Goal: Task Accomplishment & Management: Complete application form

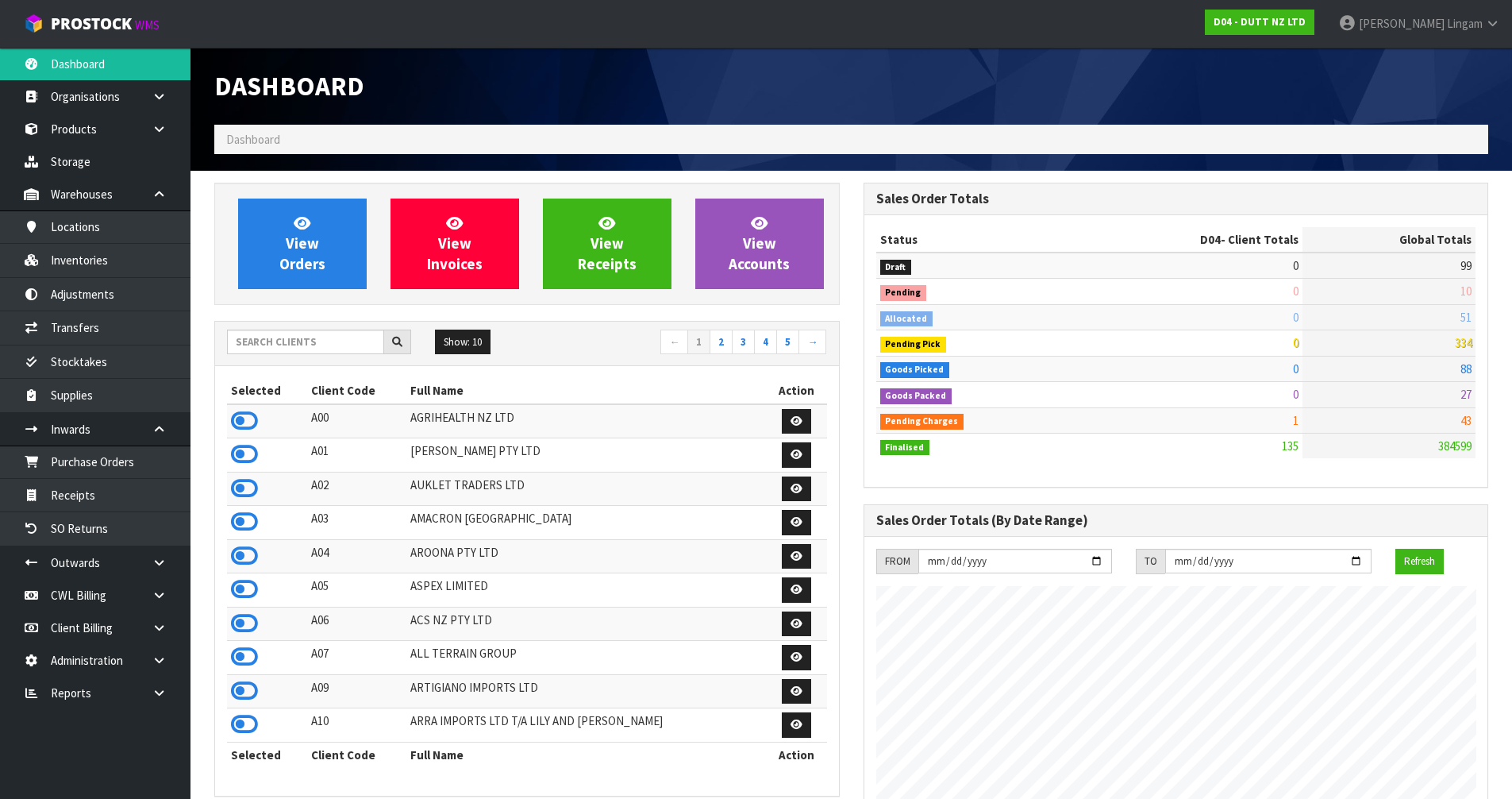
scroll to position [1271, 649]
click at [354, 351] on input "text" at bounding box center [306, 342] width 158 height 25
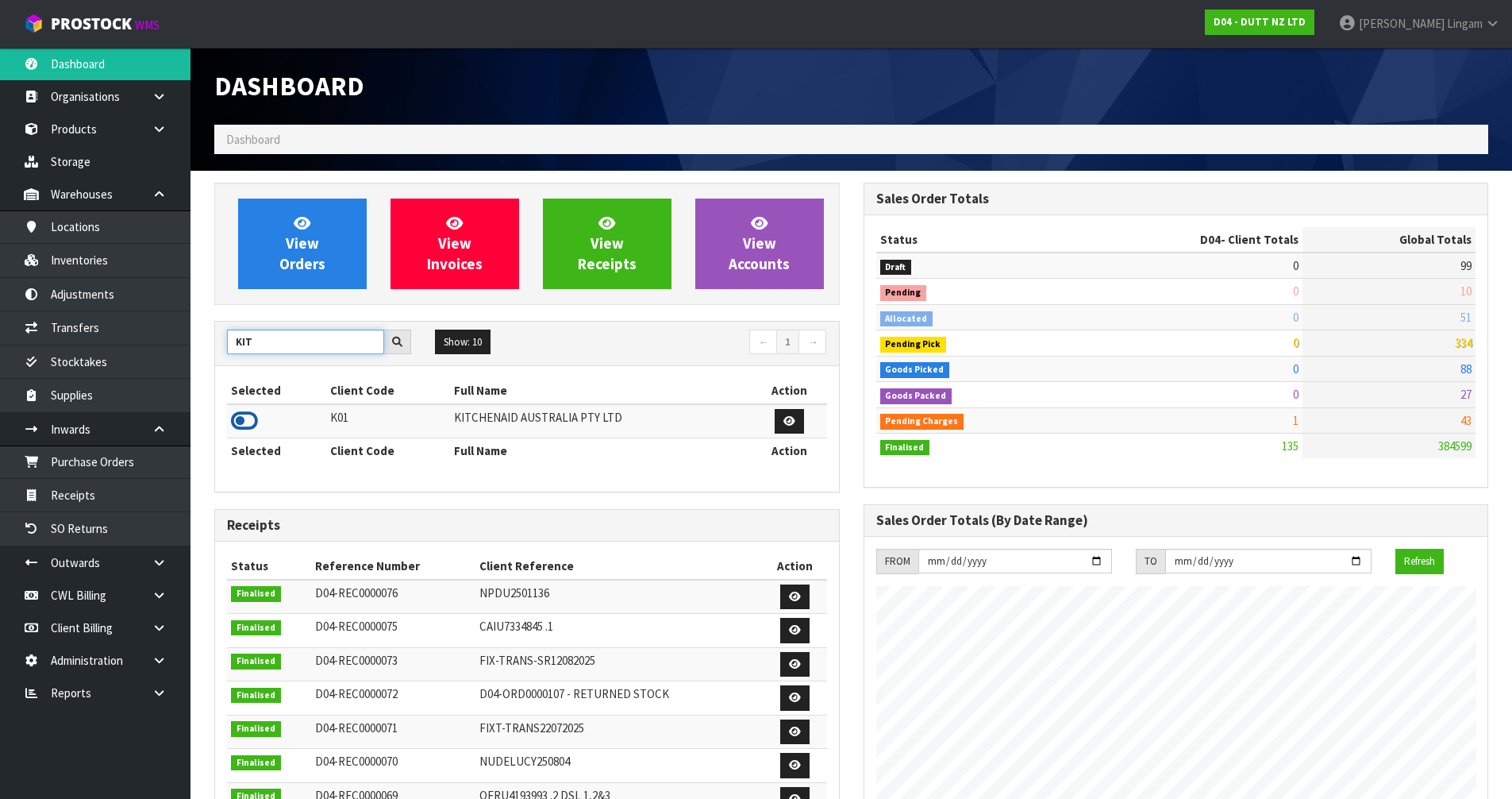
type input "KIT"
click at [244, 421] on icon at bounding box center [245, 421] width 27 height 24
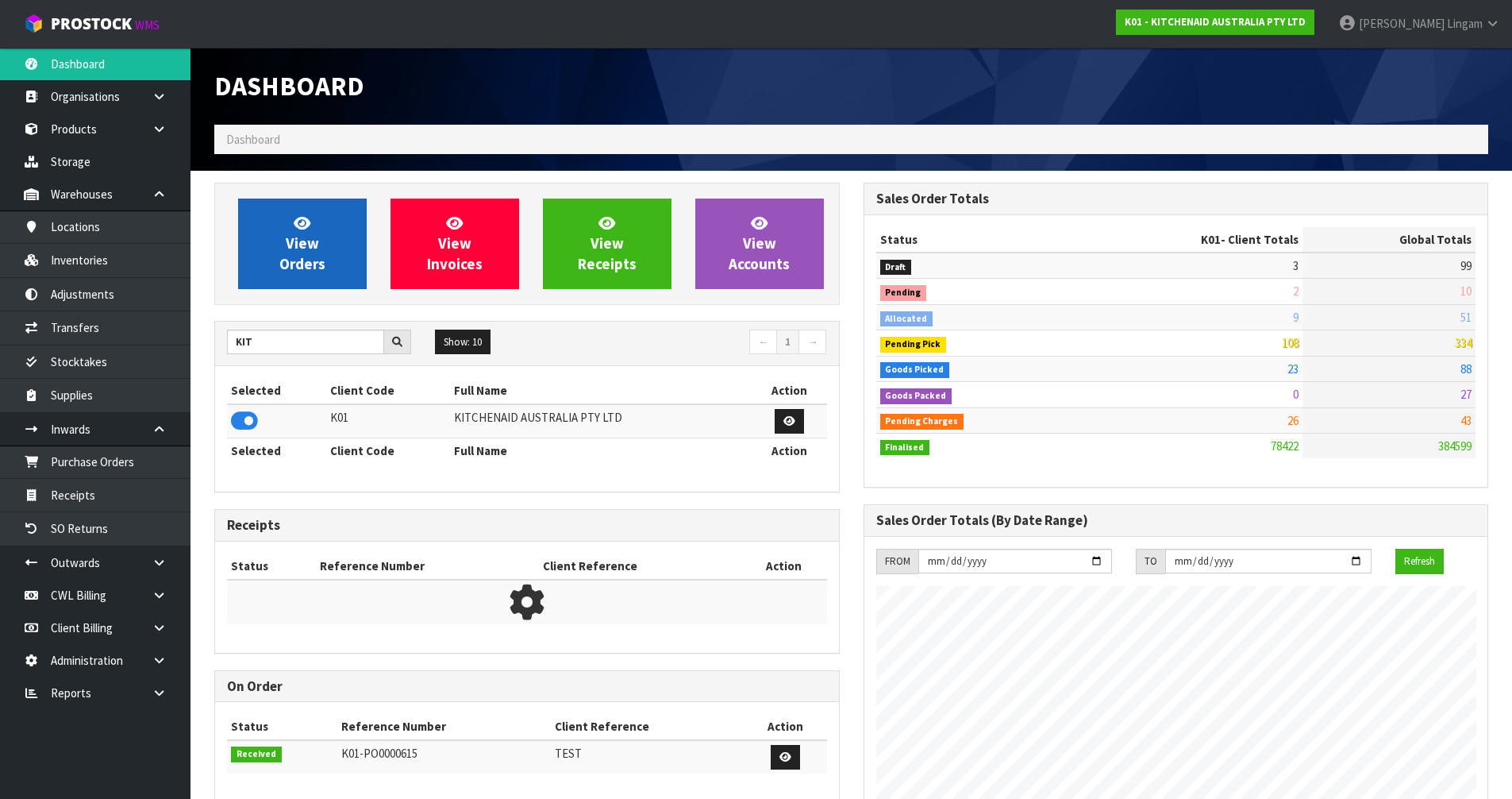
scroll to position [1203, 649]
click at [309, 256] on span "View Orders" at bounding box center [303, 244] width 46 height 59
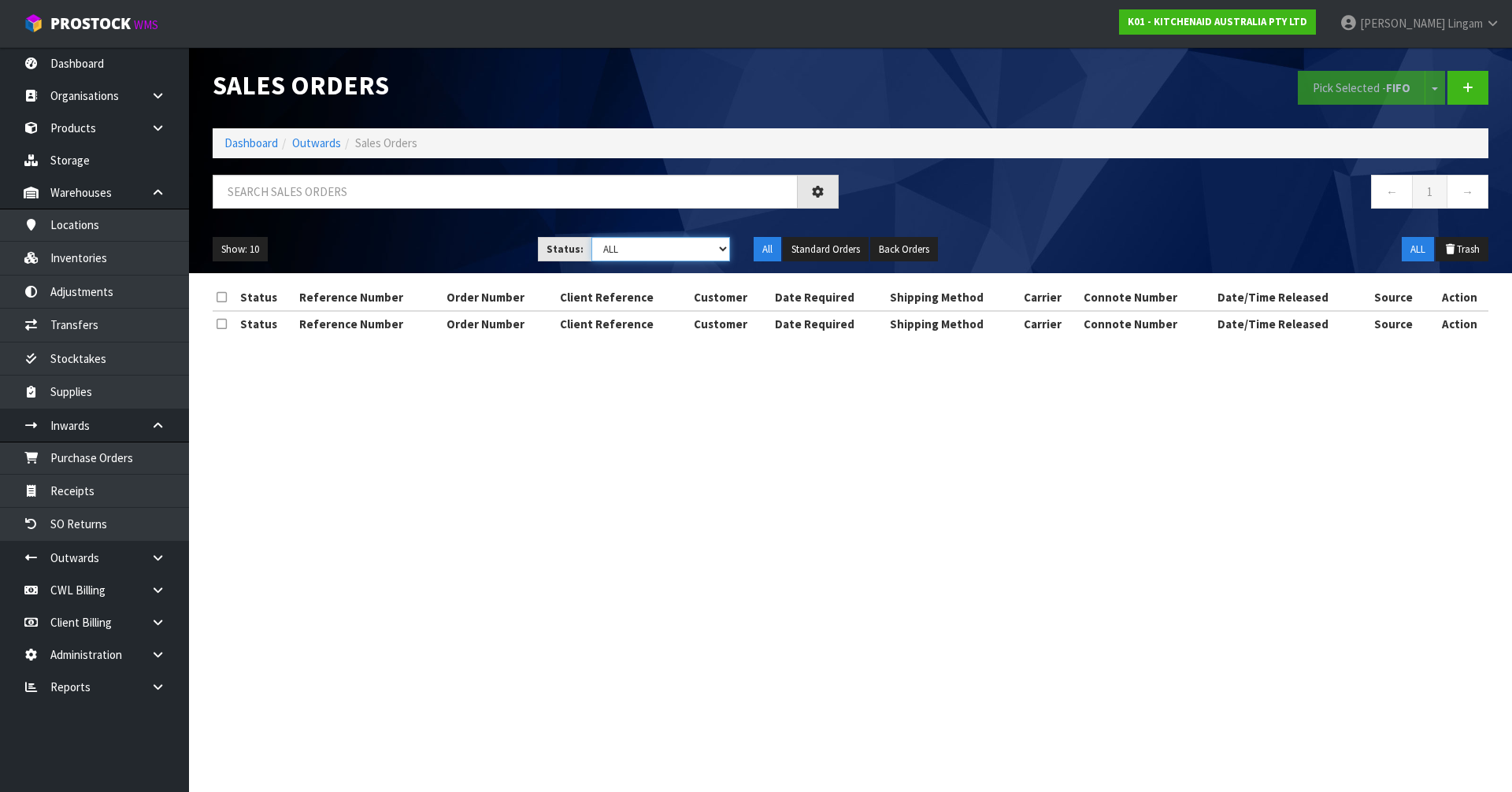
click at [650, 245] on select "Draft Pending Allocated Pending Pick Goods Picked Goods Packed Pending Charges …" at bounding box center [660, 249] width 139 height 25
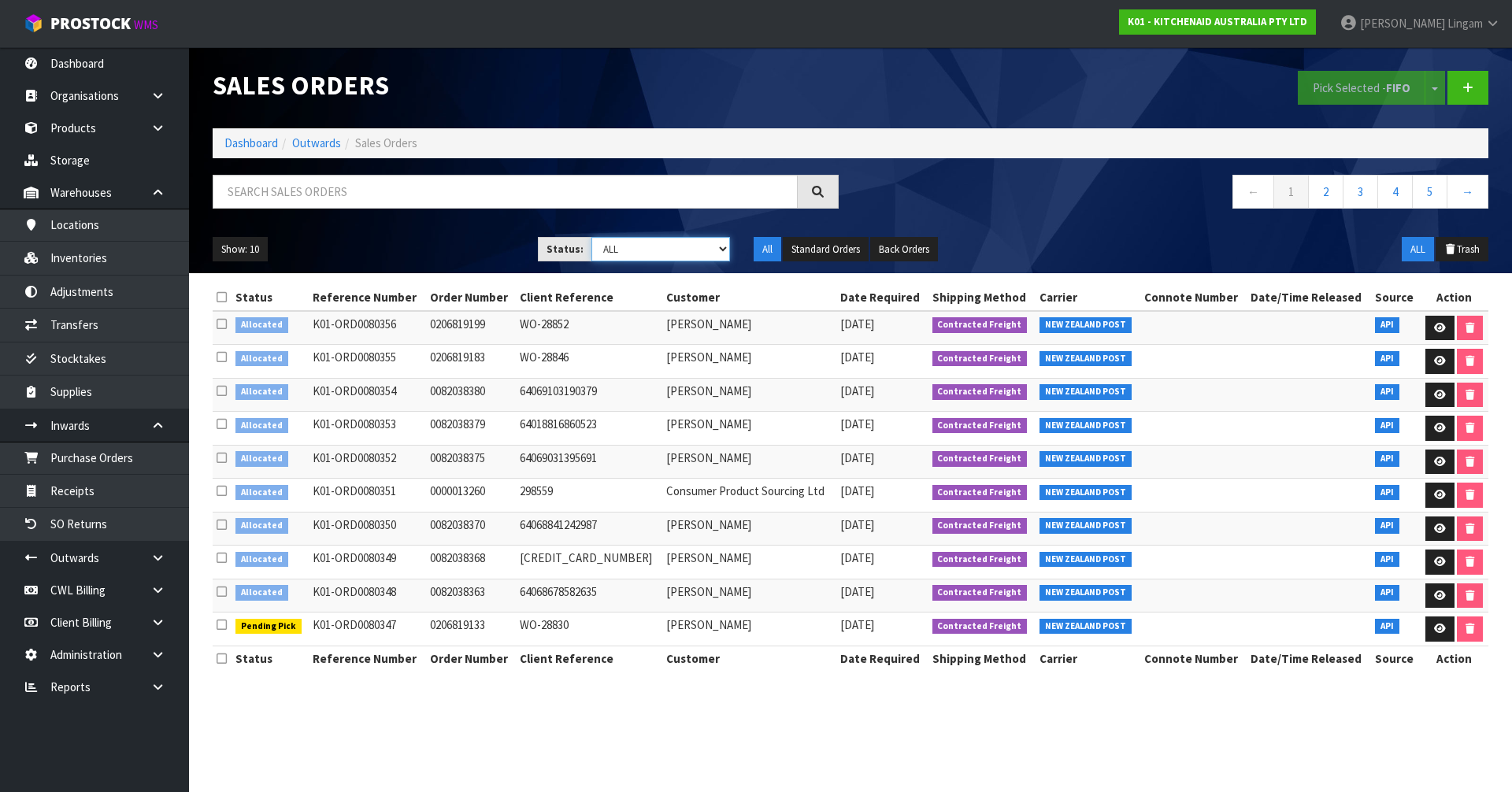
select select "string:2"
click at [591, 237] on select "Draft Pending Allocated Pending Pick Goods Picked Goods Packed Pending Charges …" at bounding box center [660, 249] width 139 height 25
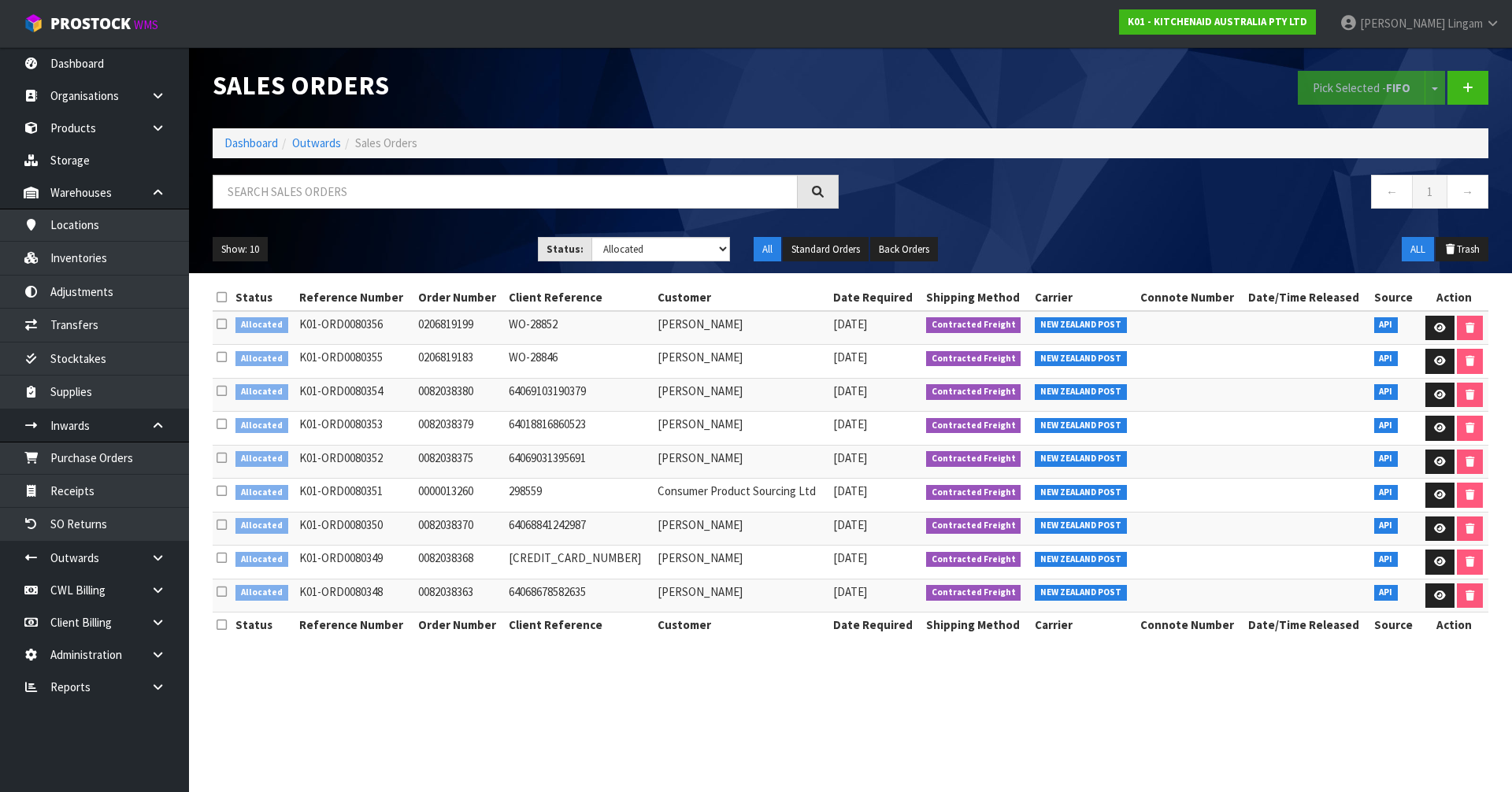
click at [223, 297] on icon at bounding box center [222, 297] width 10 height 11
click at [780, 83] on button "Pick Selected - FIFO" at bounding box center [1361, 88] width 128 height 34
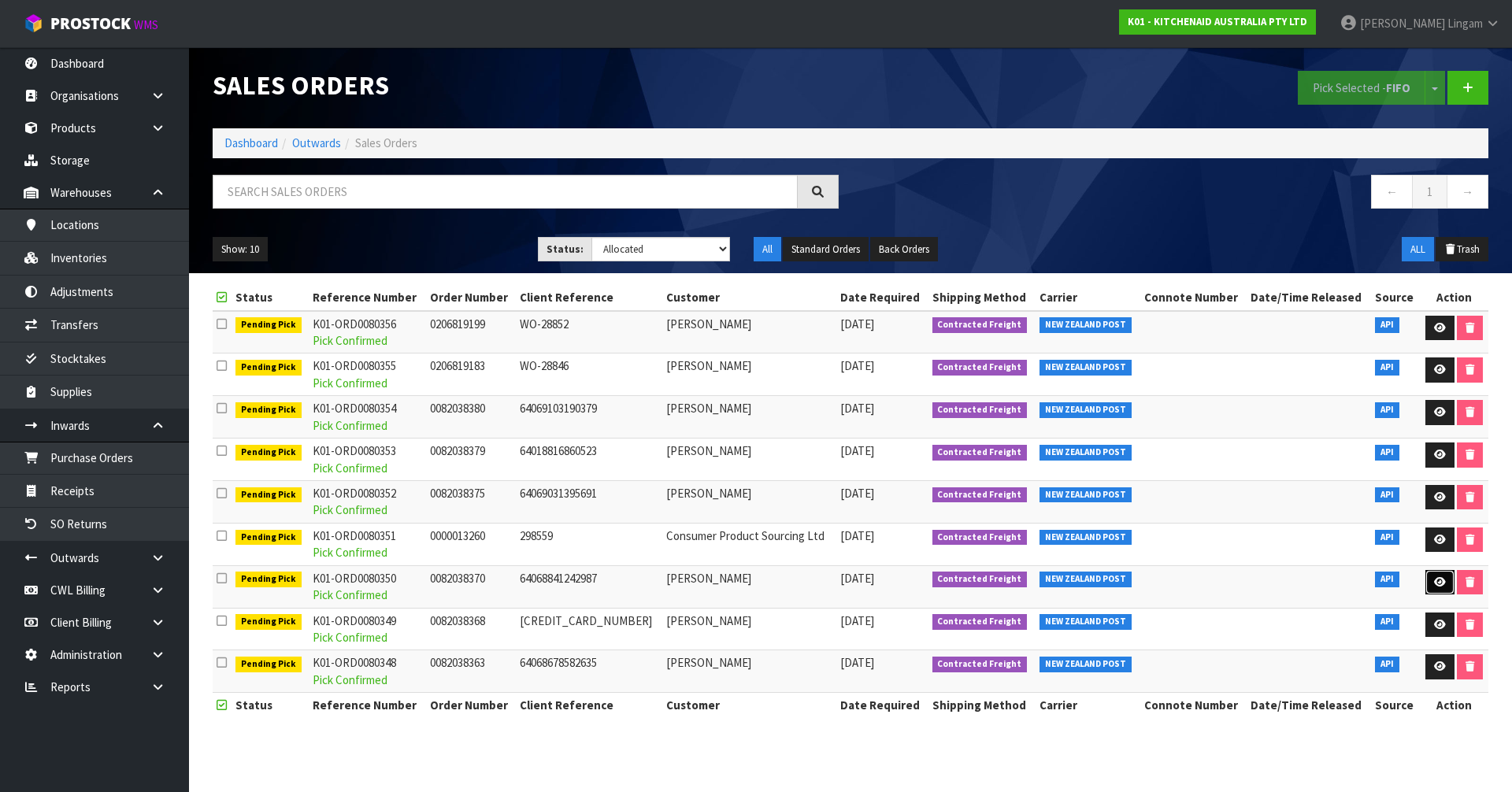
click at [780, 538] on link at bounding box center [1439, 583] width 29 height 26
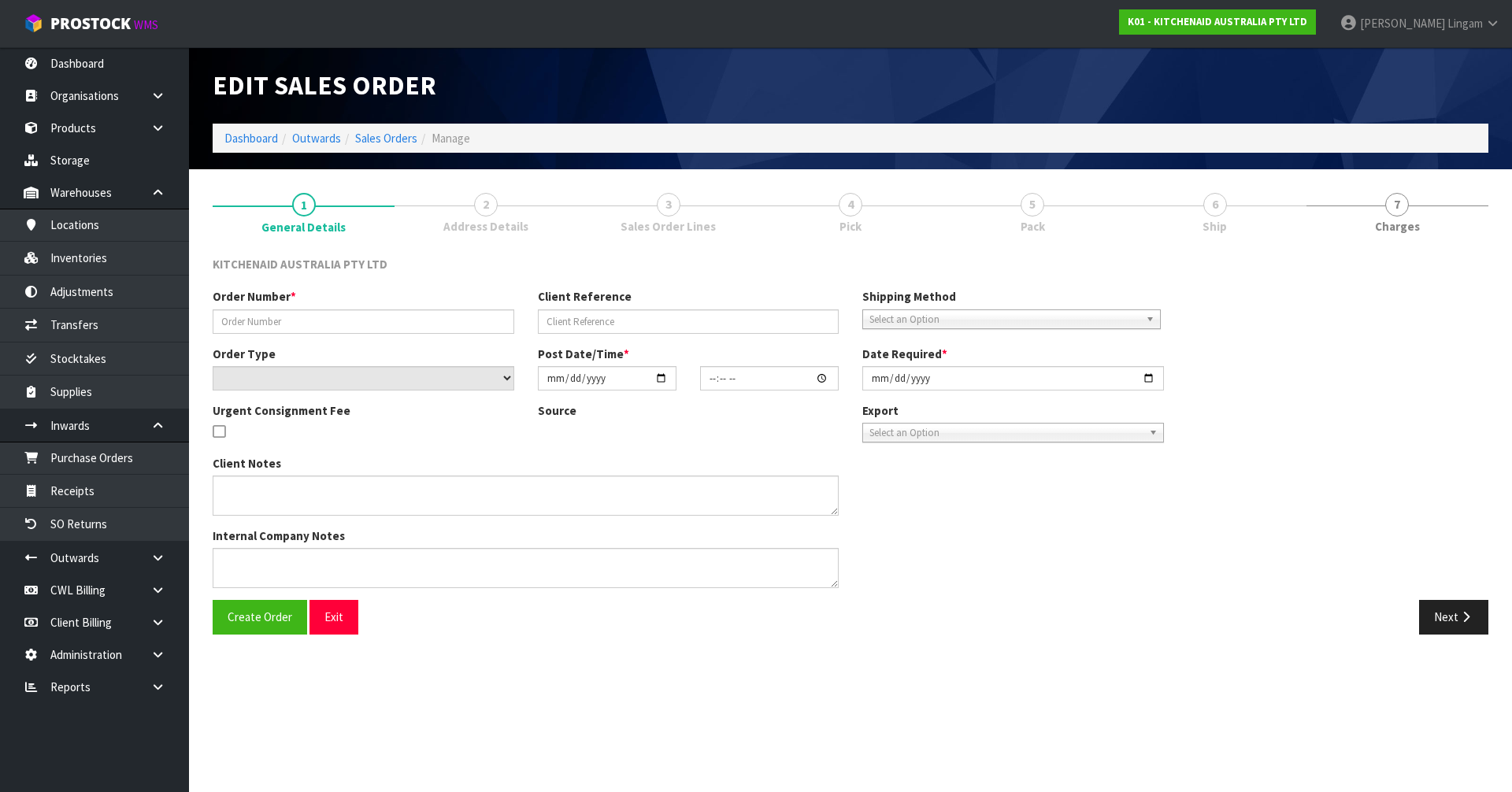
type input "0082038370"
type input "64068841242987"
select select "number:0"
type input "[DATE]"
type input "16:51:14.000"
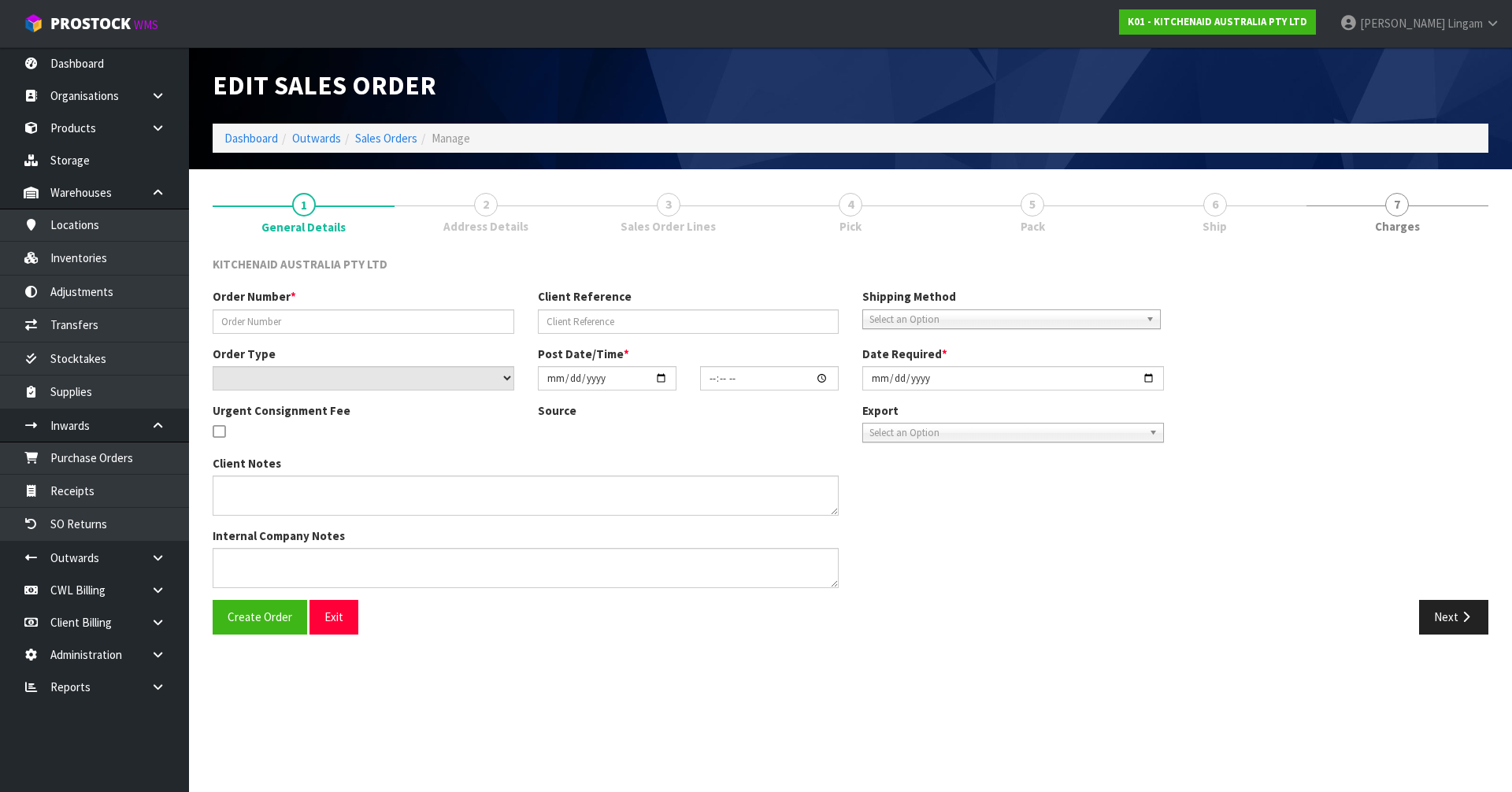
type input "[DATE]"
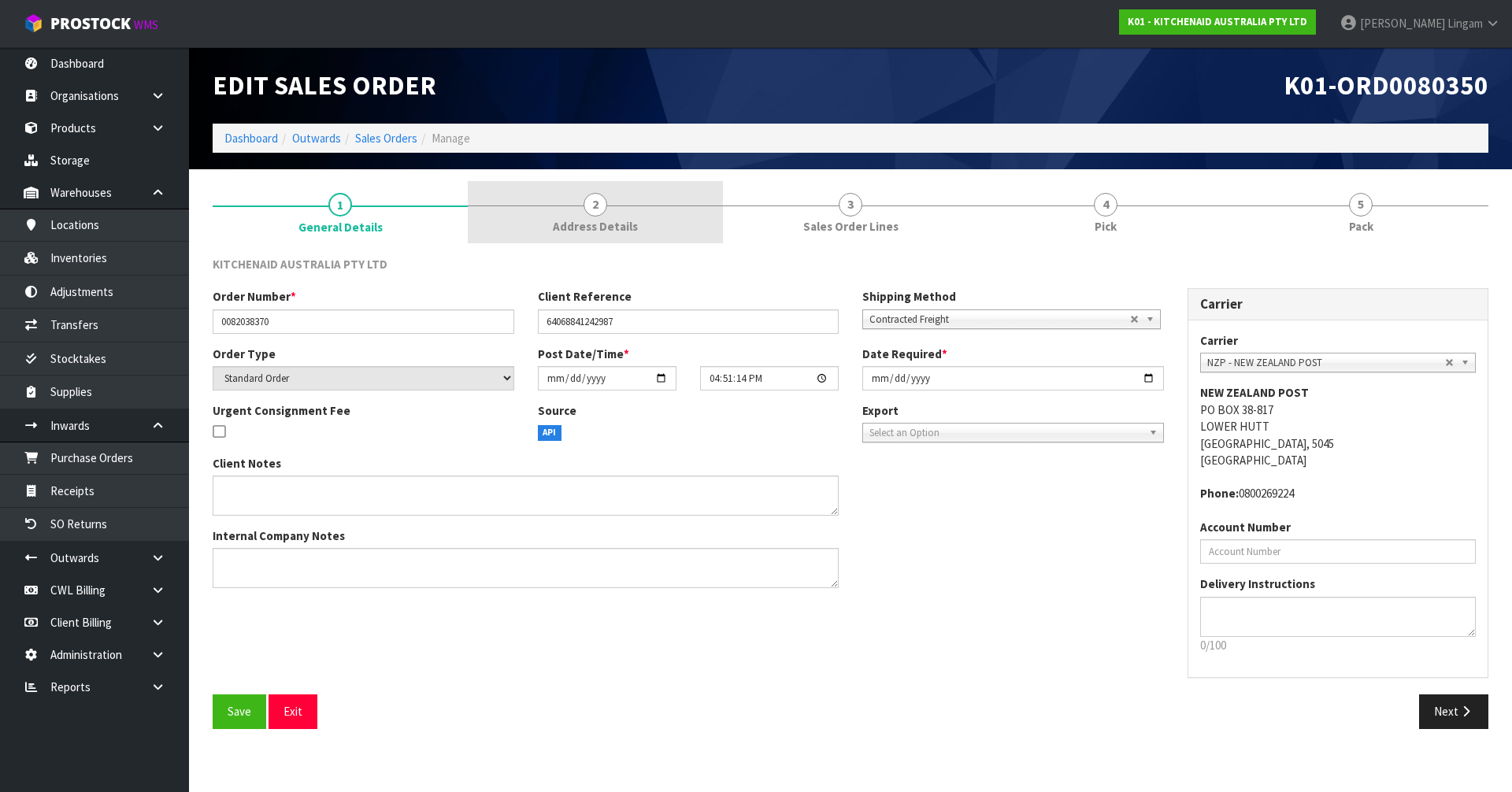
click at [620, 225] on span "Address Details" at bounding box center [596, 225] width 85 height 16
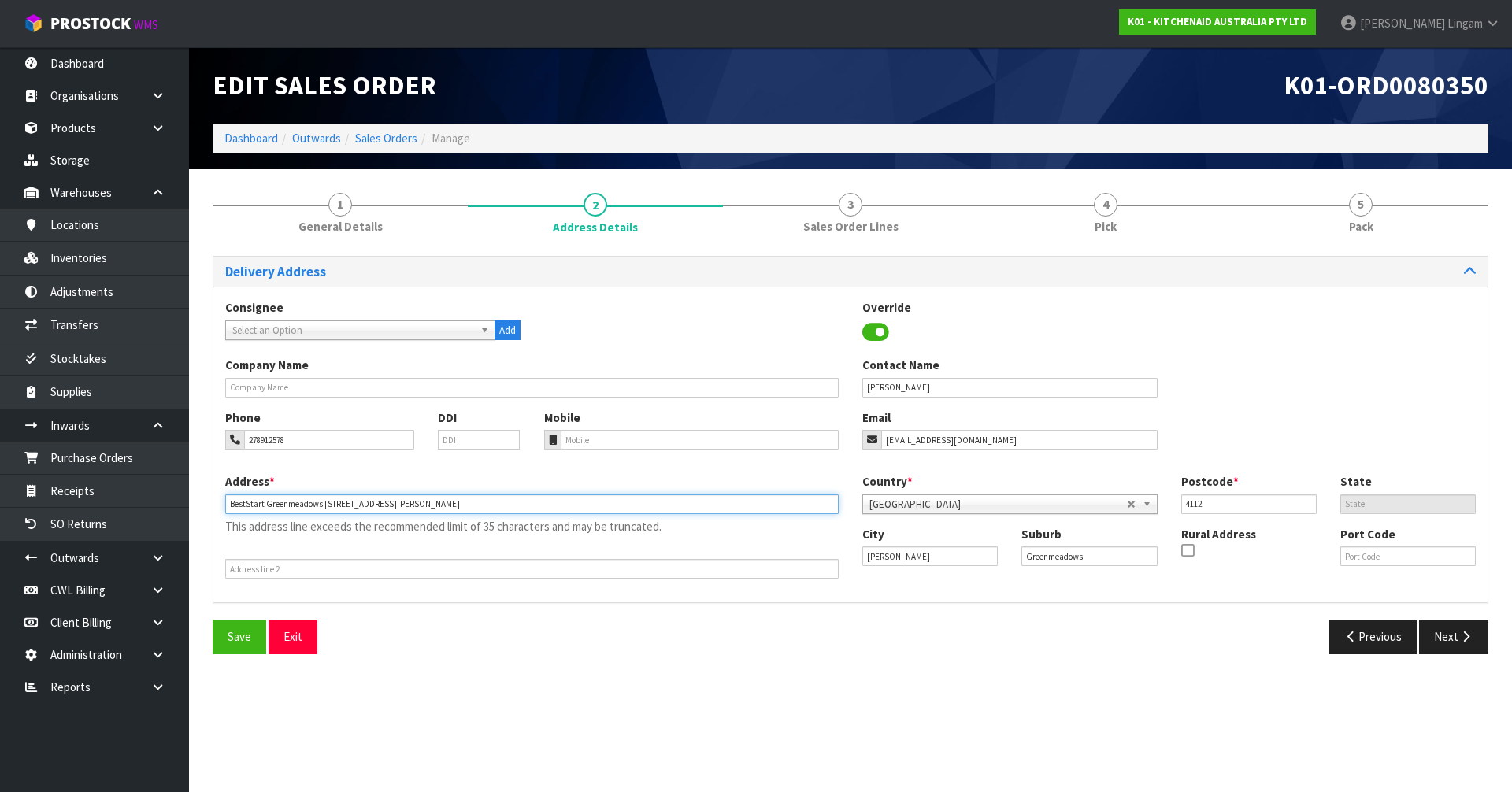
drag, startPoint x: 319, startPoint y: 501, endPoint x: 222, endPoint y: 511, distance: 97.5
click at [222, 511] on div "Address * BestStart Greenmeadows [STREET_ADDRESS][PERSON_NAME] This address lin…" at bounding box center [531, 526] width 637 height 105
type input "S [STREET_ADDRESS][PERSON_NAME]"
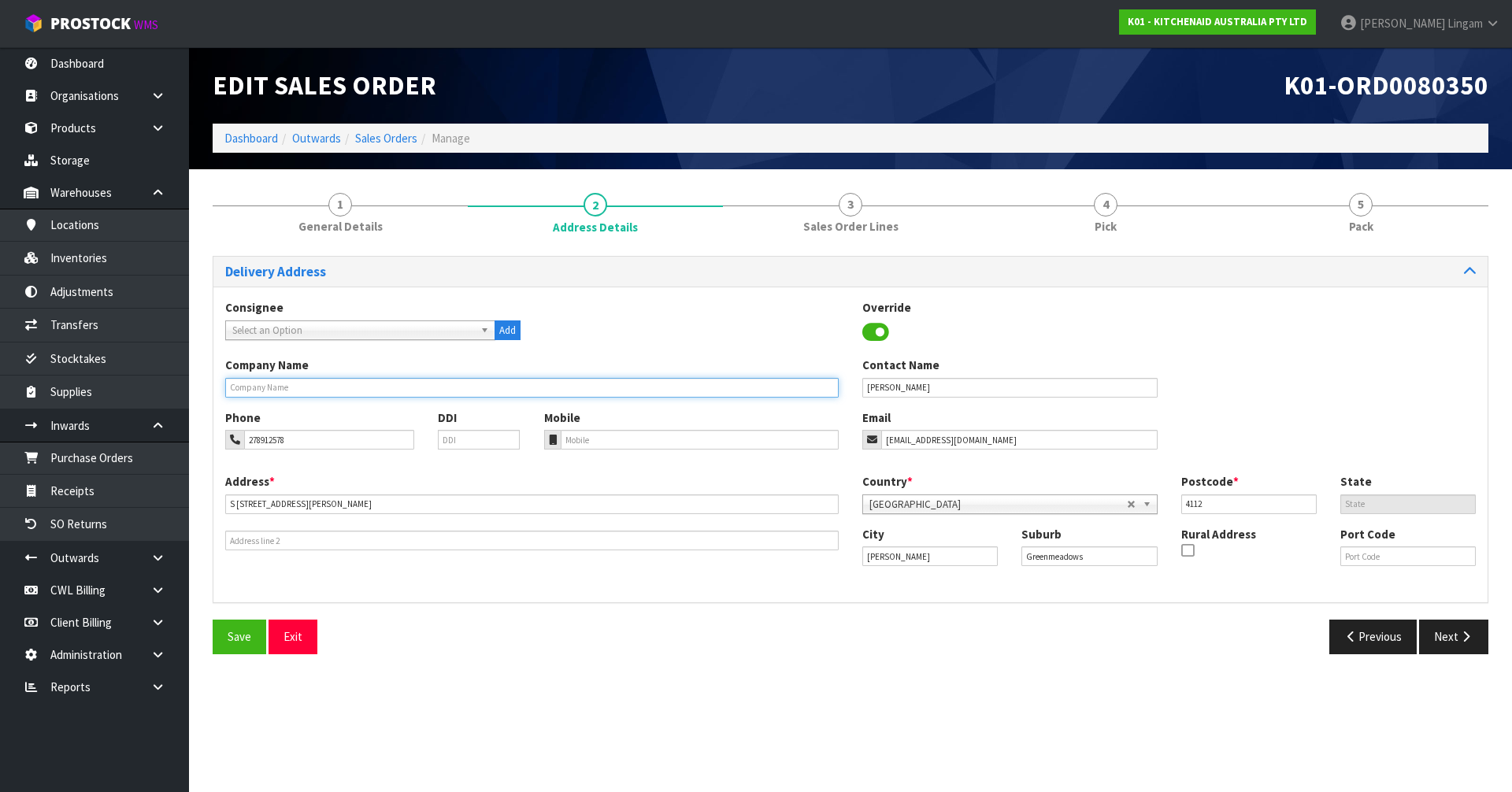
click at [282, 380] on input "text" at bounding box center [532, 387] width 614 height 20
paste input "BESTSTART GREENMEADOW"
type input "BESTSTART GREENMEADOW"
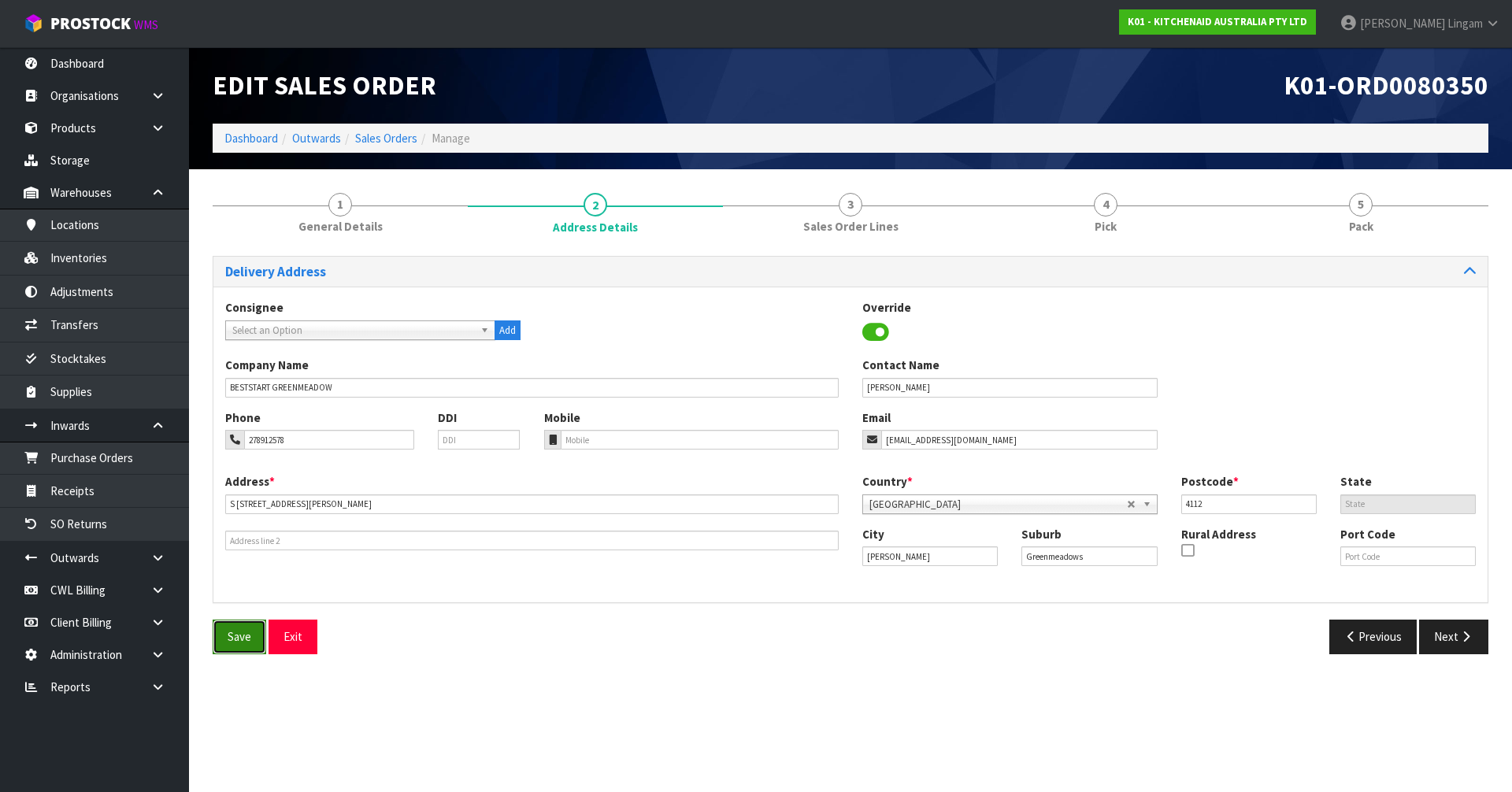
click at [226, 538] on button "Save" at bounding box center [239, 637] width 54 height 34
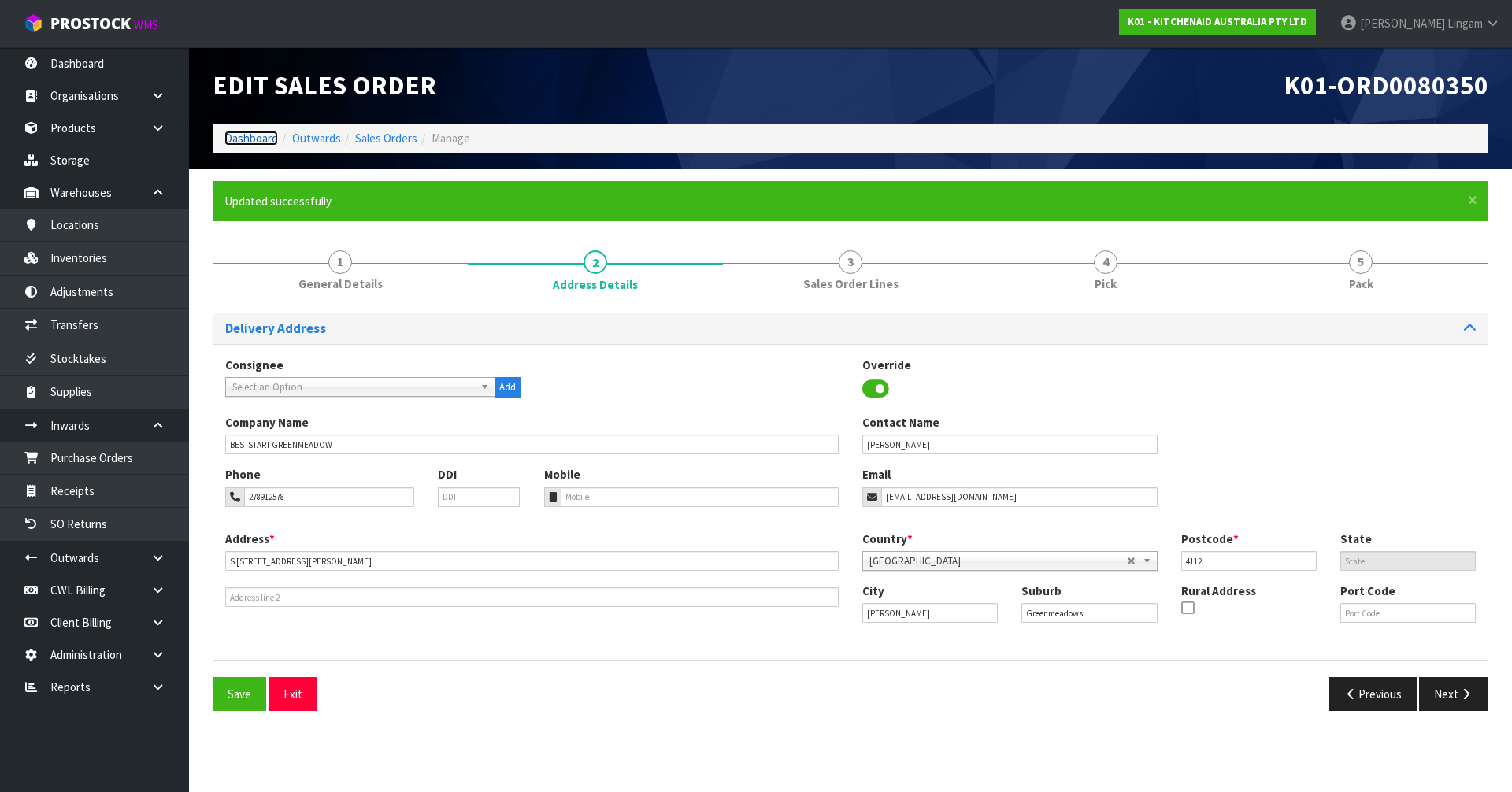
click at [233, 136] on link "Dashboard" at bounding box center [251, 138] width 54 height 15
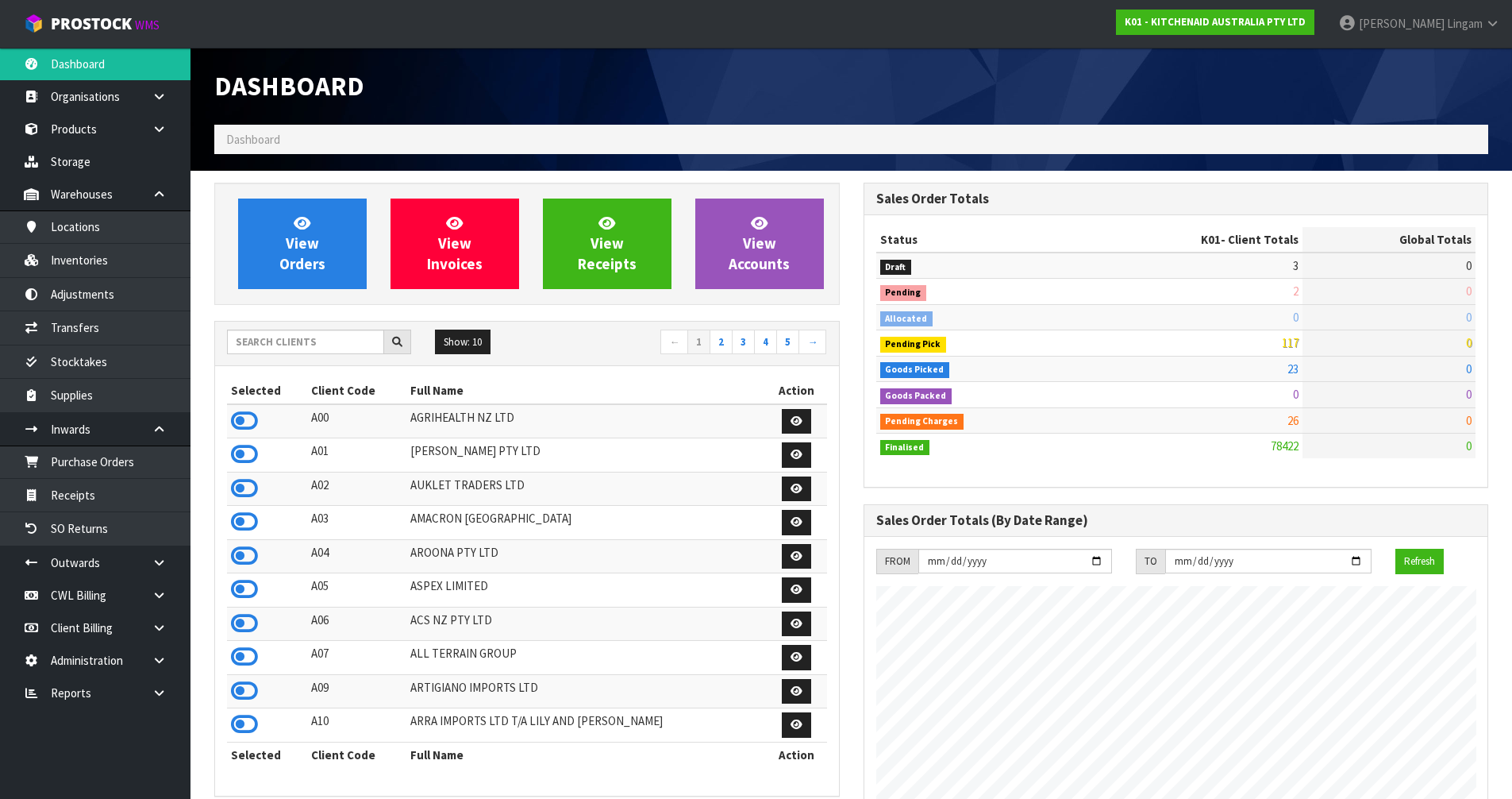
scroll to position [1203, 649]
click at [272, 345] on input "text" at bounding box center [306, 342] width 158 height 25
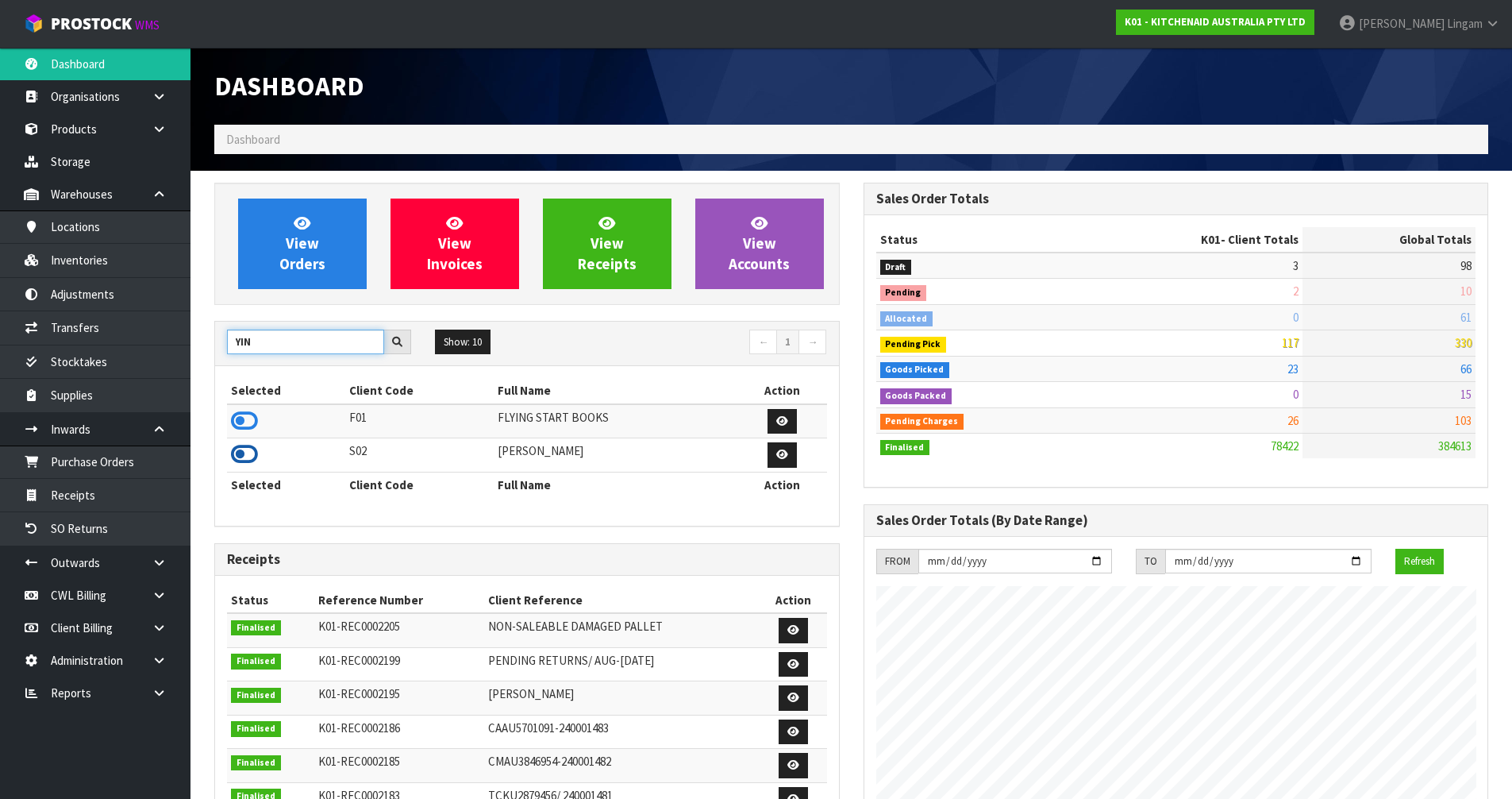
type input "YIN"
click at [245, 454] on icon at bounding box center [245, 454] width 27 height 24
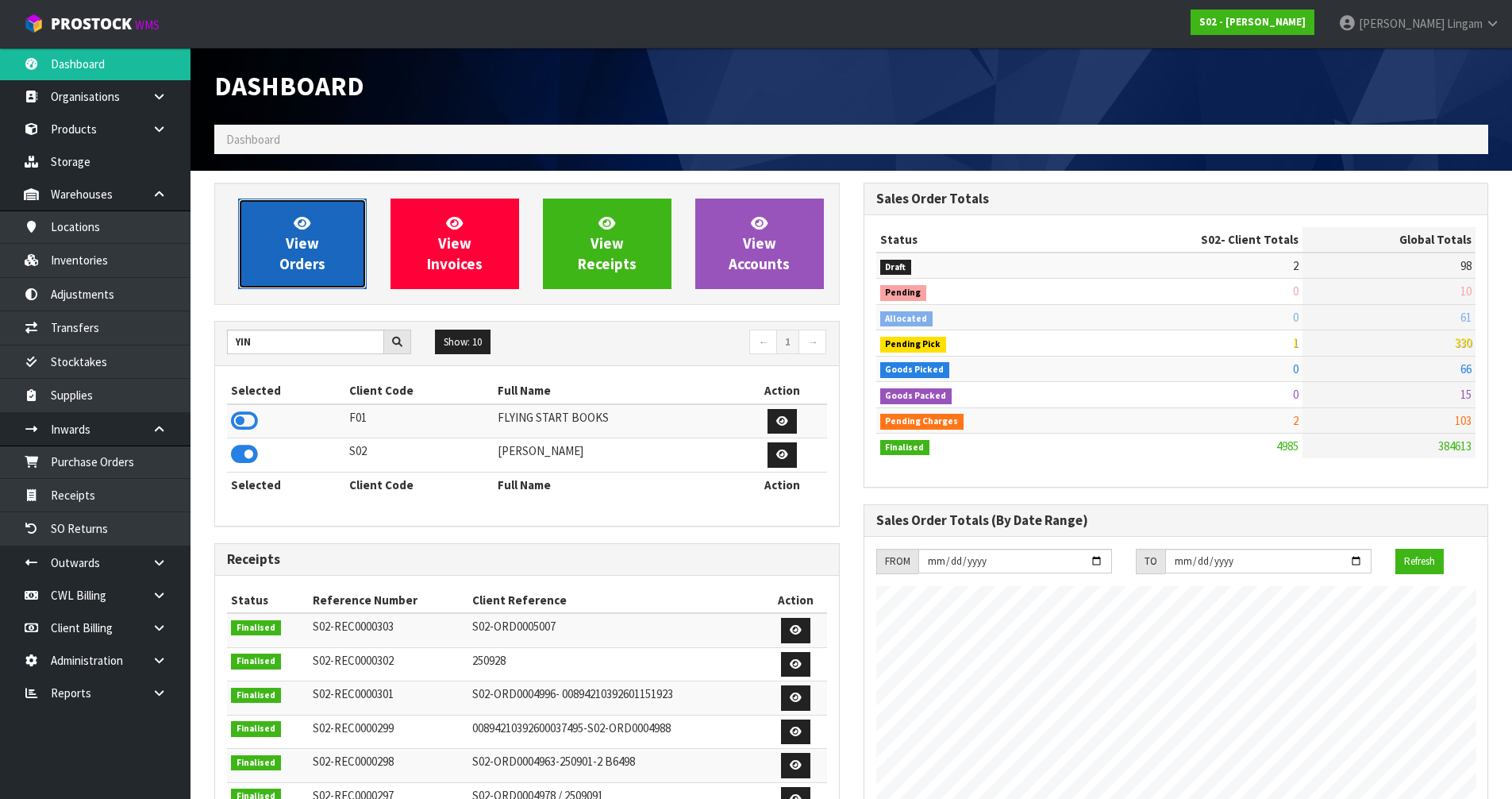
click at [312, 266] on span "View Orders" at bounding box center [303, 244] width 46 height 59
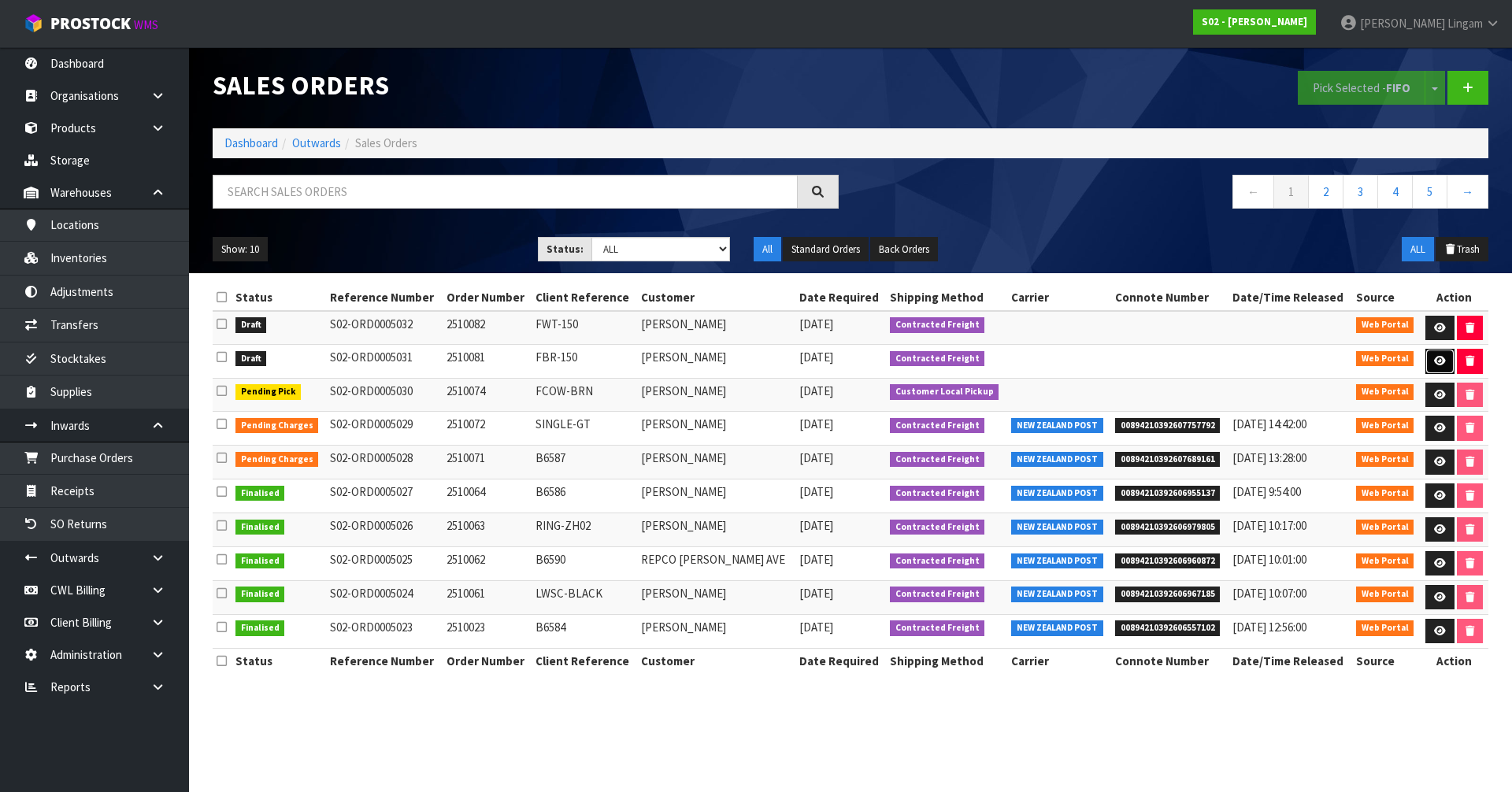
click at [780, 365] on icon at bounding box center [1440, 361] width 11 height 10
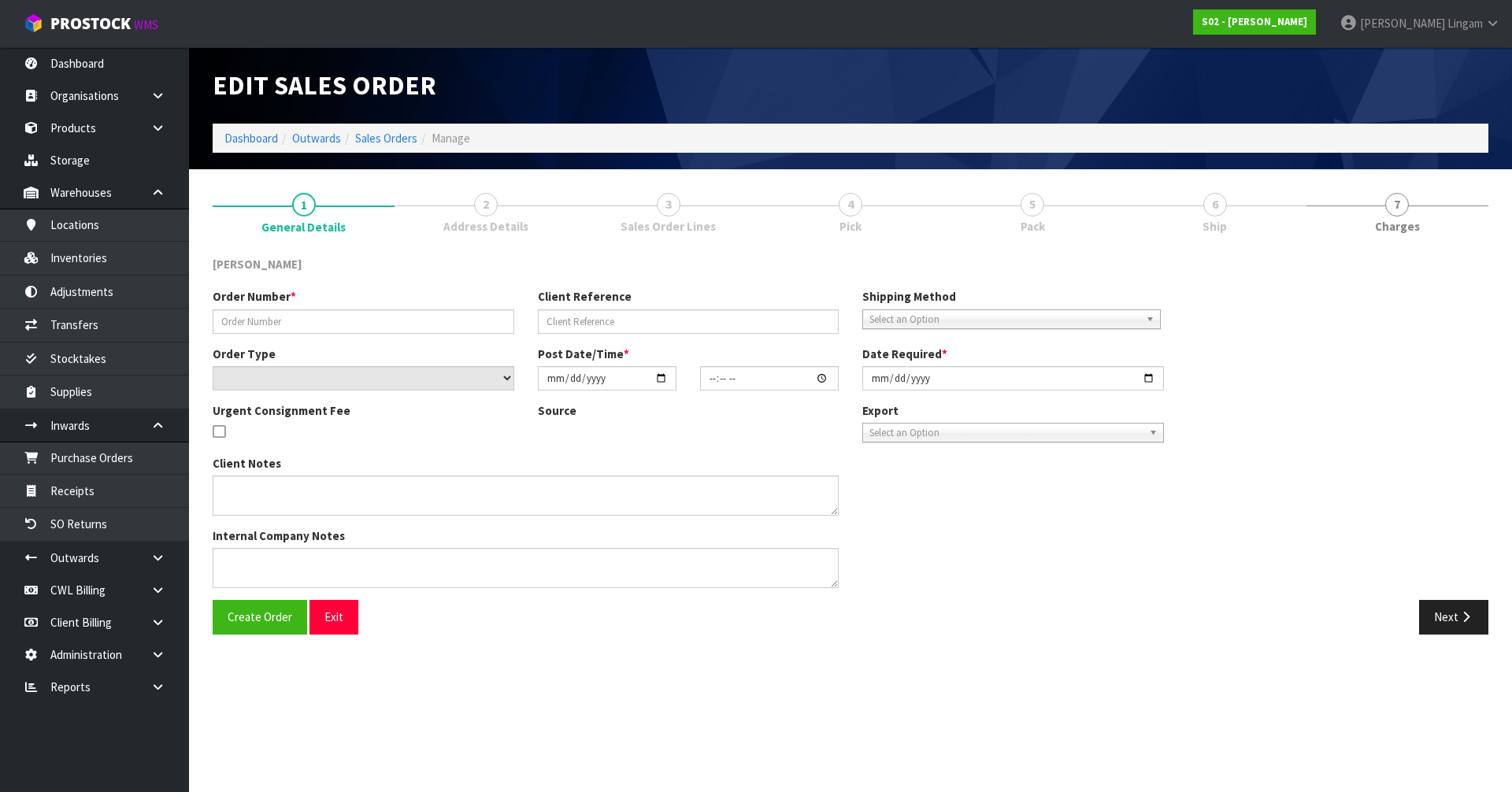
type input "2510081"
type input "FBR-150"
select select "number:0"
type input "[DATE]"
type input "18:37:00.000"
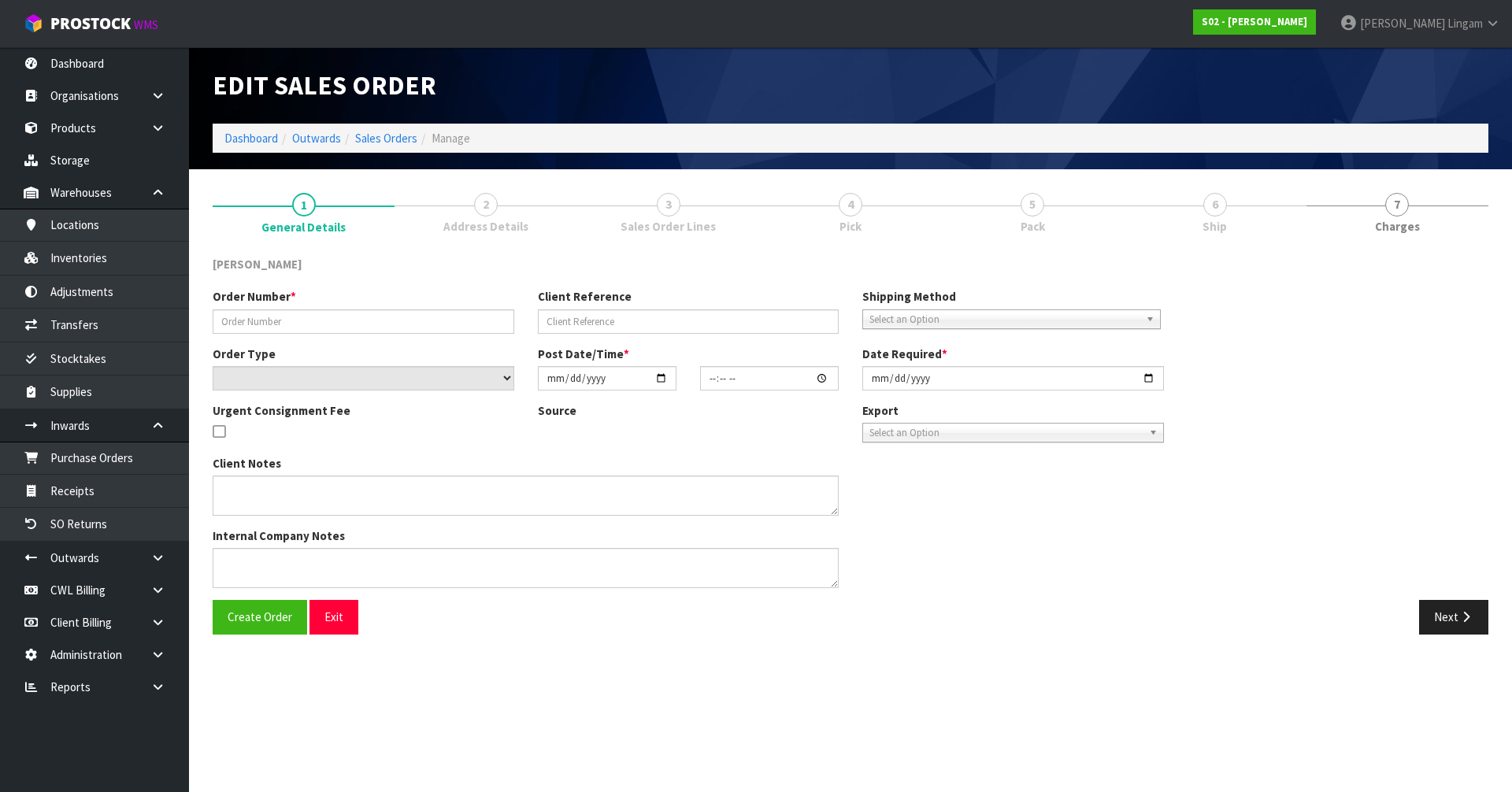
type input "[DATE]"
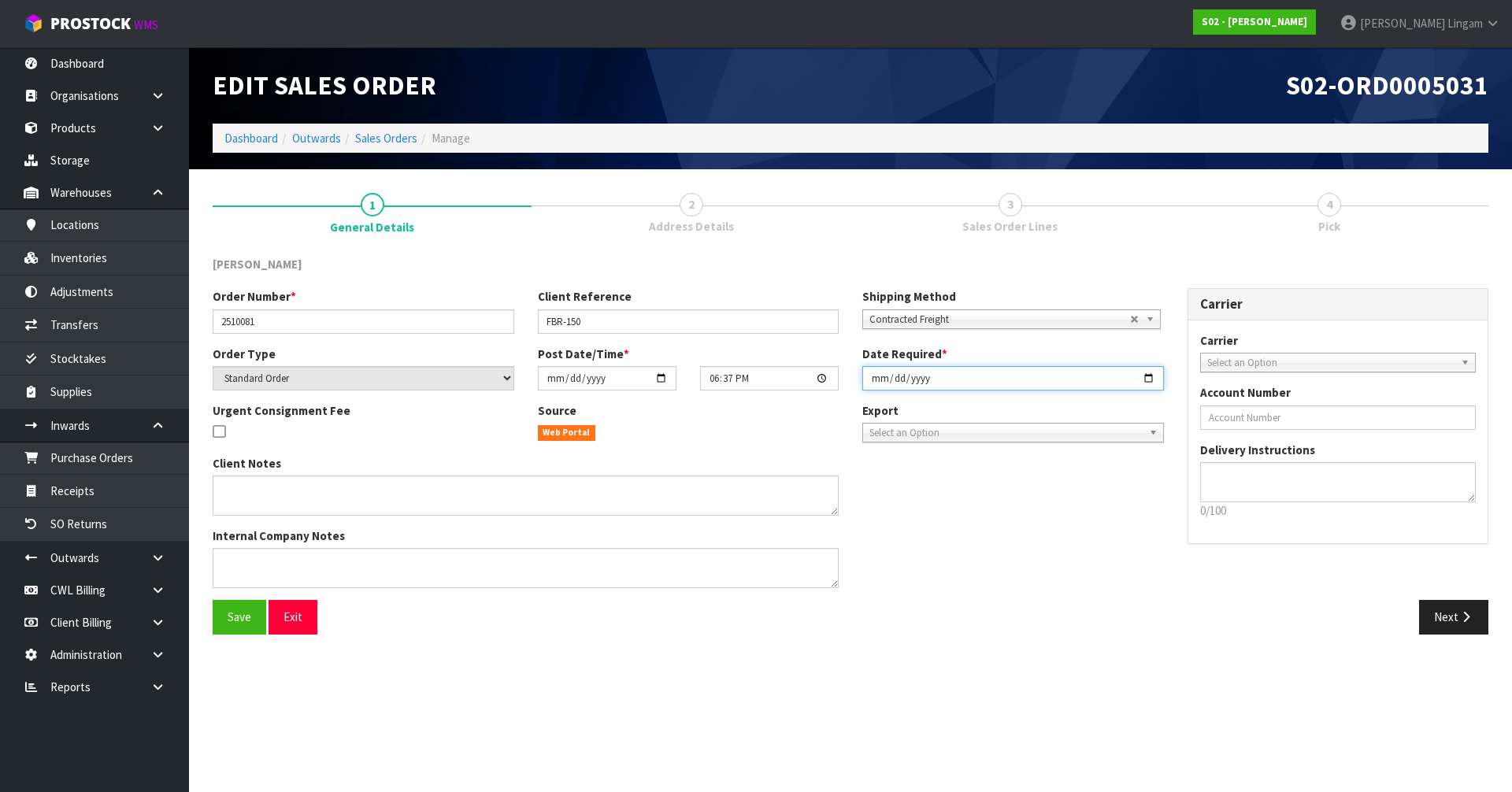
click at [780, 376] on input "[DATE]" at bounding box center [1013, 379] width 301 height 25
type input "[DATE]"
click at [228, 538] on span "Save" at bounding box center [239, 617] width 24 height 15
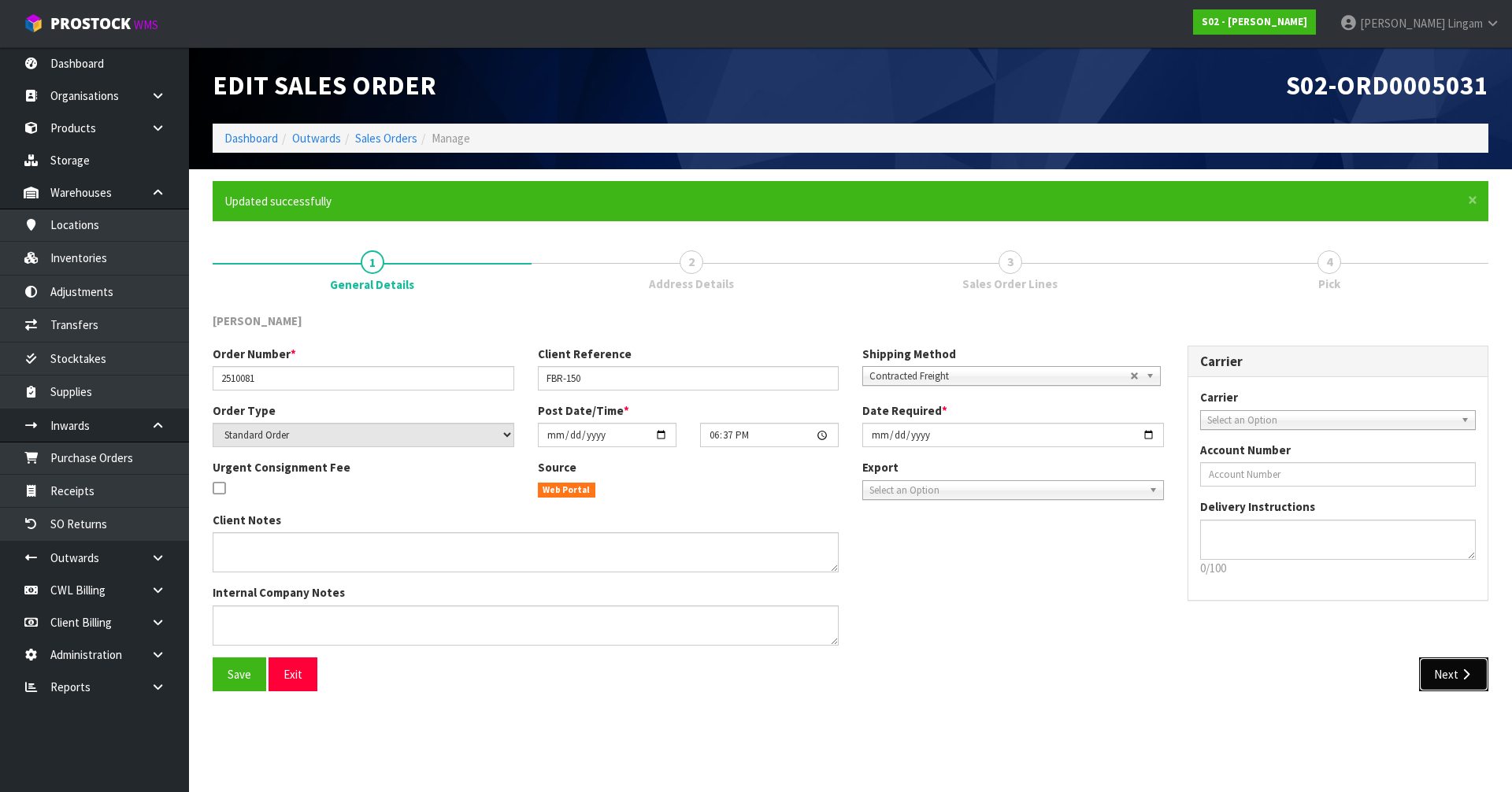
click at [780, 538] on button "Next" at bounding box center [1453, 675] width 69 height 34
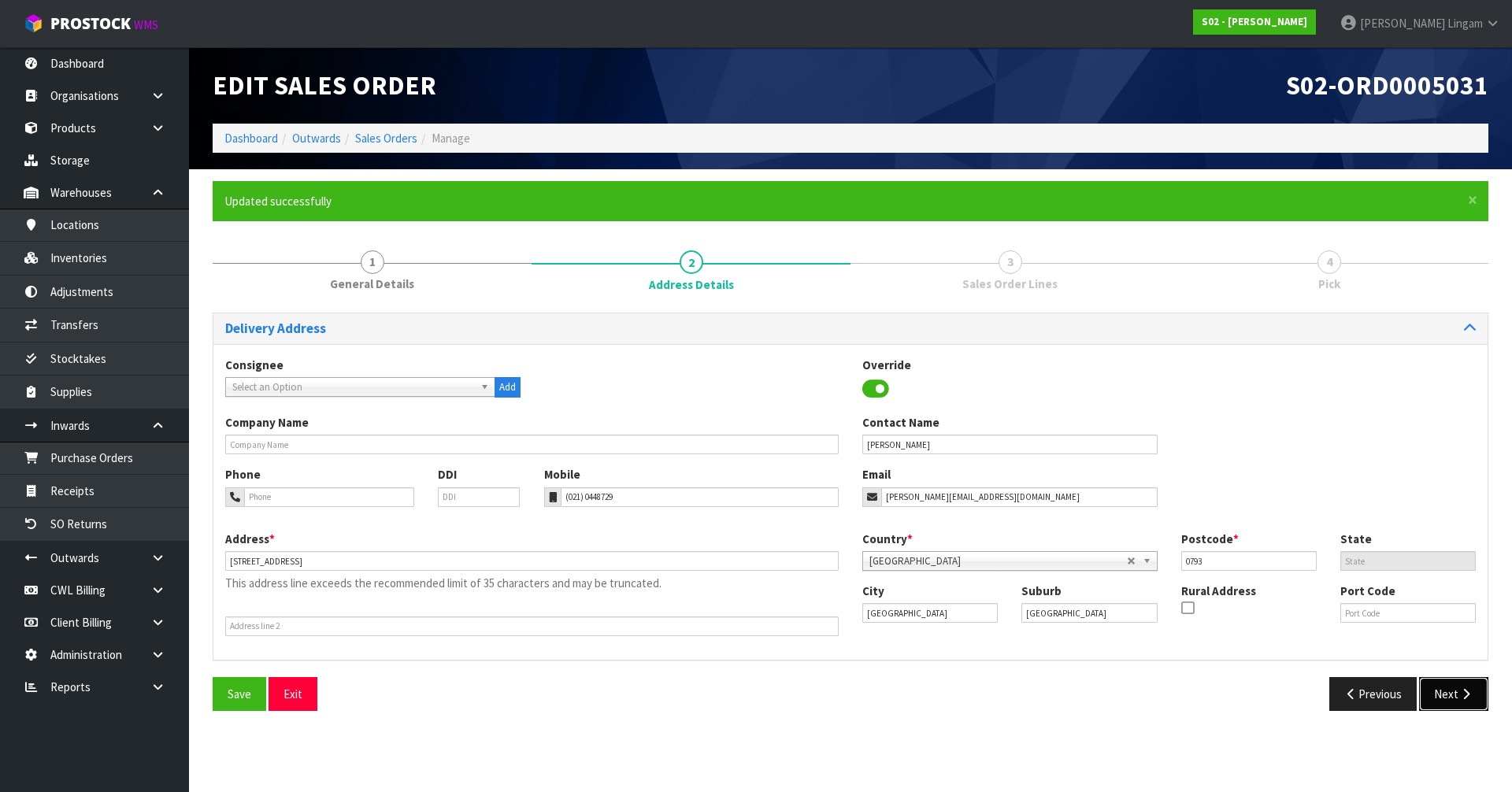
click at [780, 538] on button "Next" at bounding box center [1453, 694] width 69 height 34
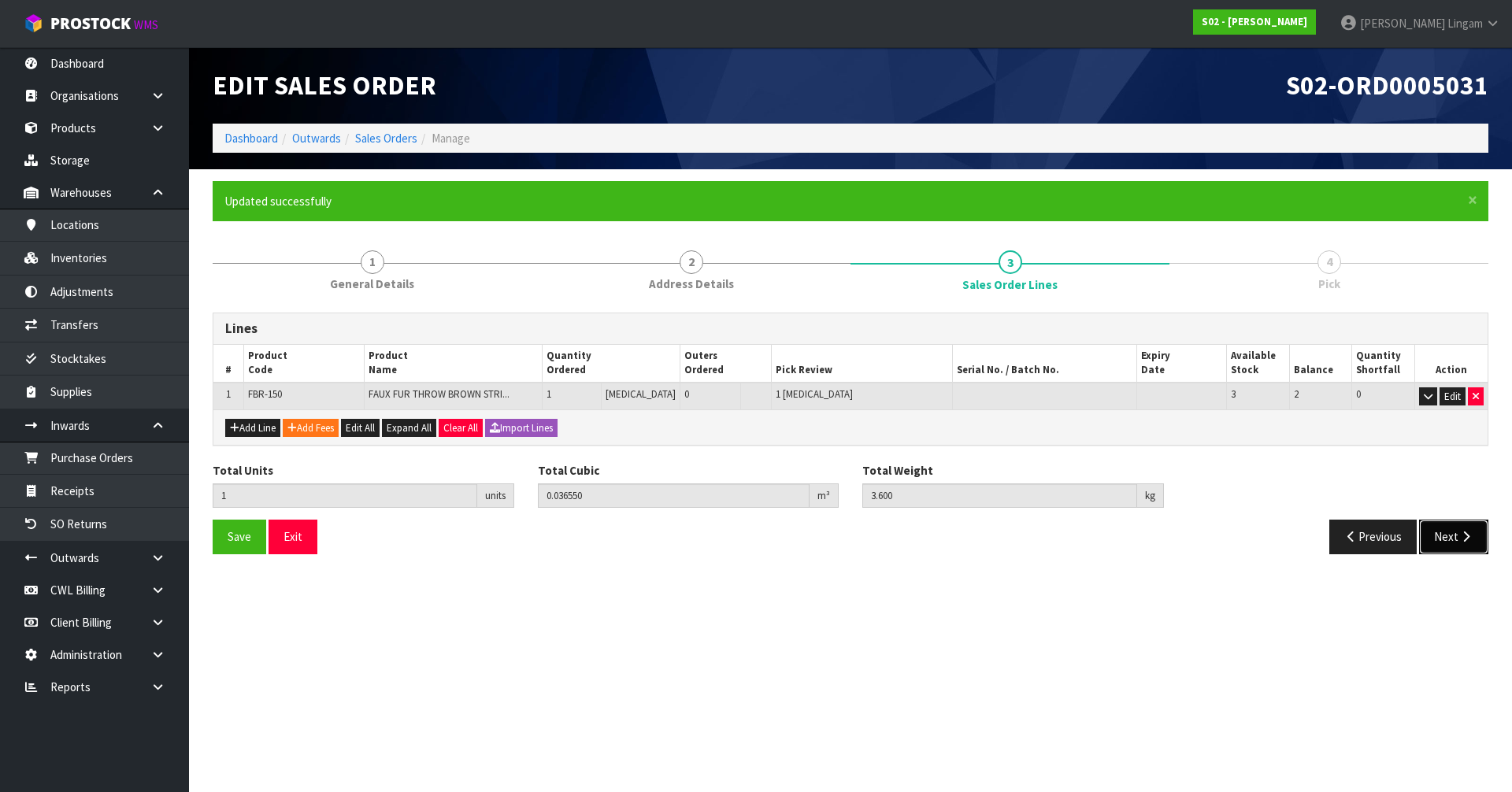
click at [780, 536] on button "Next" at bounding box center [1453, 537] width 69 height 34
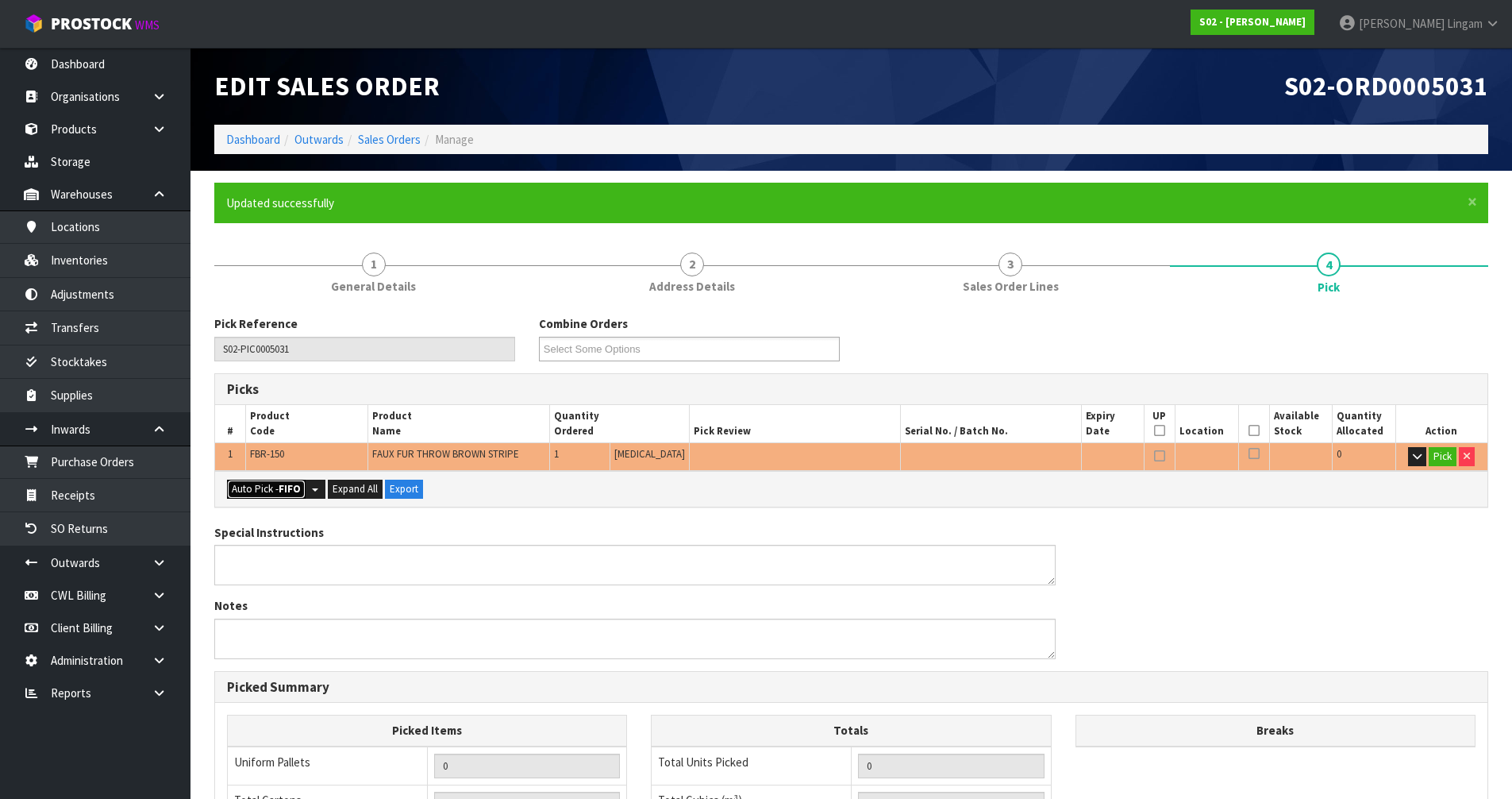
click at [257, 492] on button "Auto Pick - FIFO" at bounding box center [266, 489] width 78 height 19
type input "Piece x 1"
type input "1"
type input "0.036550"
type input "3.600"
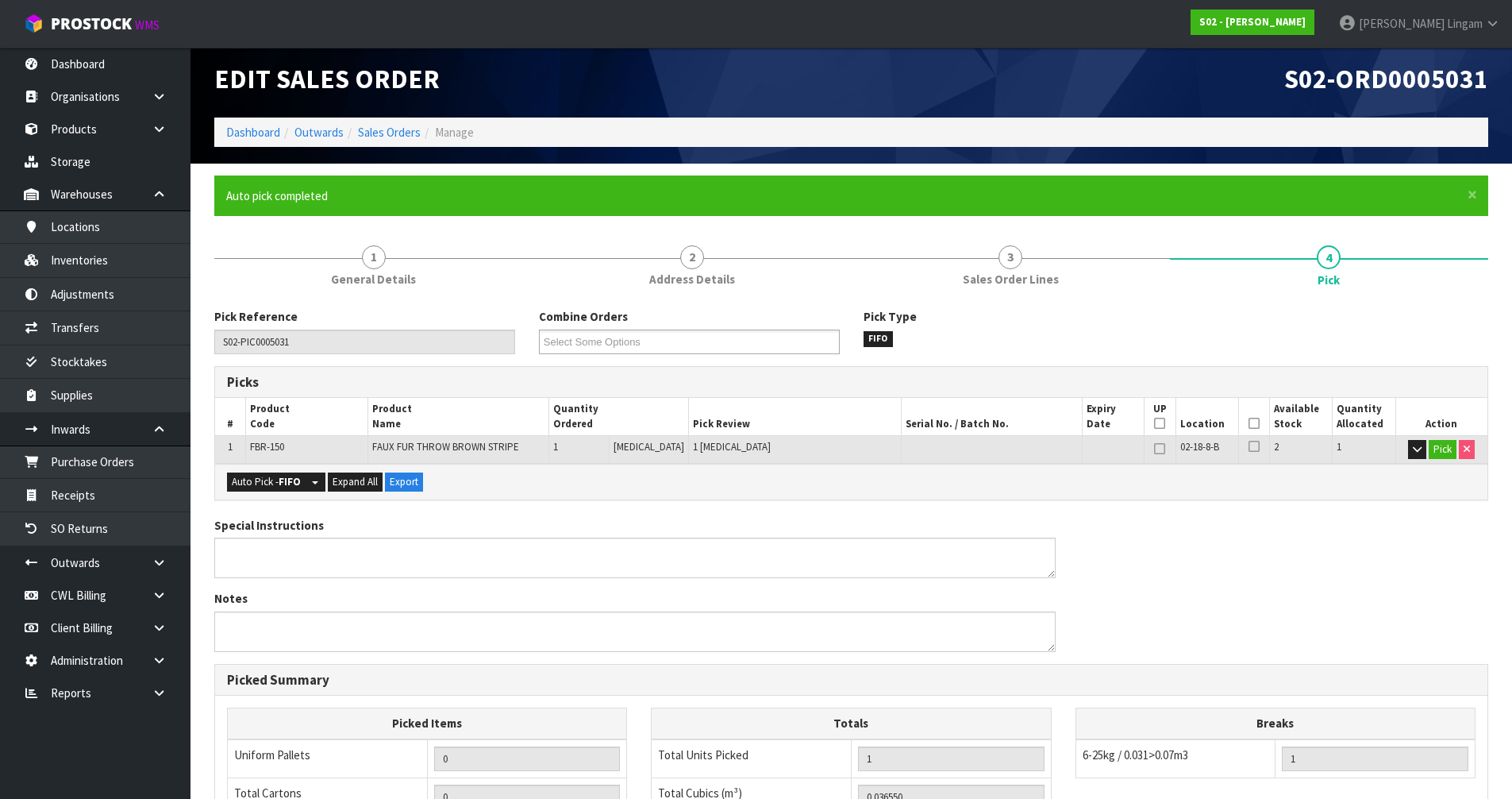
scroll to position [310, 0]
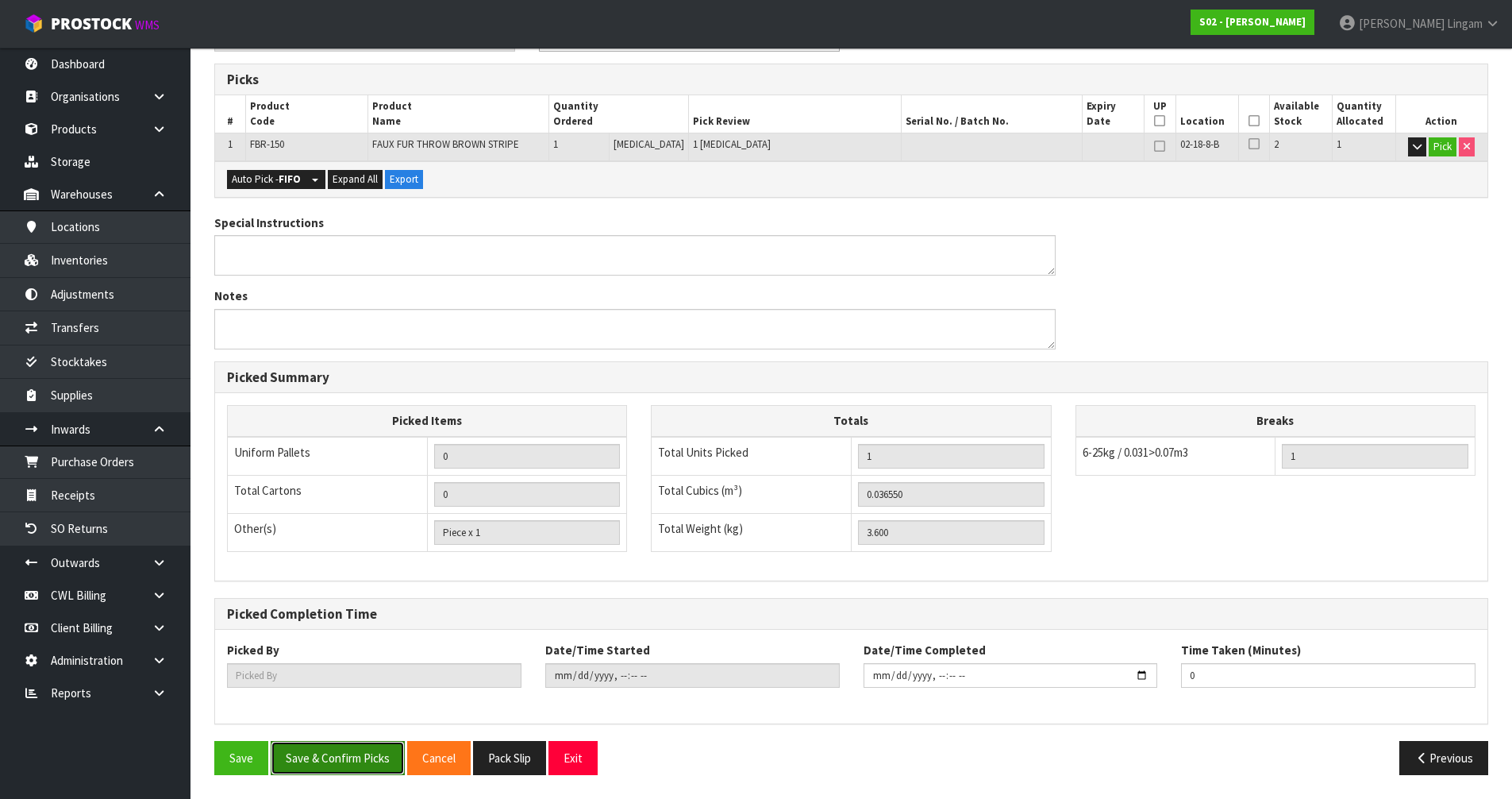
click at [358, 543] on button "Save & Confirm Picks" at bounding box center [337, 759] width 134 height 34
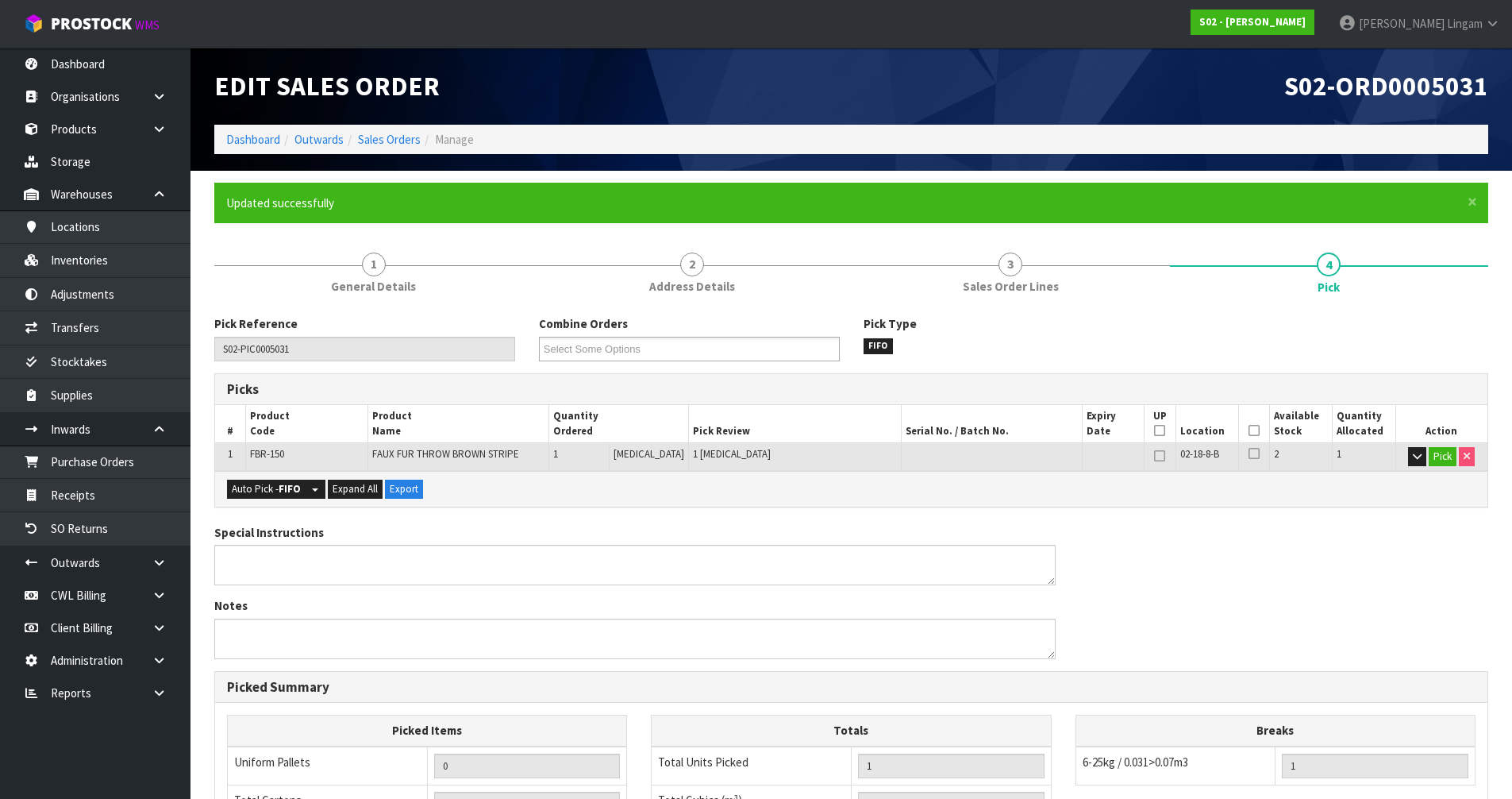
type input "[PERSON_NAME]"
type input "[DATE]T07:37:14"
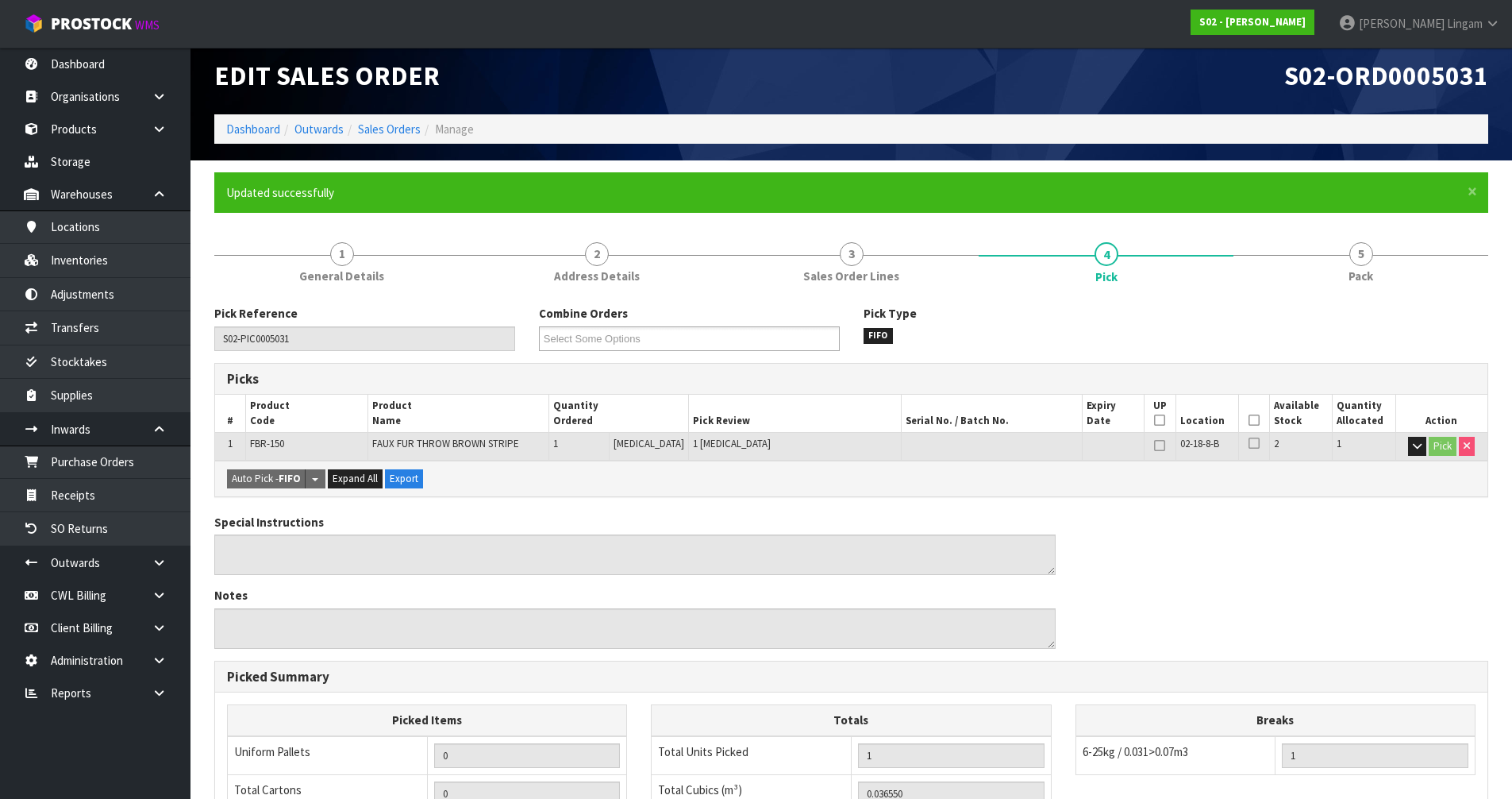
scroll to position [310, 0]
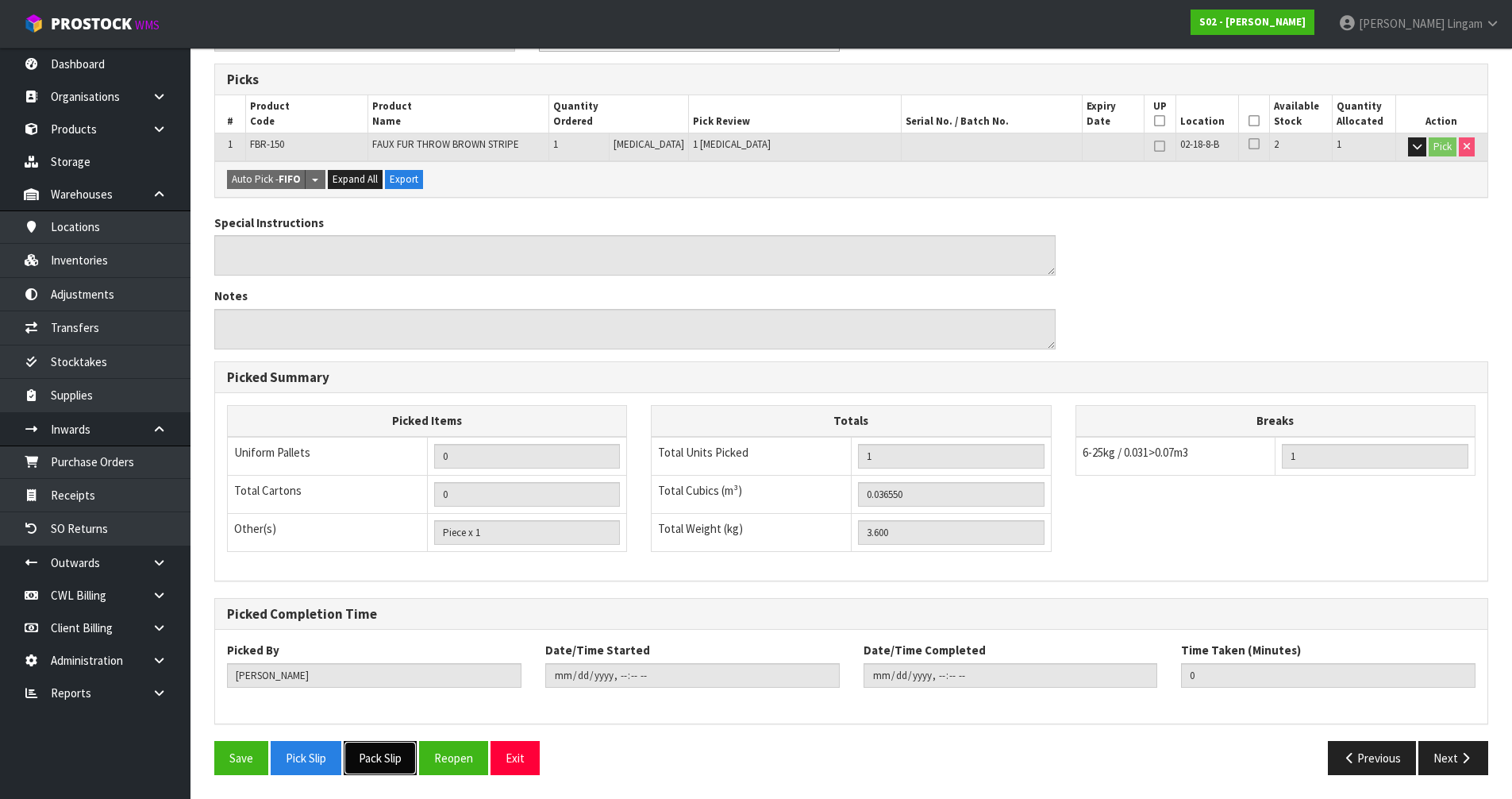
click at [388, 543] on button "Pack Slip" at bounding box center [380, 759] width 73 height 34
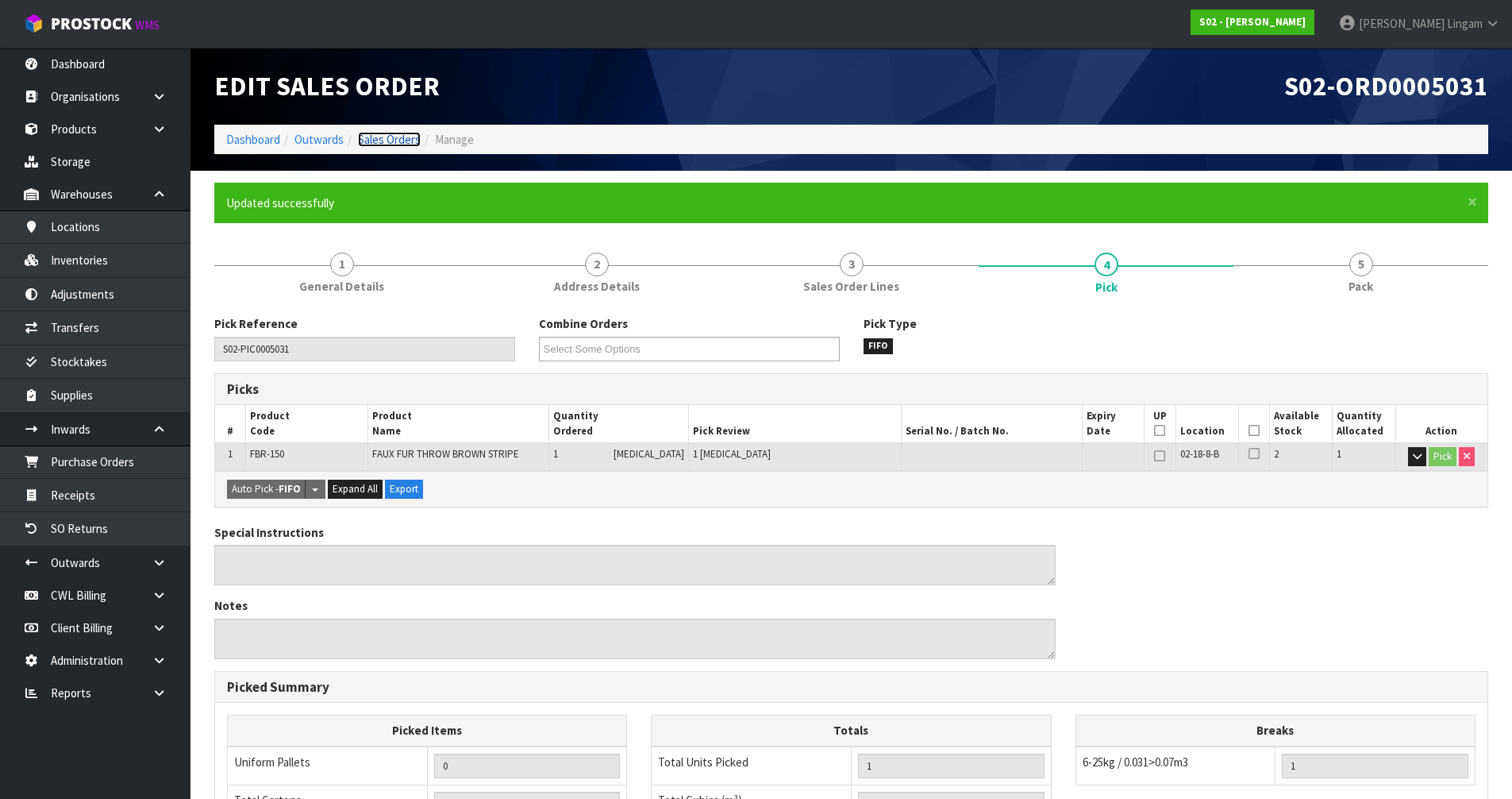
click at [407, 137] on link "Sales Orders" at bounding box center [390, 140] width 63 height 15
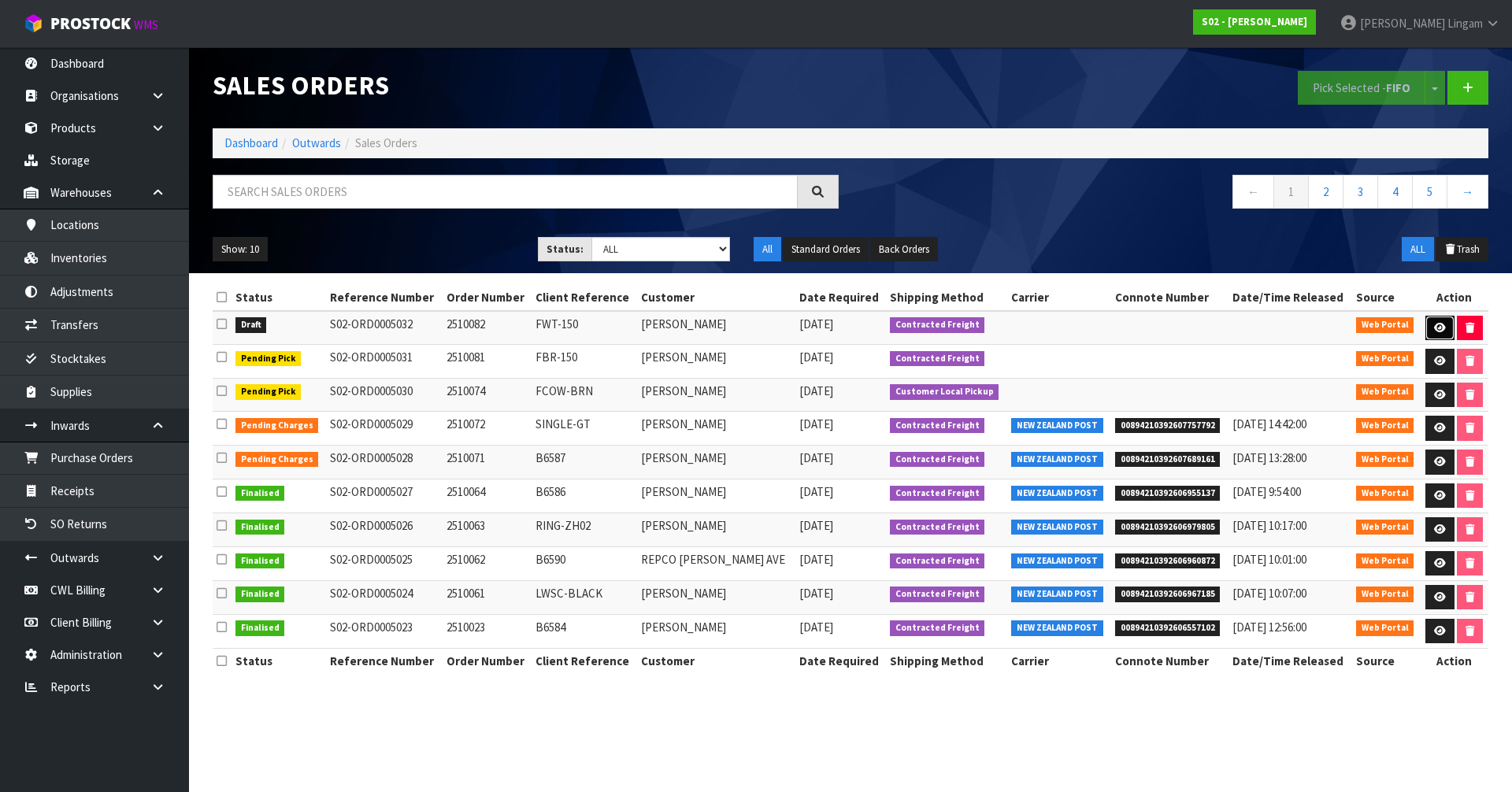
click at [780, 324] on link at bounding box center [1439, 328] width 29 height 26
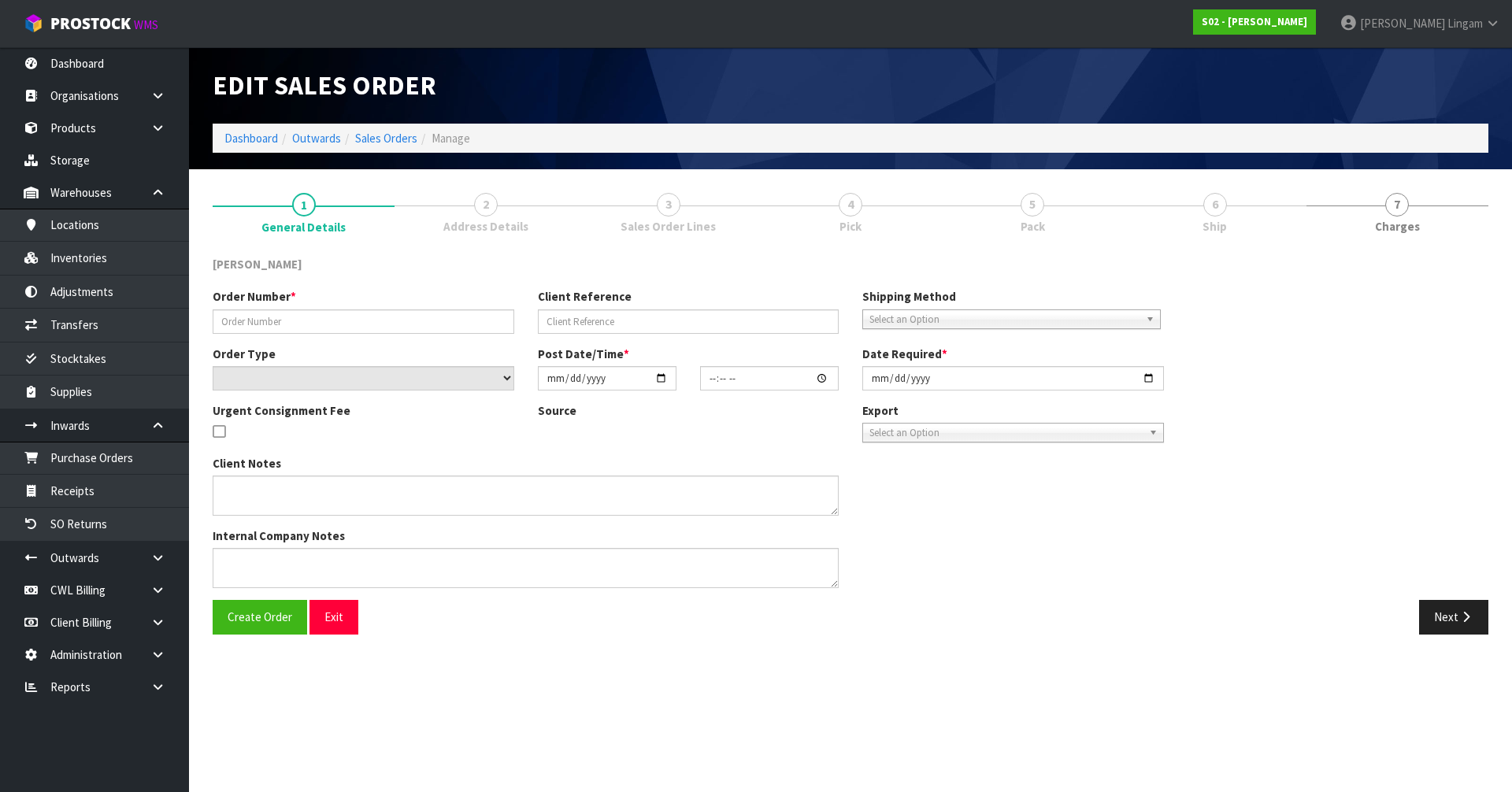
type input "2510082"
type input "FWT-150"
select select "number:0"
type input "[DATE]"
type input "18:42:00.000"
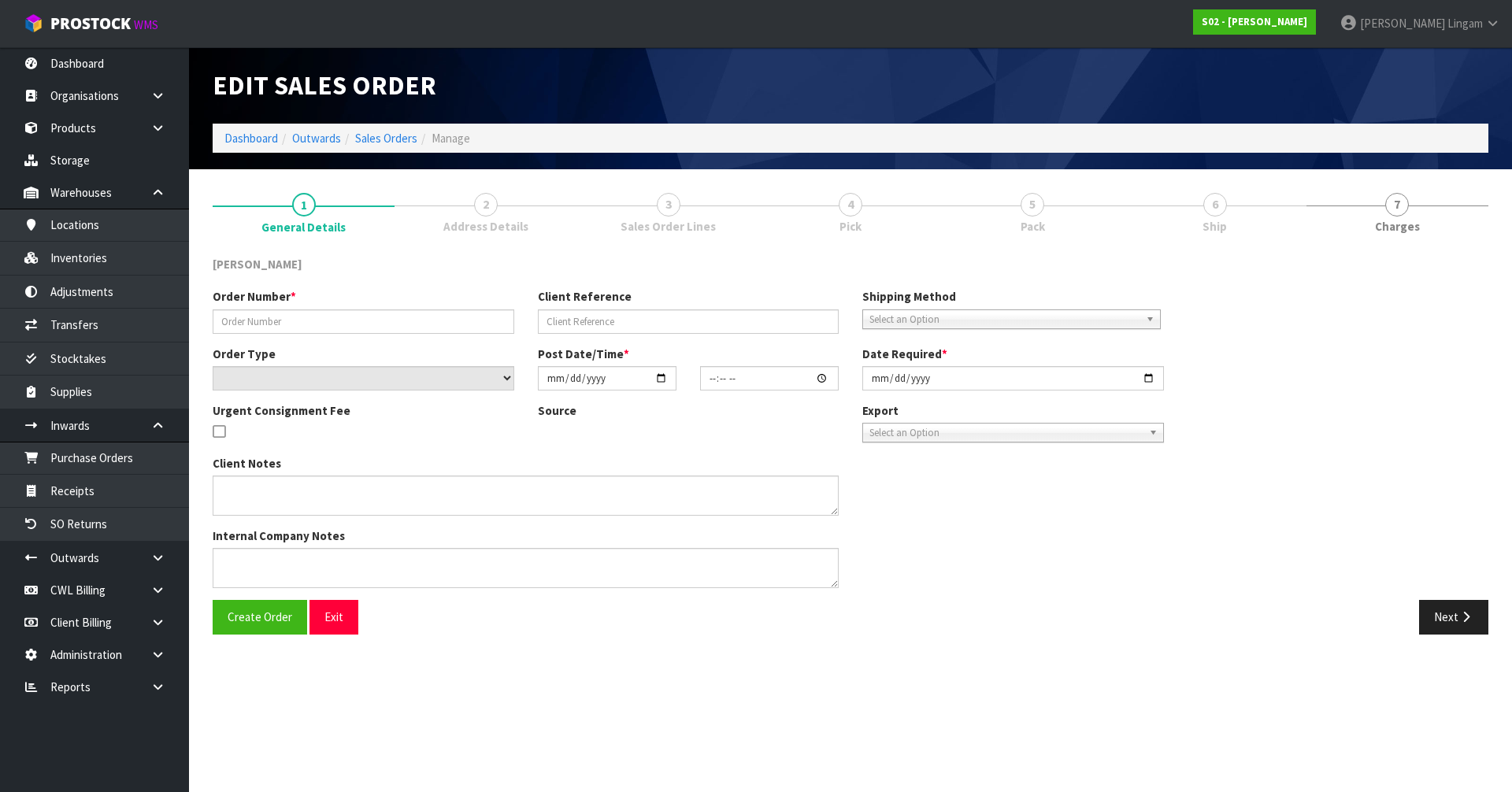
type input "[DATE]"
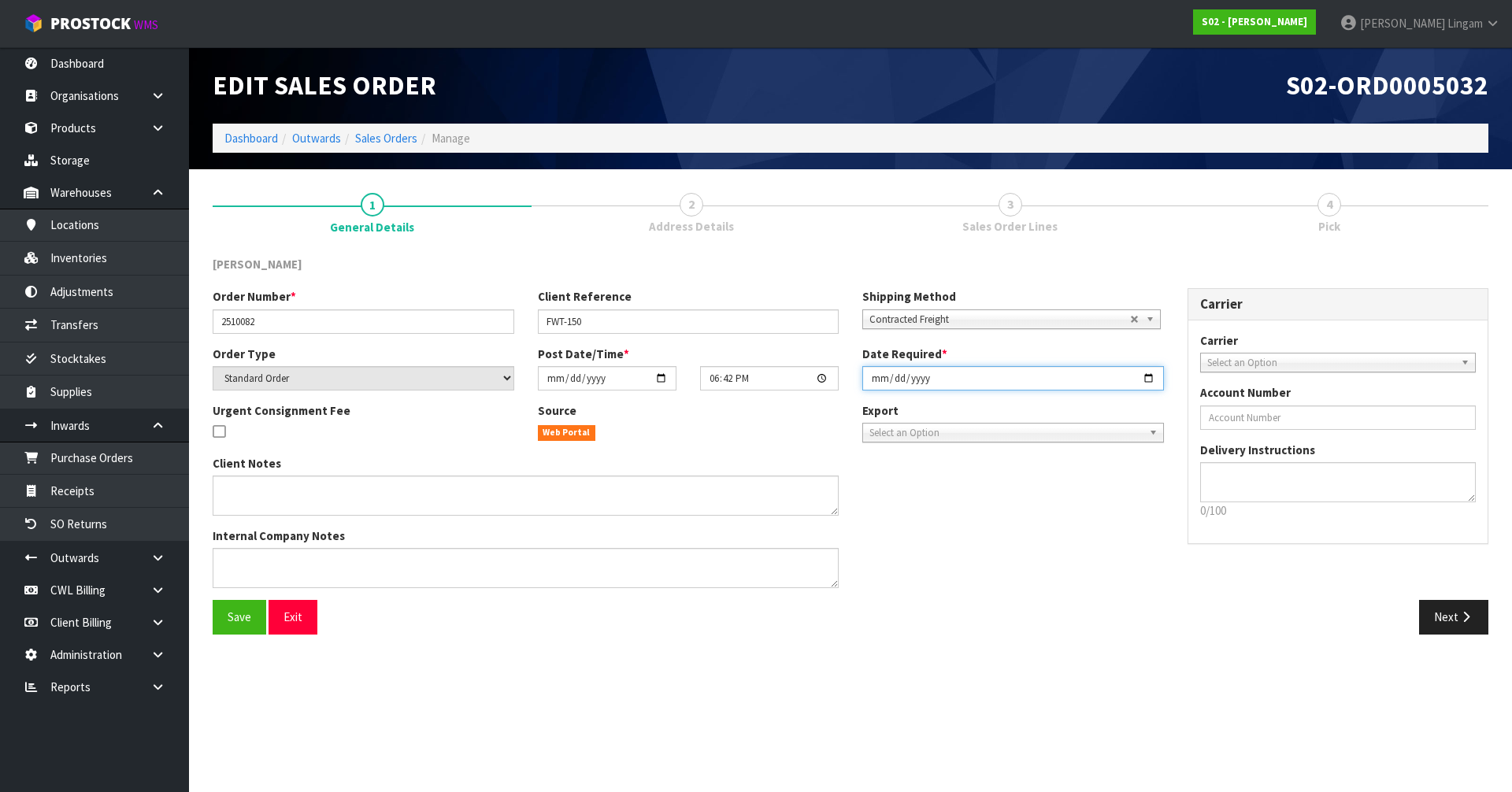
click at [780, 377] on input "[DATE]" at bounding box center [1013, 379] width 301 height 25
type input "[DATE]"
click at [237, 538] on span "Save" at bounding box center [239, 617] width 24 height 15
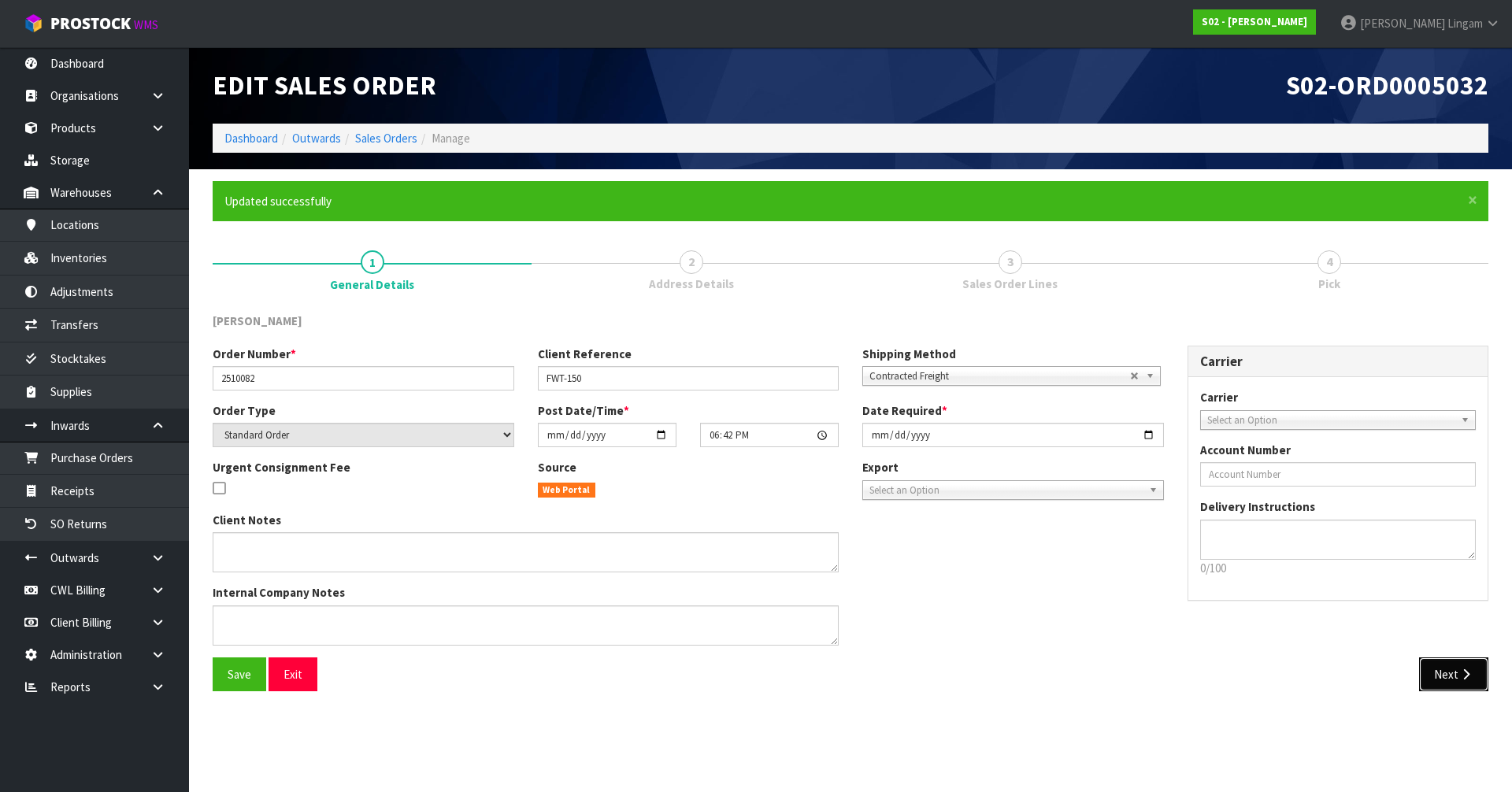
click at [780, 538] on button "Next" at bounding box center [1453, 675] width 69 height 34
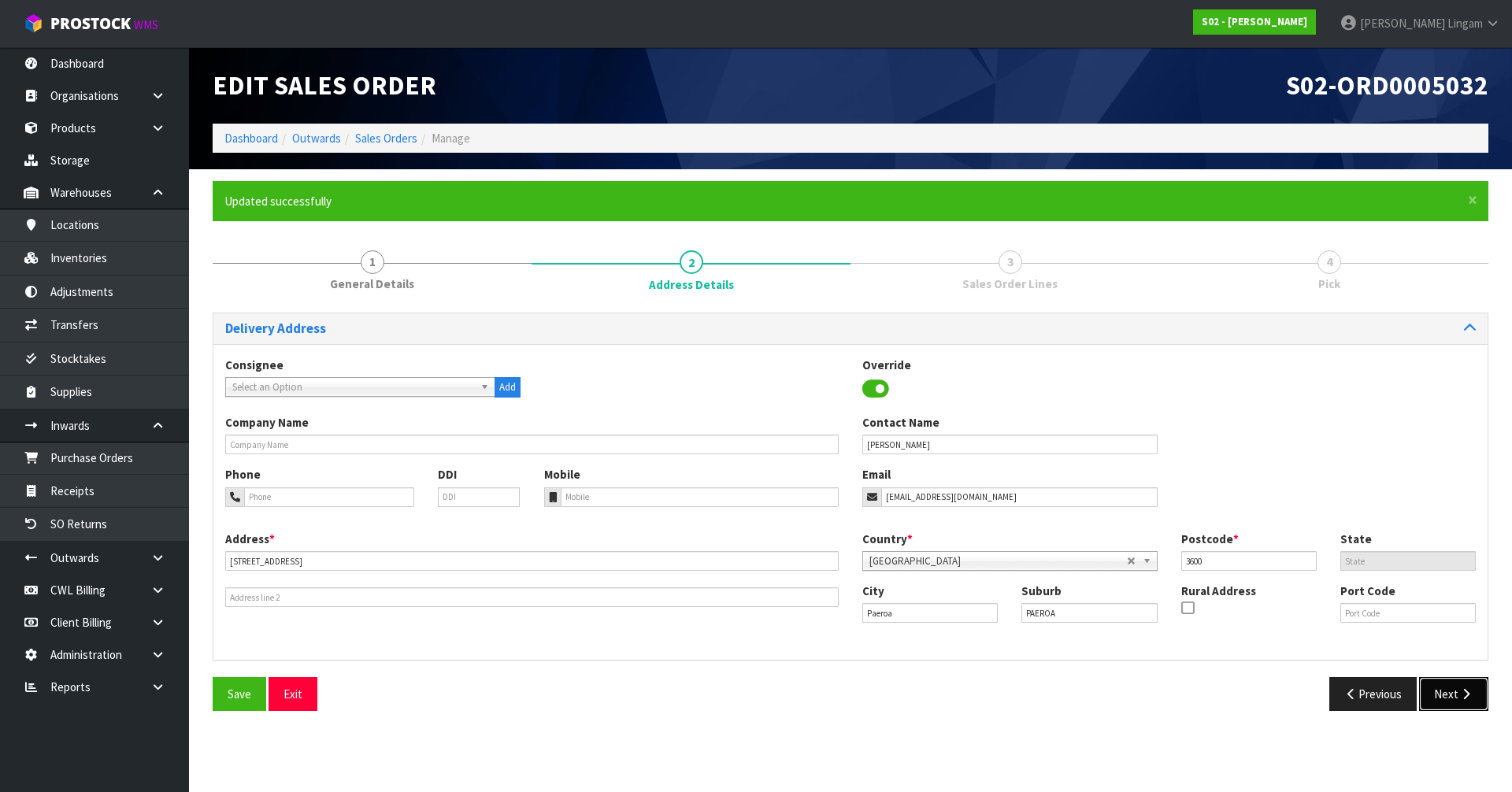
click at [780, 538] on button "Next" at bounding box center [1453, 694] width 69 height 34
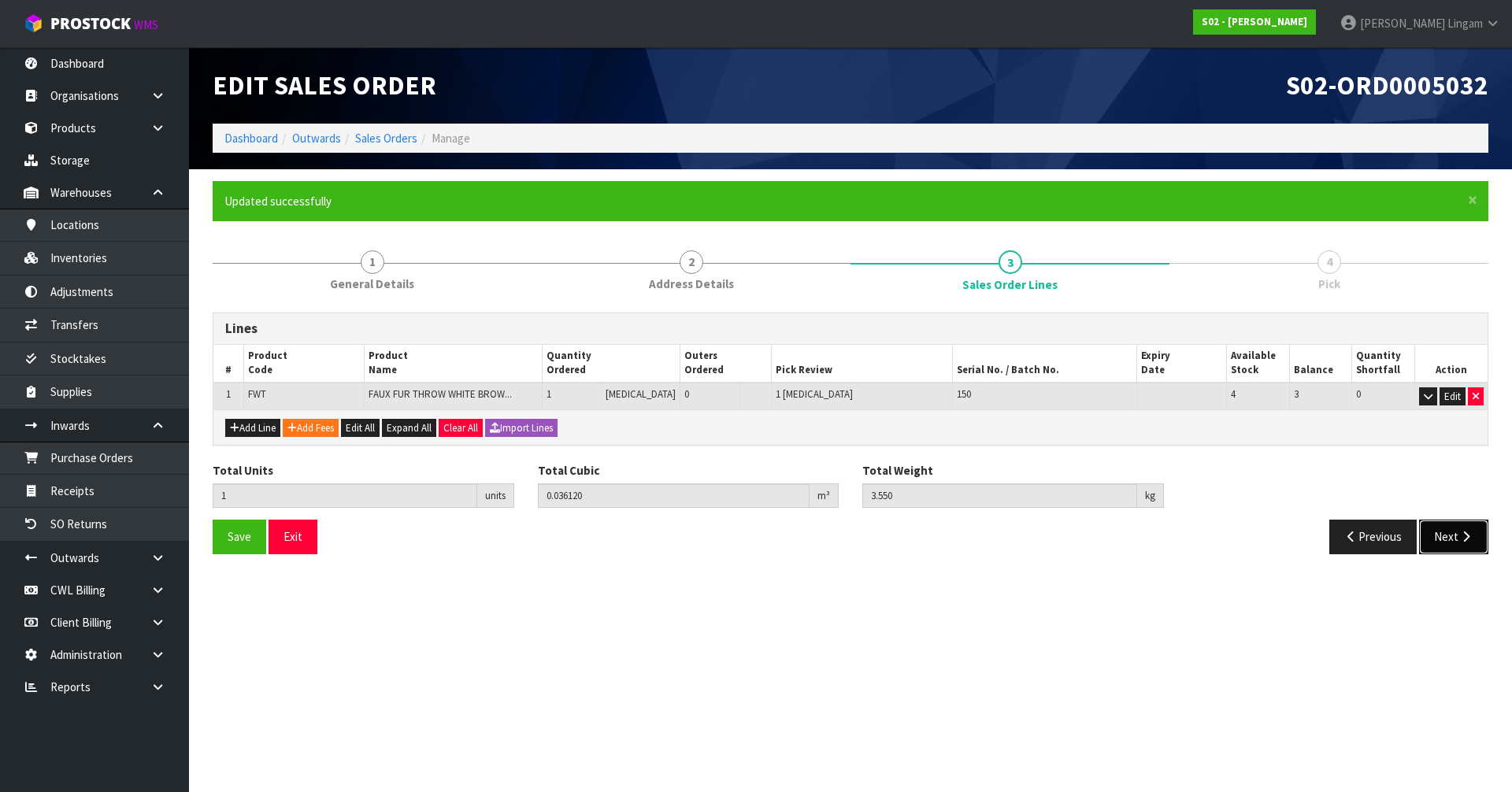
click at [780, 534] on button "Next" at bounding box center [1453, 537] width 69 height 34
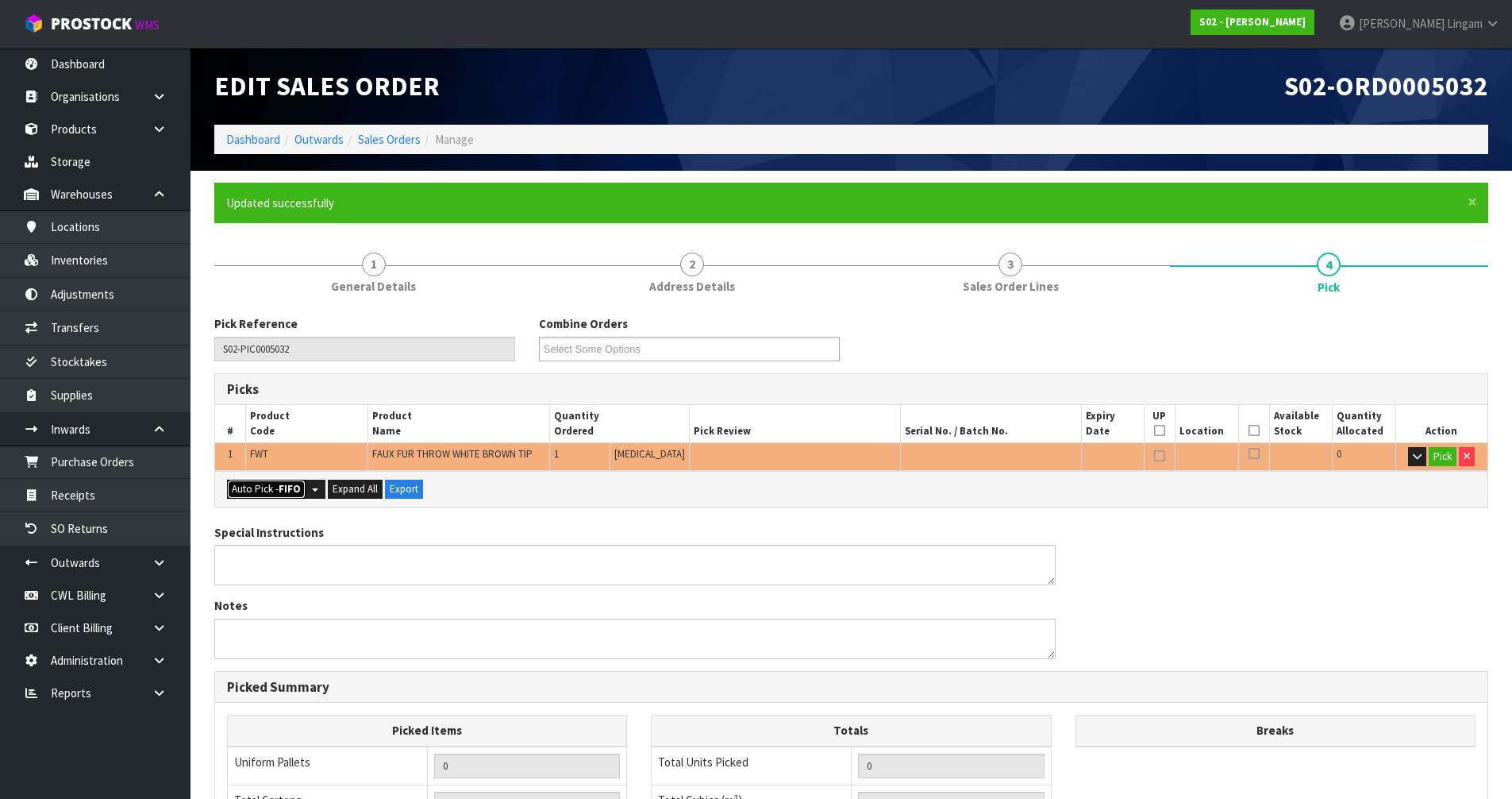
click at [272, 487] on button "Auto Pick - FIFO" at bounding box center [266, 489] width 78 height 19
type input "Piece x 1"
type input "1"
type input "0.036120"
type input "3.550"
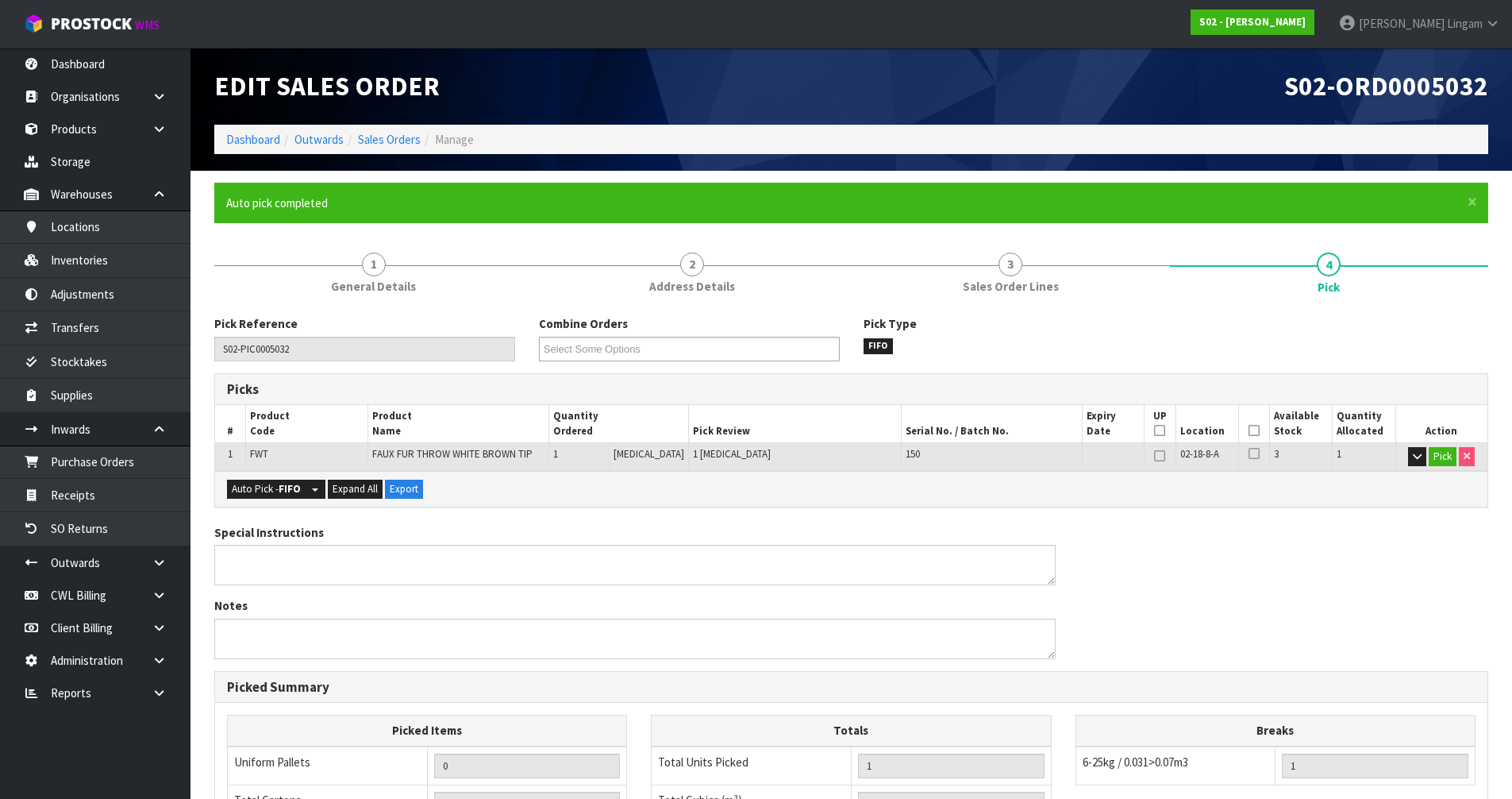
scroll to position [310, 0]
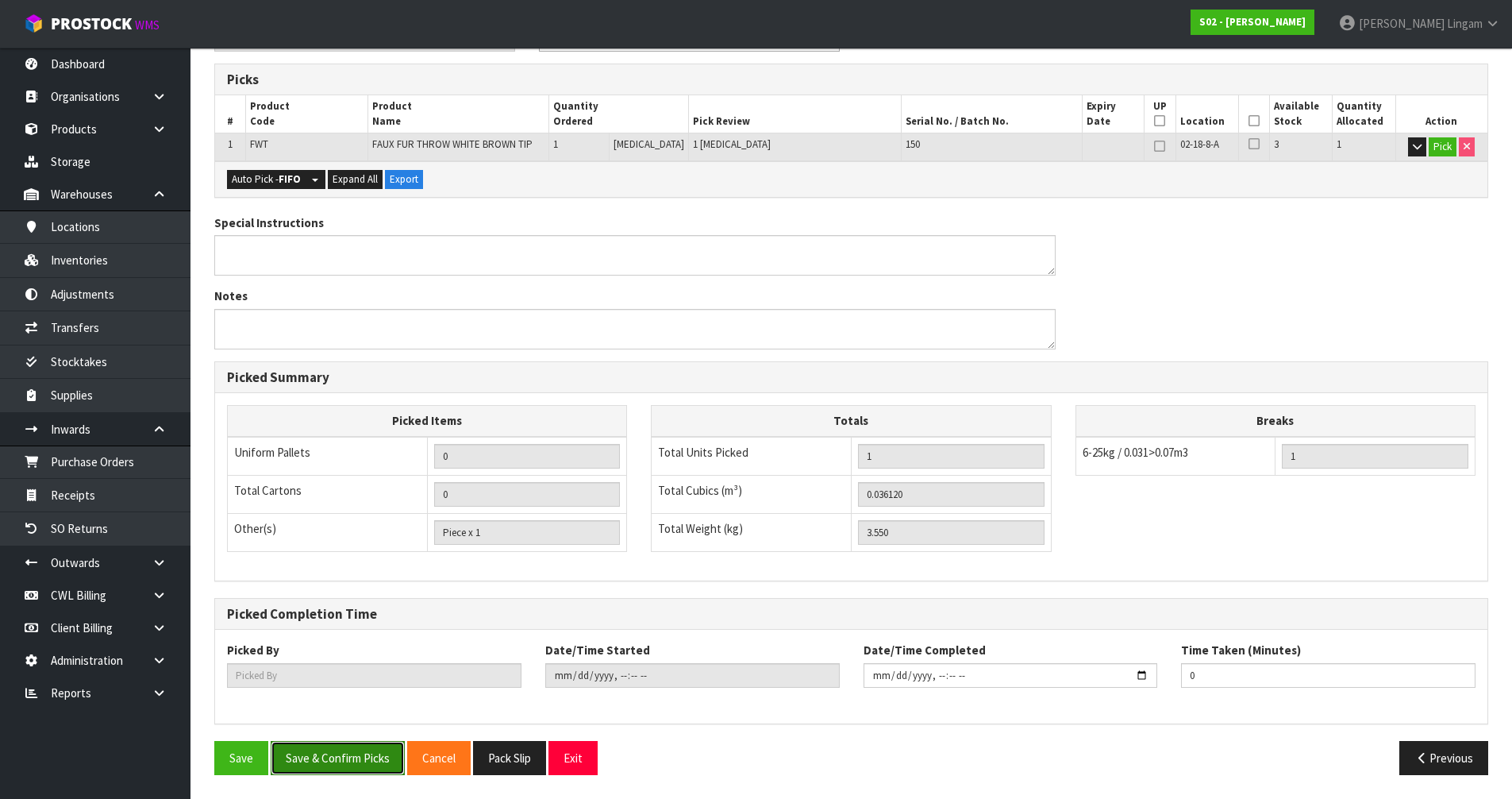
click at [331, 543] on button "Save & Confirm Picks" at bounding box center [337, 759] width 134 height 34
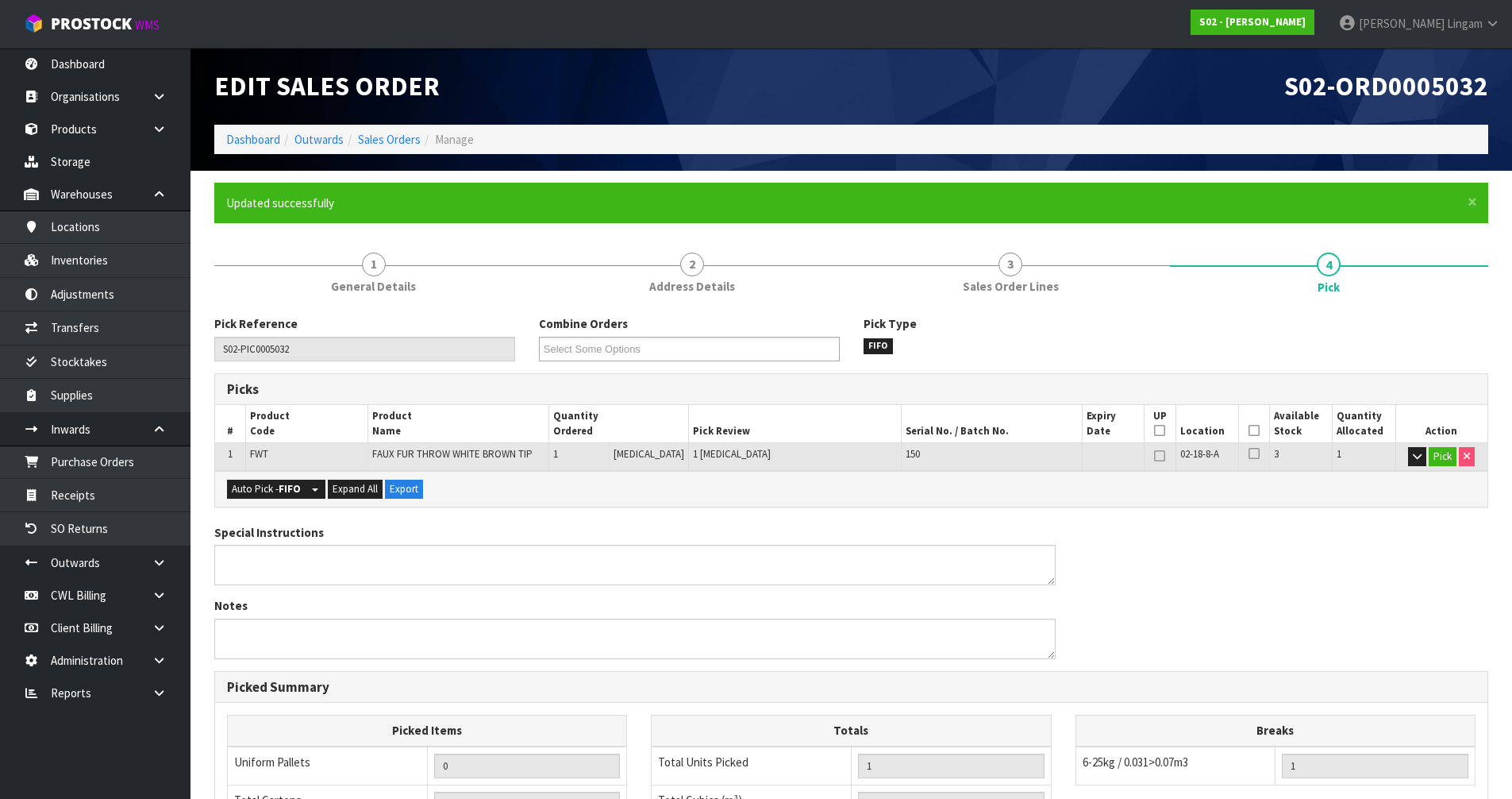
type input "[PERSON_NAME]"
type input "[DATE]T07:37:39"
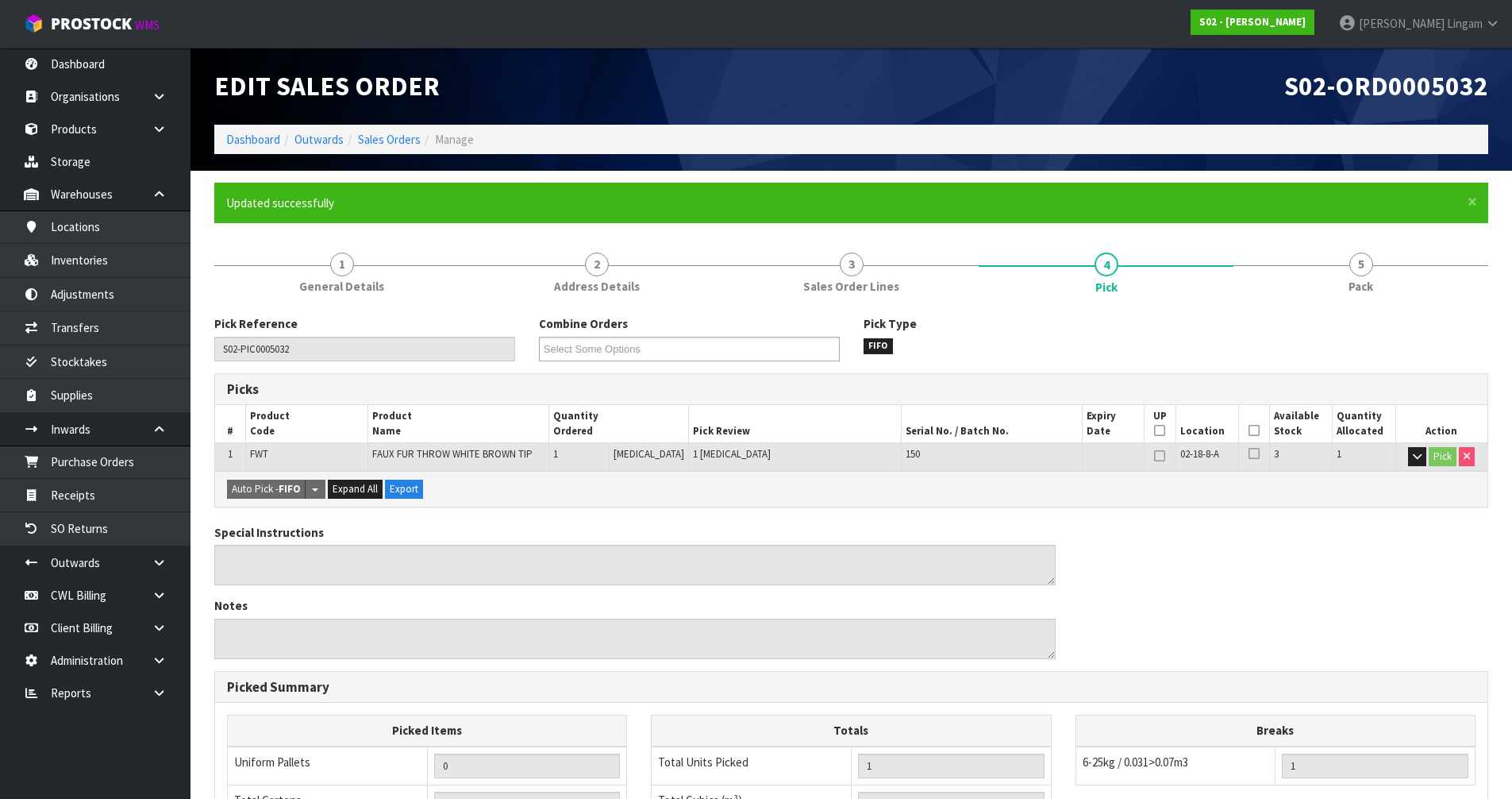
scroll to position [310, 0]
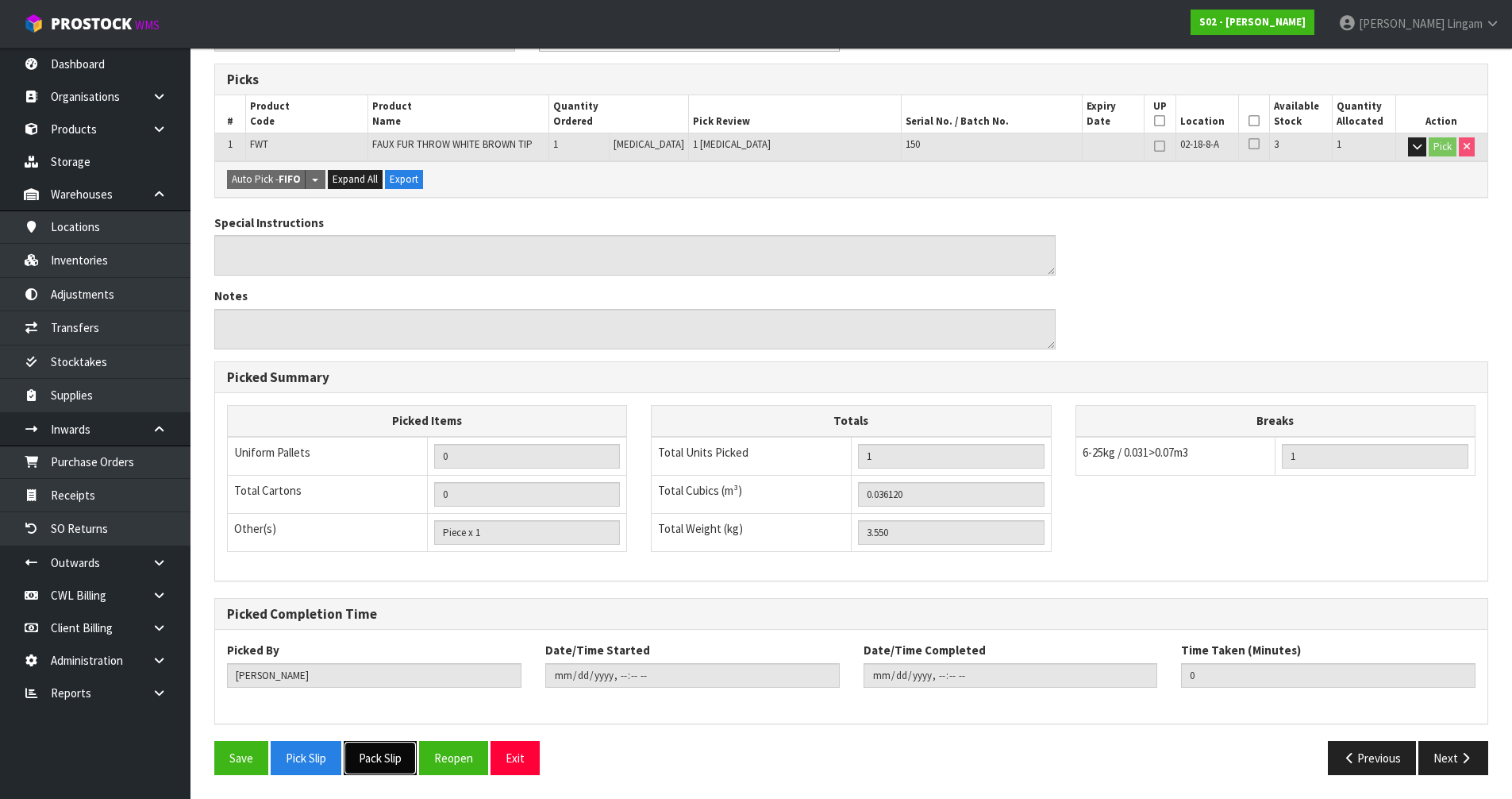
click at [402, 543] on button "Pack Slip" at bounding box center [380, 759] width 73 height 34
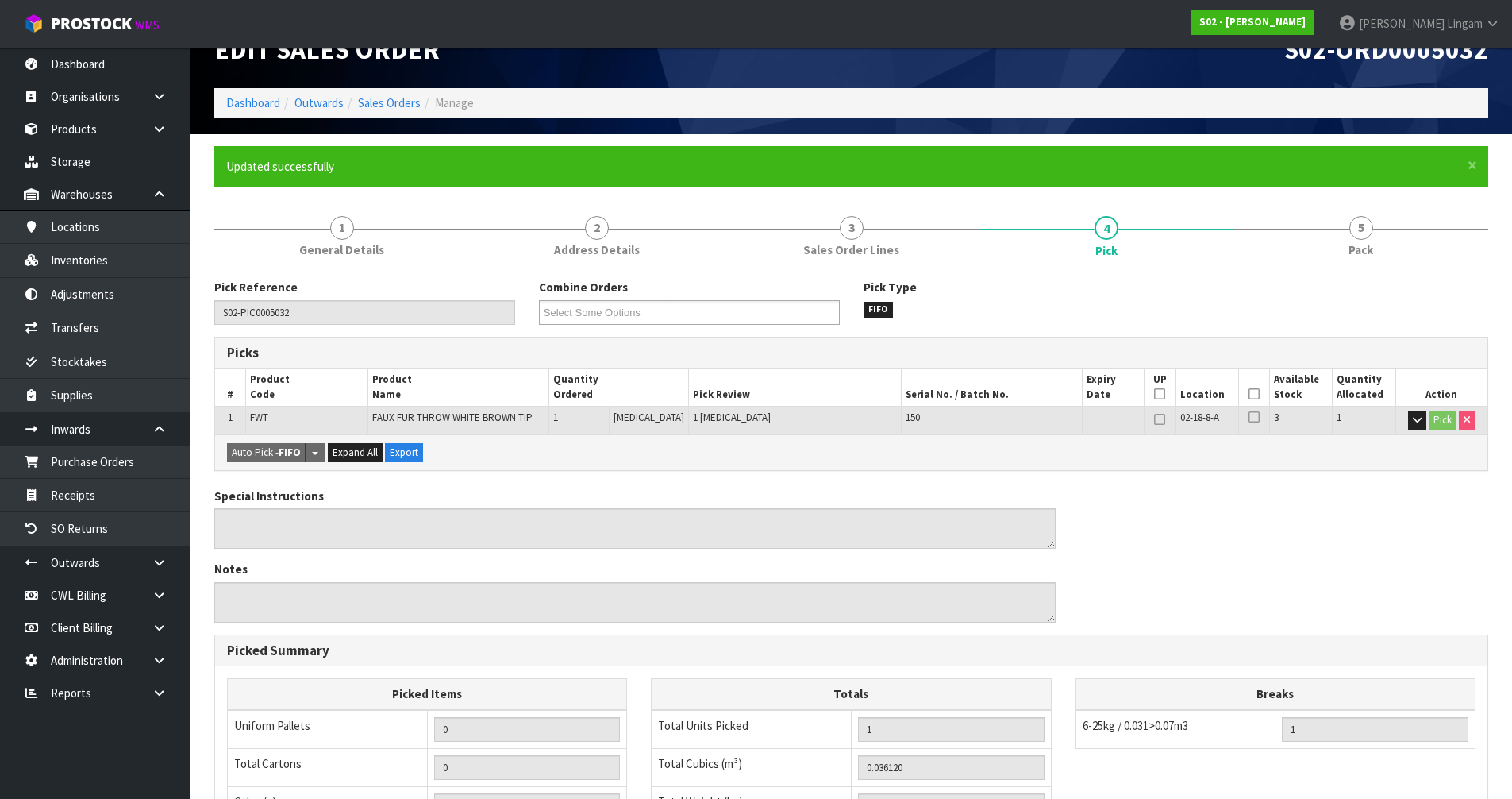
scroll to position [0, 0]
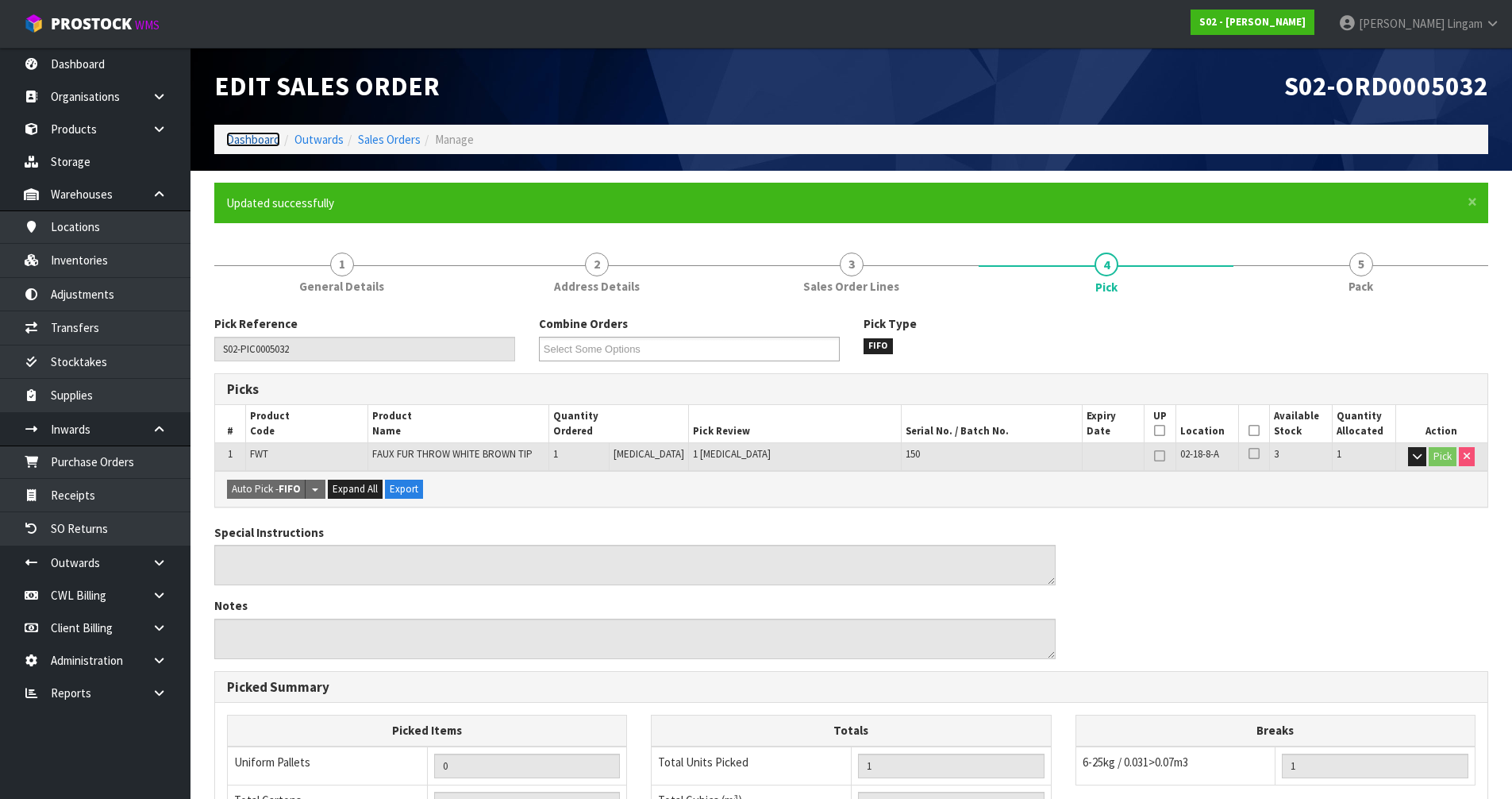
click at [237, 134] on link "Dashboard" at bounding box center [253, 140] width 54 height 15
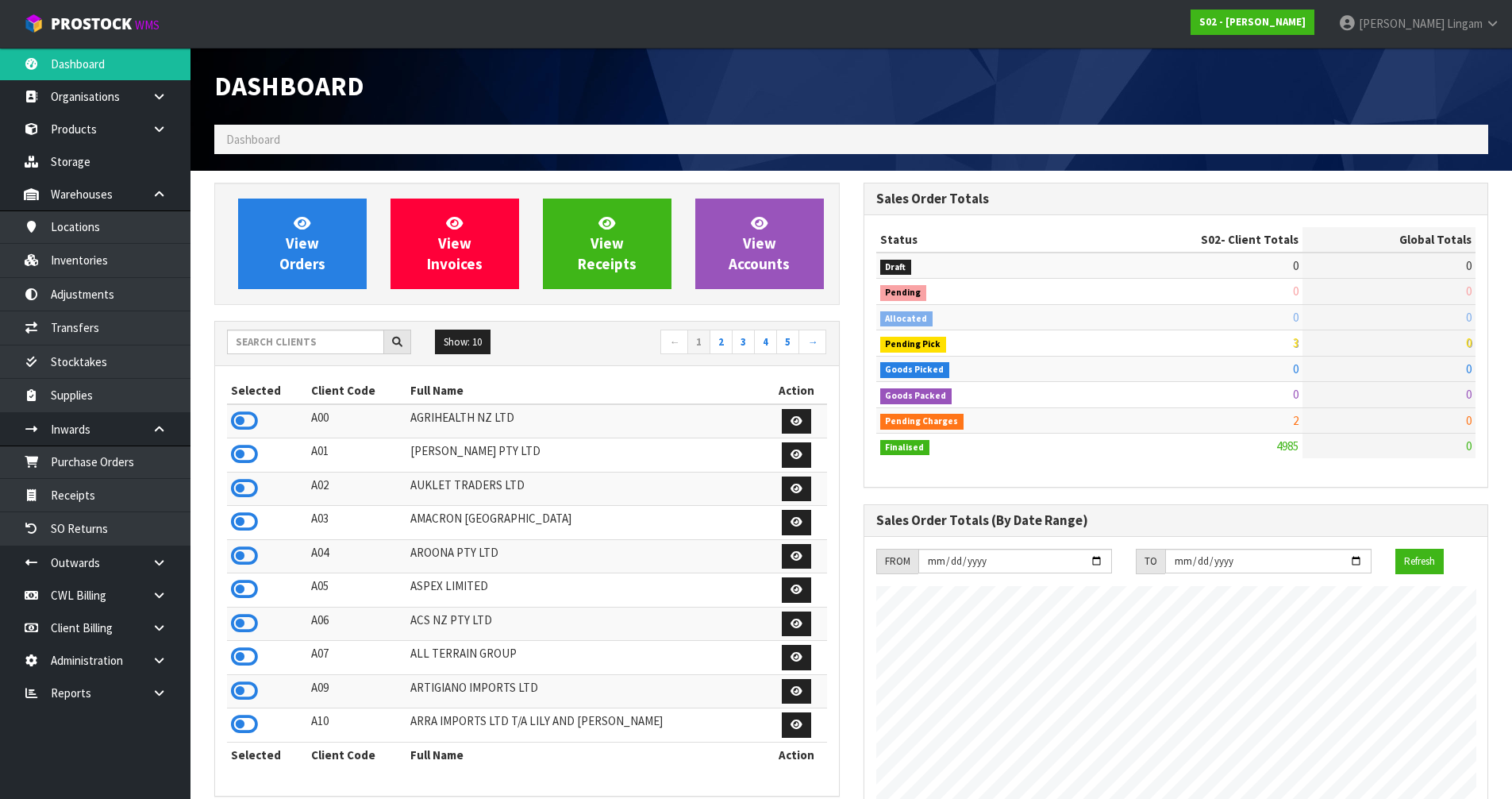
scroll to position [1203, 649]
click at [243, 447] on icon at bounding box center [245, 454] width 27 height 24
click at [243, 413] on icon at bounding box center [245, 421] width 27 height 24
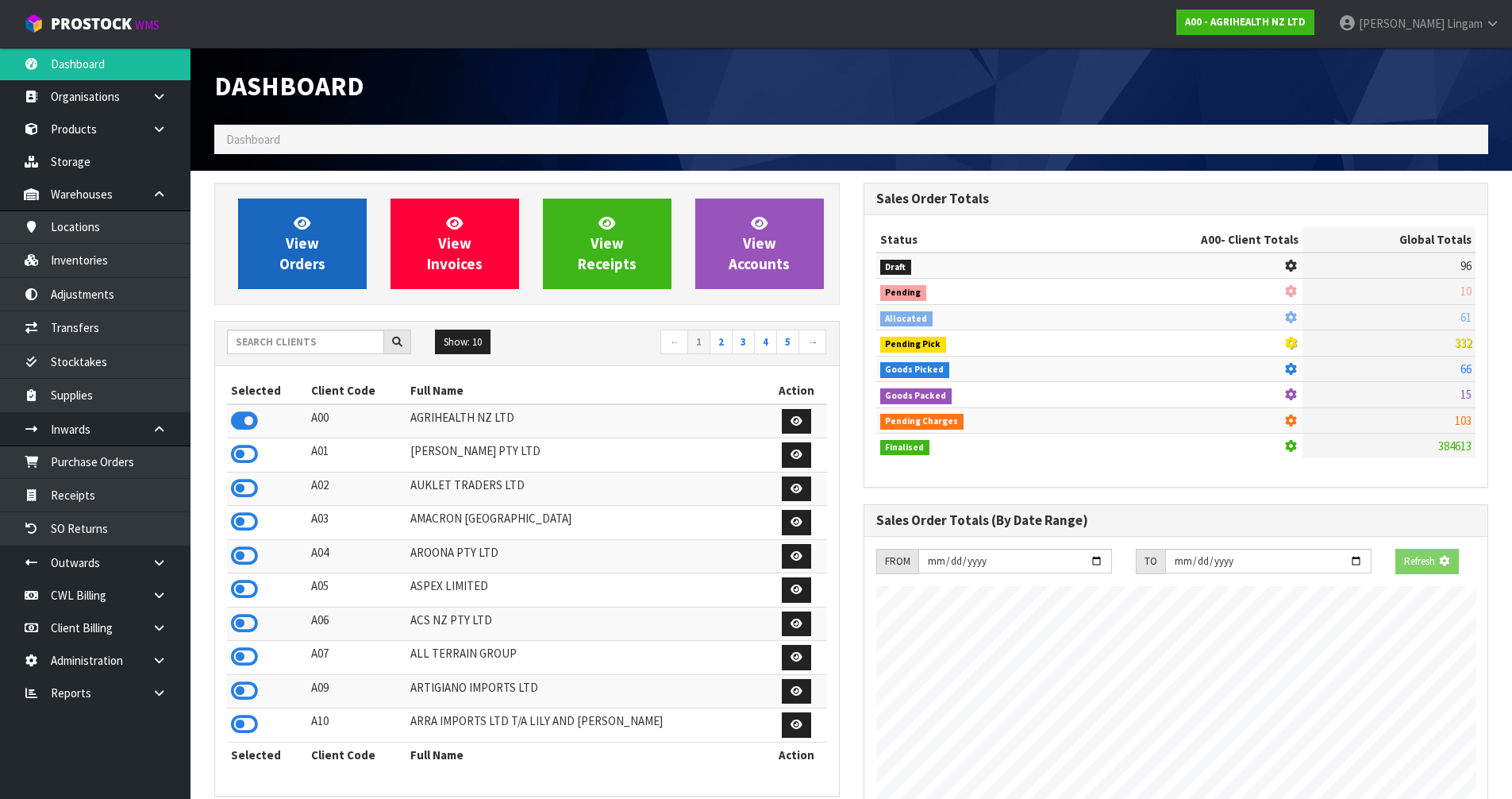
scroll to position [991, 649]
click at [312, 245] on span "View Orders" at bounding box center [303, 244] width 46 height 59
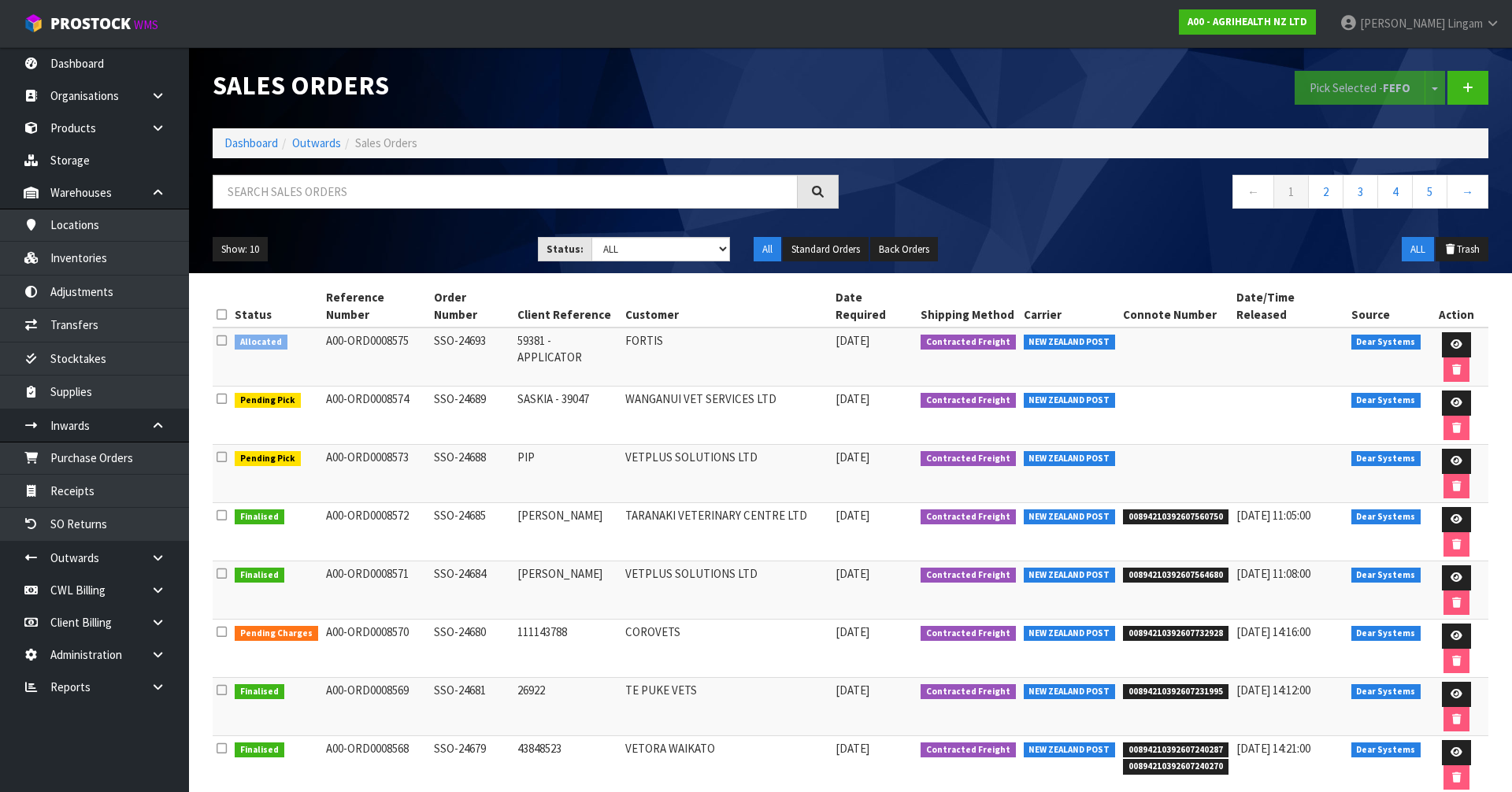
click at [223, 334] on icon at bounding box center [222, 340] width 10 height 11
click at [0, 0] on input "checkbox" at bounding box center [0, 0] width 0 height 0
click at [780, 333] on link at bounding box center [1456, 345] width 29 height 26
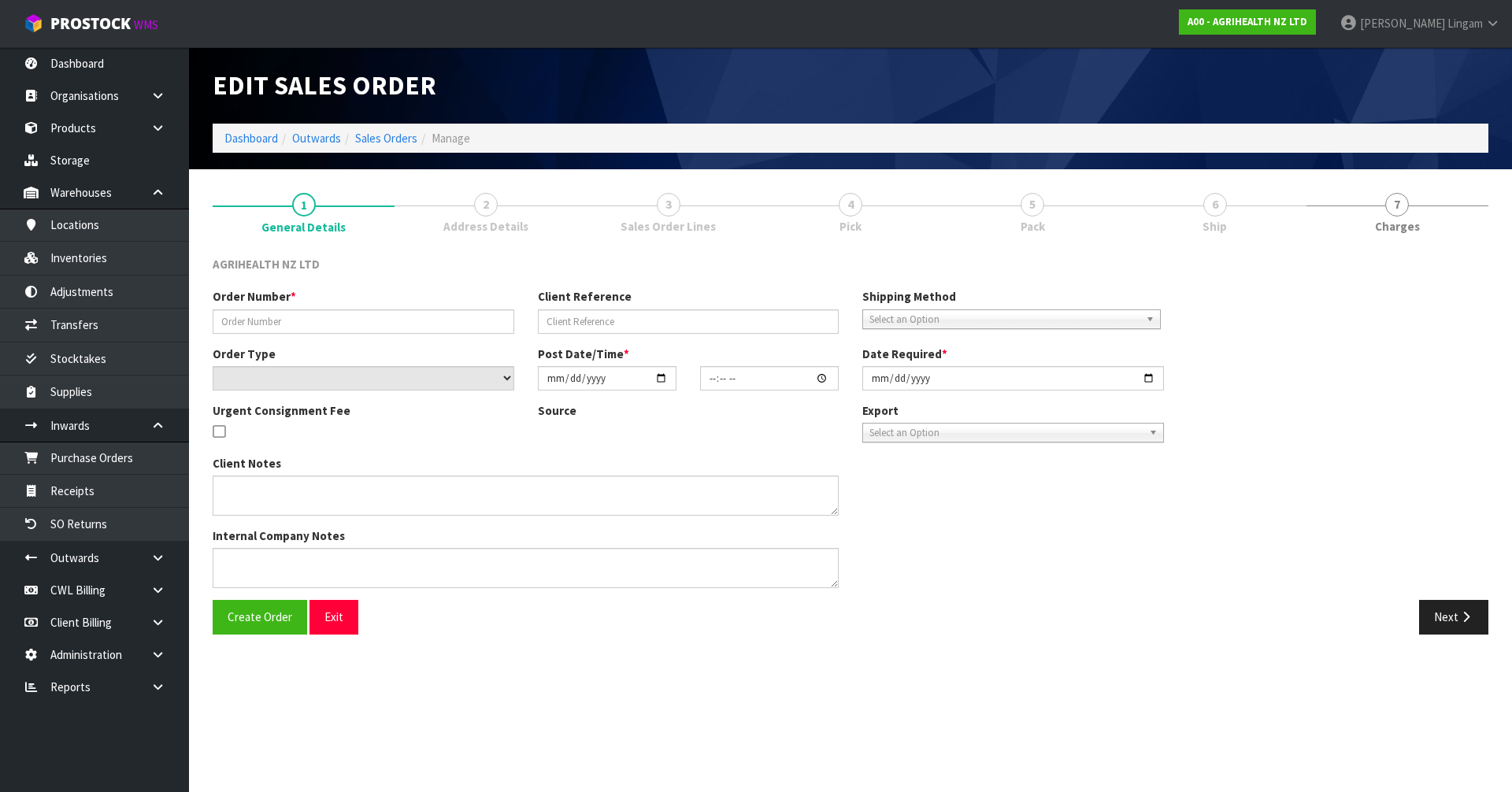
type input "SSO-24693"
type input "59381 - APPLICATOR"
select select "number:0"
type input "[DATE]"
type input "15:04:40.000"
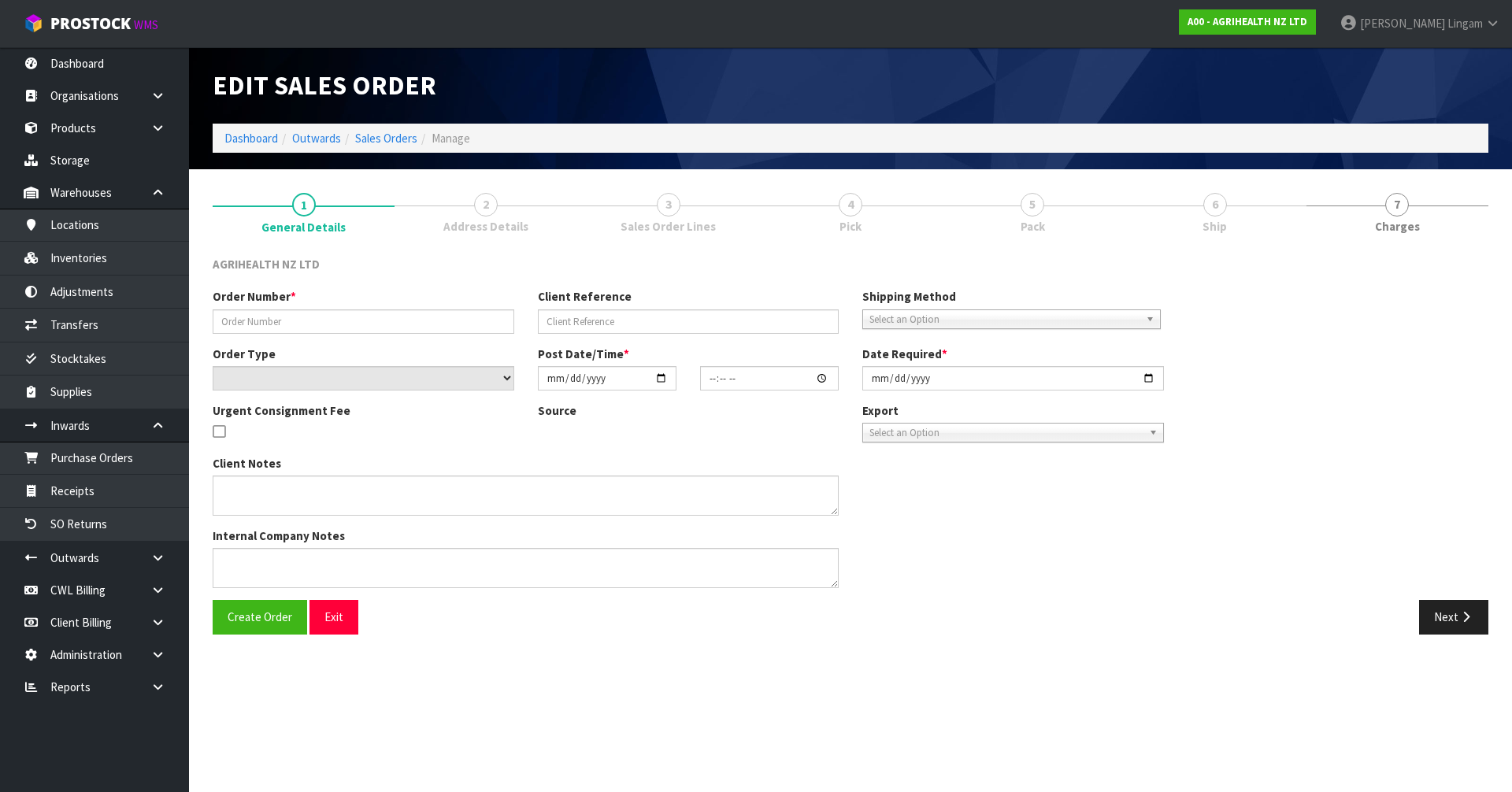
type input "[DATE]"
type textarea "SHIP BY: Overnight Courier"
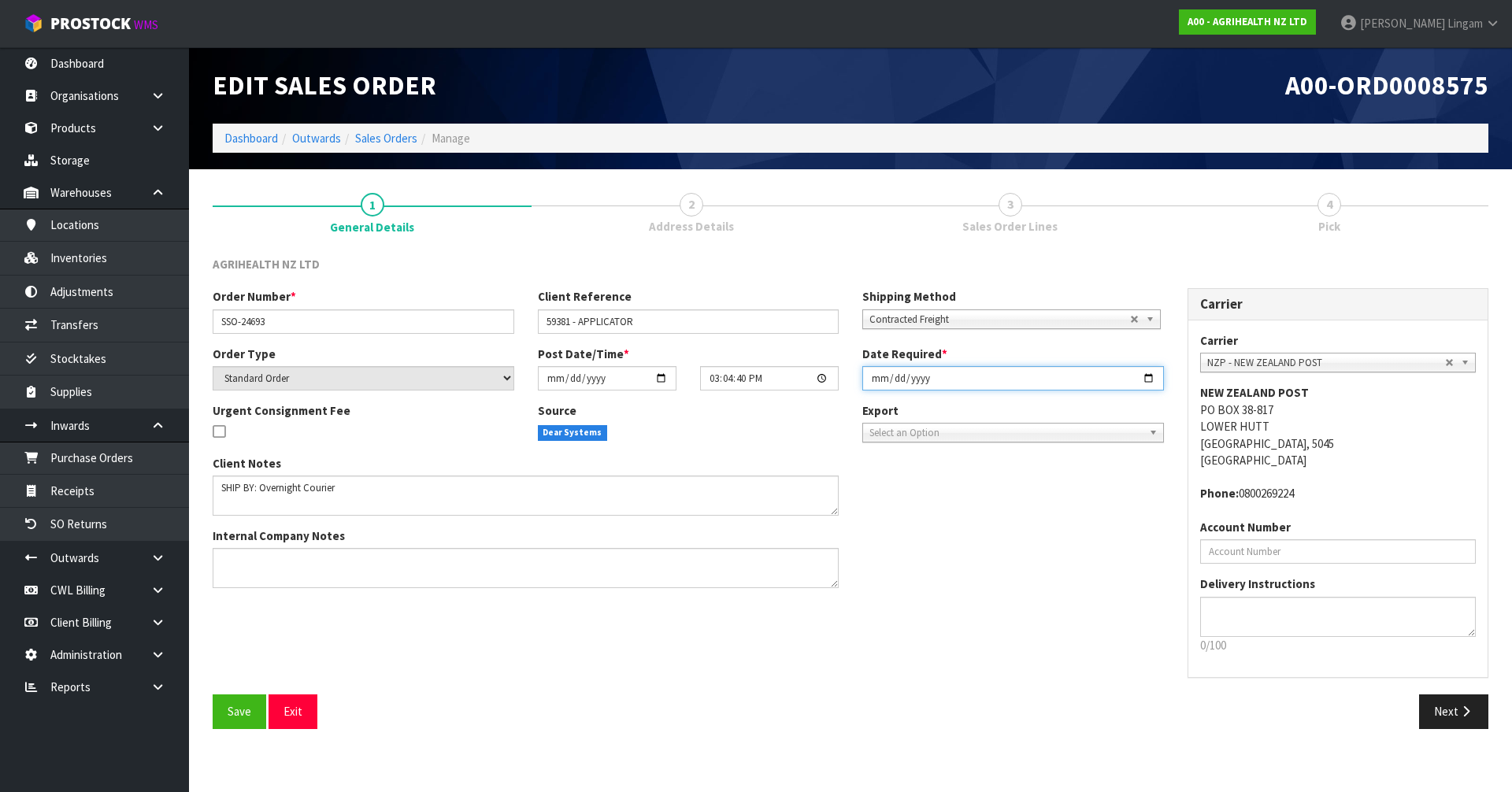
click at [780, 380] on input "[DATE]" at bounding box center [1013, 379] width 301 height 25
type input "[DATE]"
click at [235, 538] on span "Save" at bounding box center [239, 711] width 24 height 15
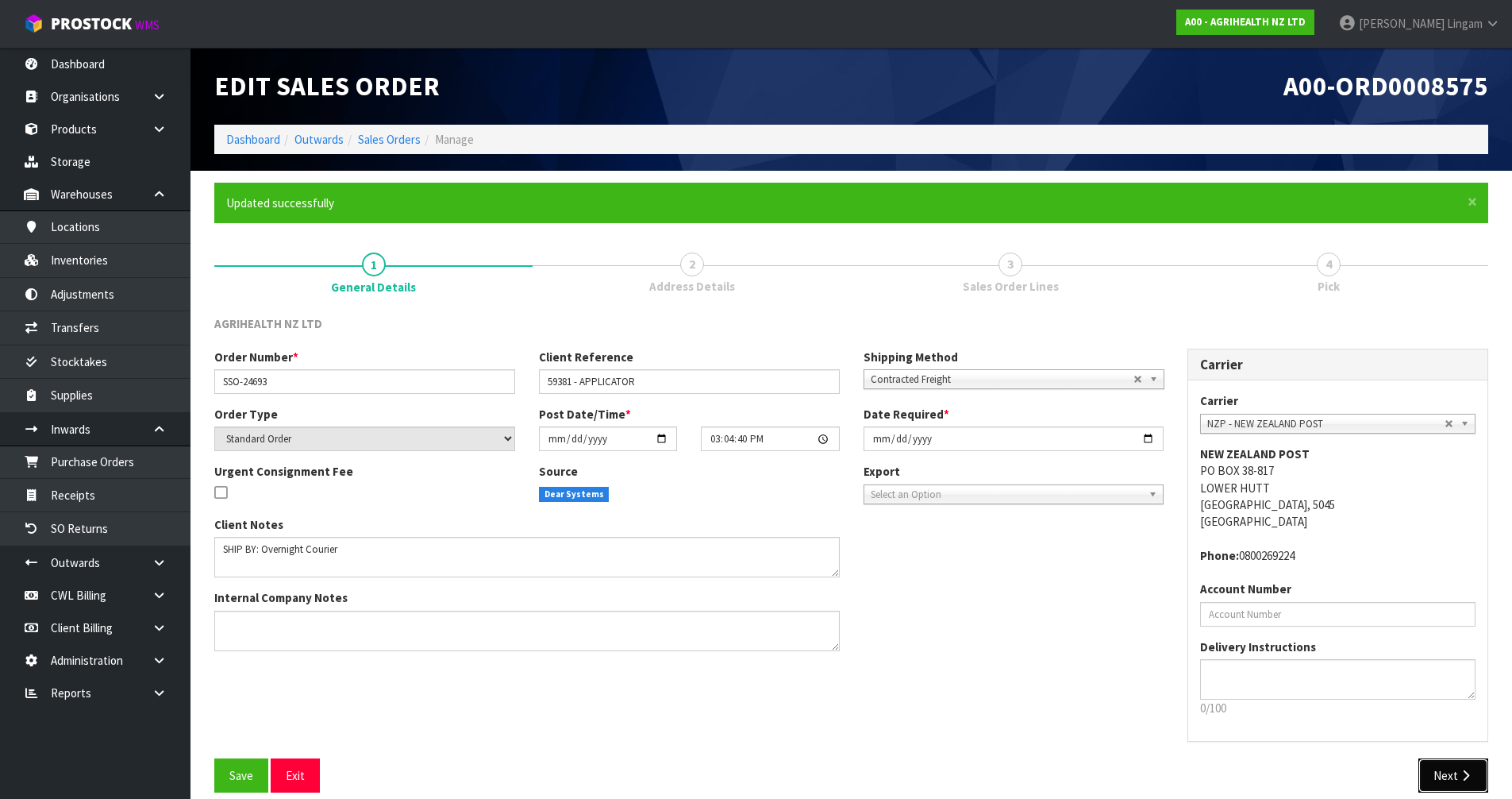
click at [786, 543] on button "Next" at bounding box center [1453, 776] width 70 height 34
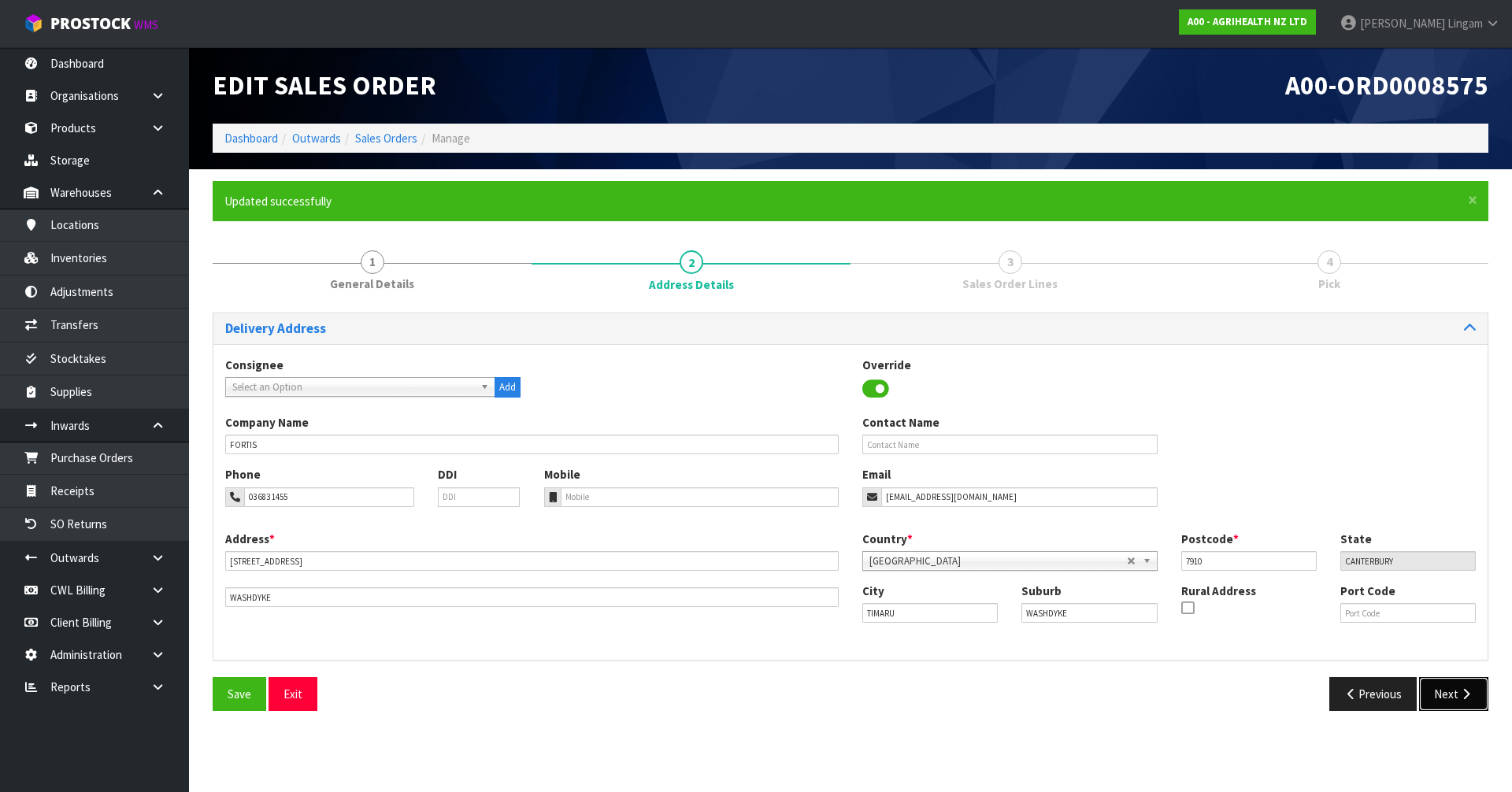
click at [780, 538] on button "Next" at bounding box center [1453, 694] width 69 height 34
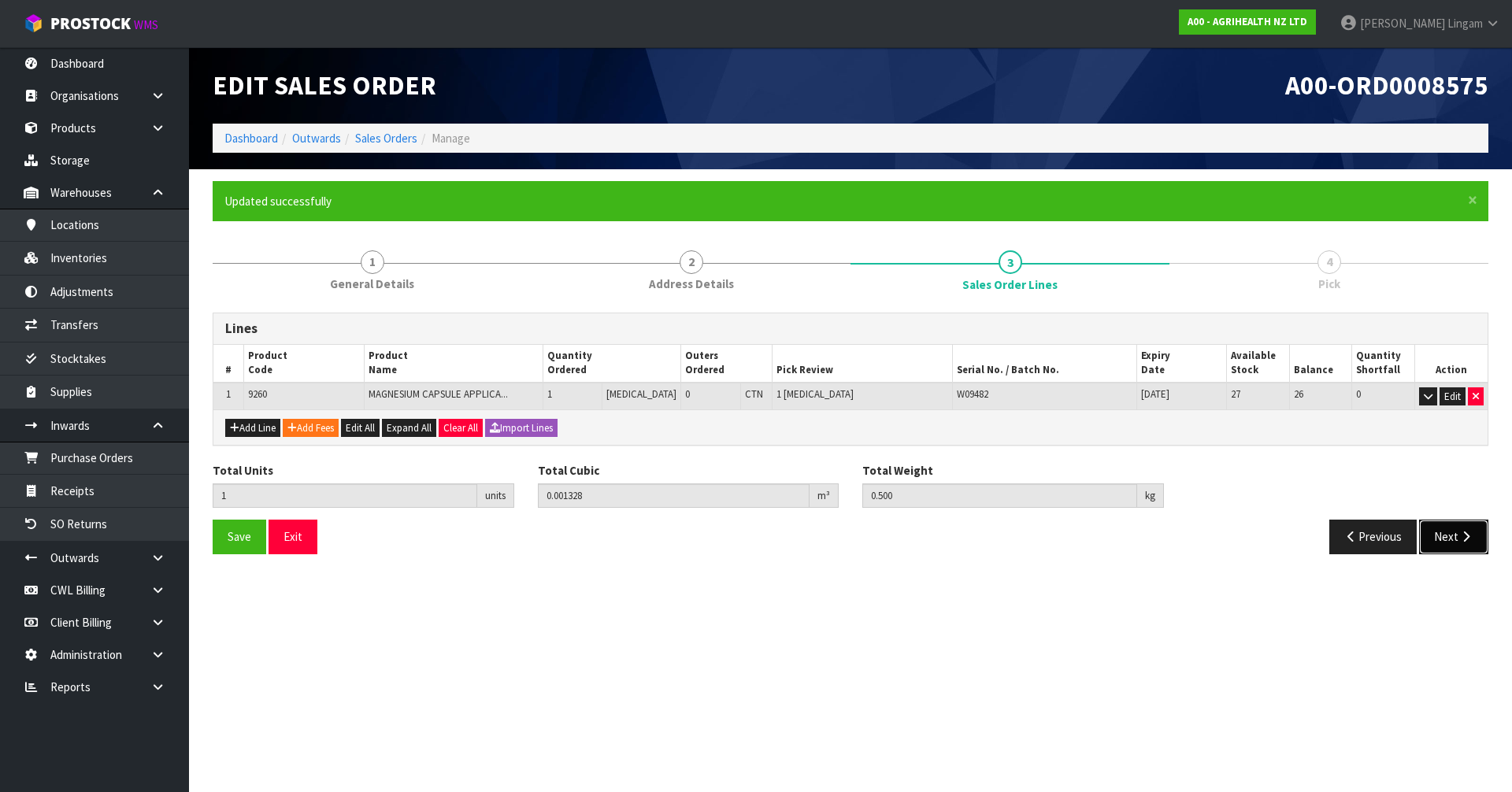
click at [780, 525] on button "Next" at bounding box center [1453, 537] width 69 height 34
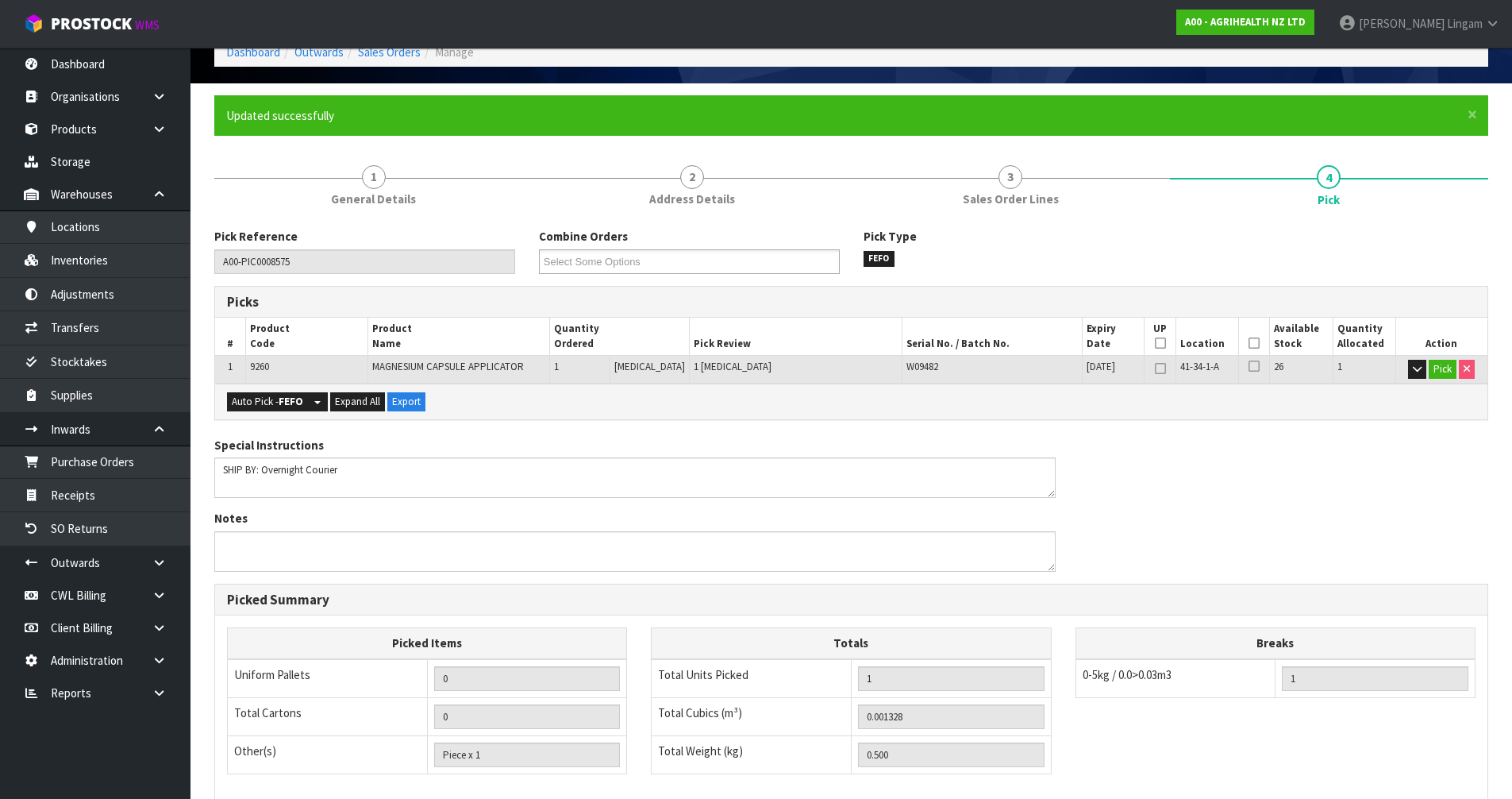
scroll to position [310, 0]
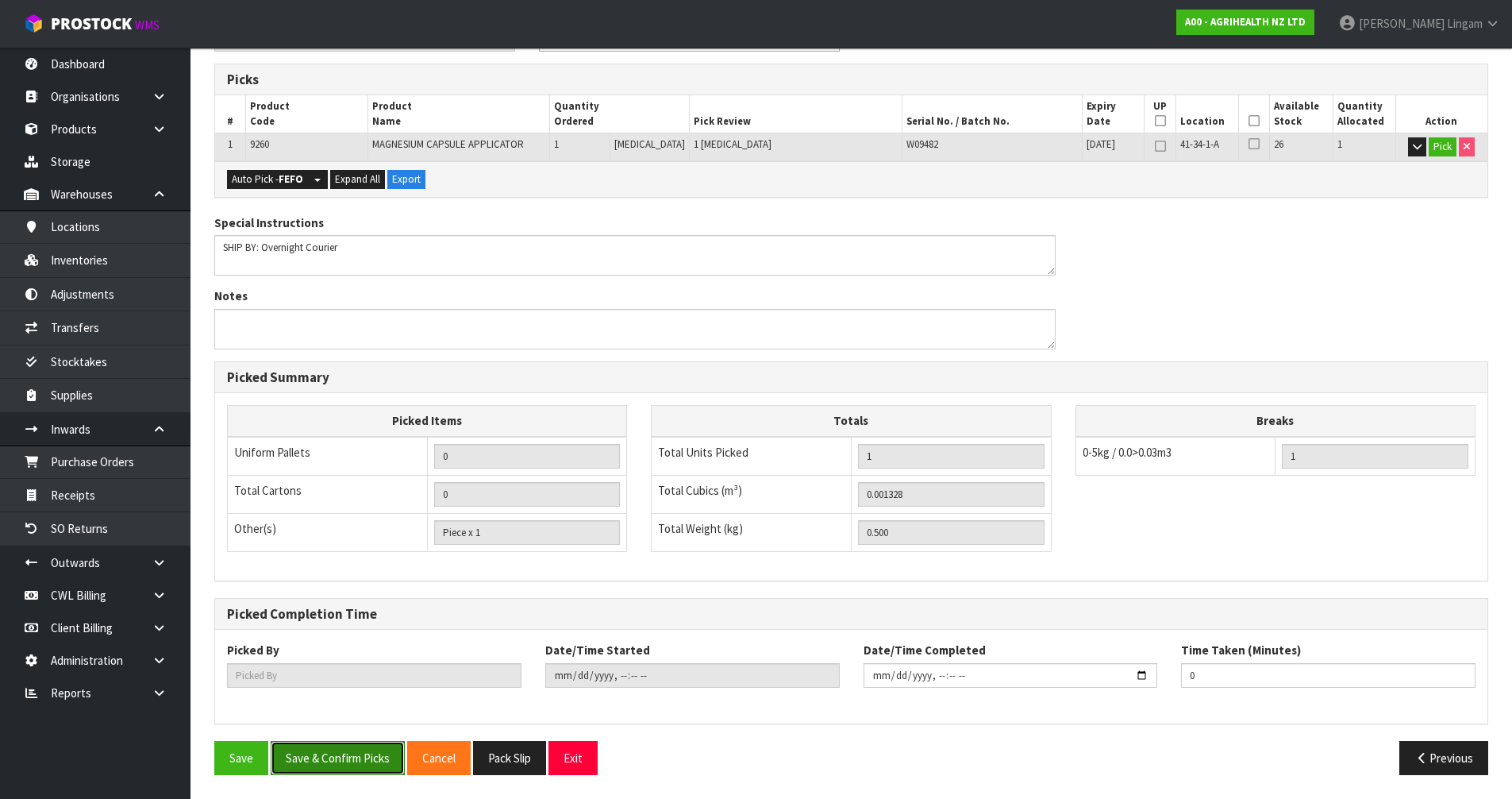
click at [350, 543] on button "Save & Confirm Picks" at bounding box center [337, 759] width 134 height 34
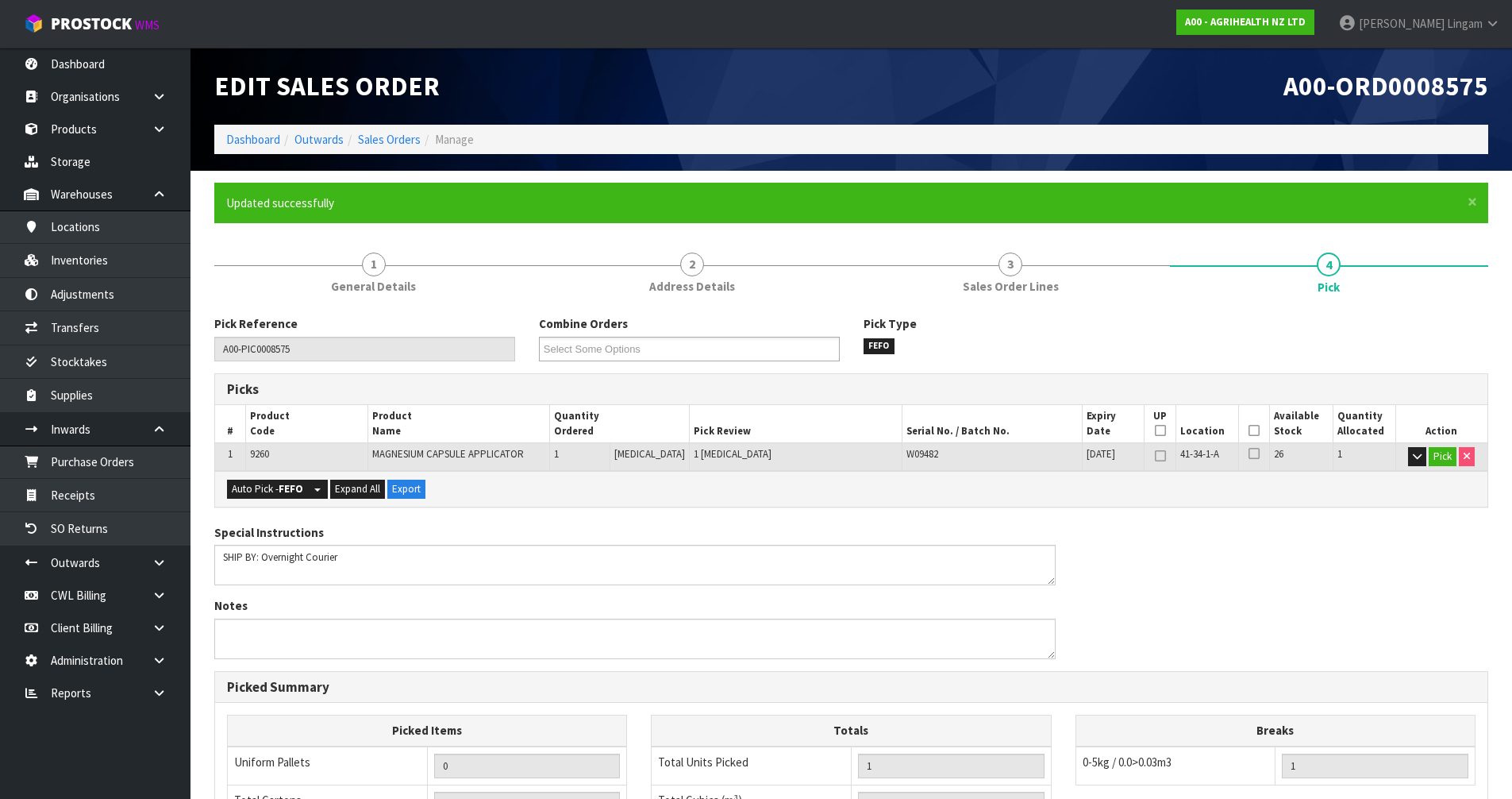
type input "[PERSON_NAME]"
type input "[DATE]T07:40:49"
